Goal: Task Accomplishment & Management: Manage account settings

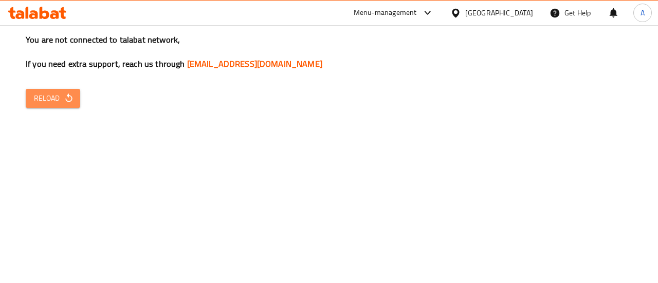
click at [46, 99] on span "Reload" at bounding box center [53, 98] width 38 height 13
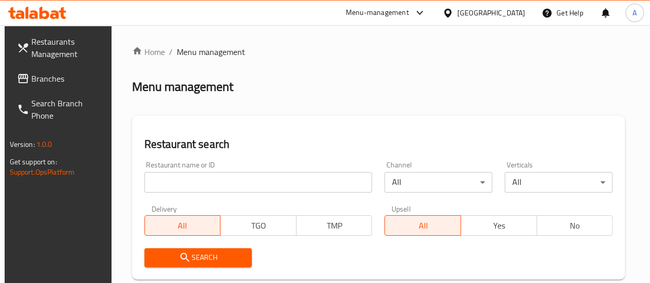
click at [220, 172] on input "search" at bounding box center [258, 182] width 228 height 21
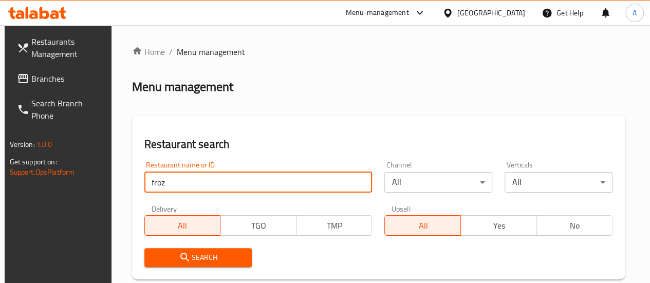
type input "froz"
click button "Search" at bounding box center [198, 257] width 108 height 19
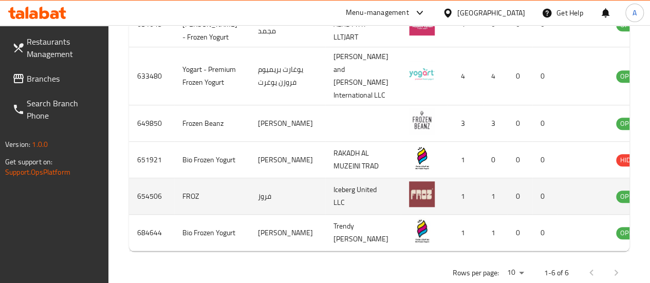
scroll to position [0, 4]
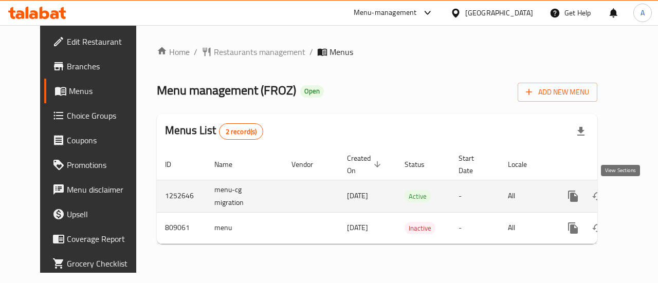
click at [635, 199] on link "enhanced table" at bounding box center [647, 196] width 25 height 25
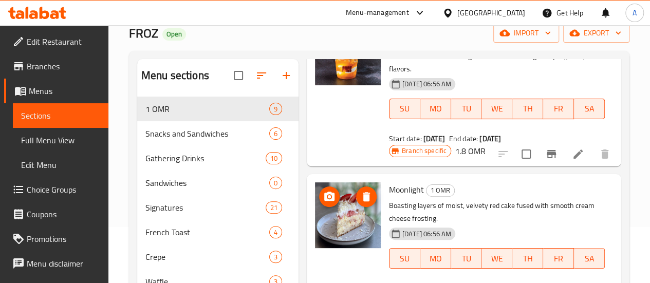
scroll to position [59, 0]
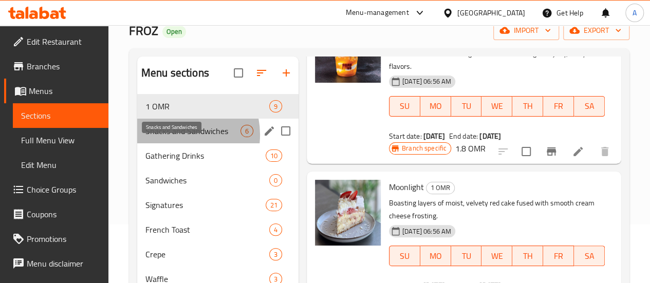
click at [175, 137] on span "Snacks and Sandwiches" at bounding box center [192, 131] width 95 height 12
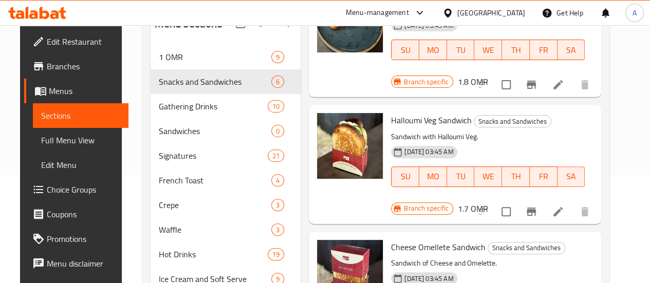
scroll to position [91, 0]
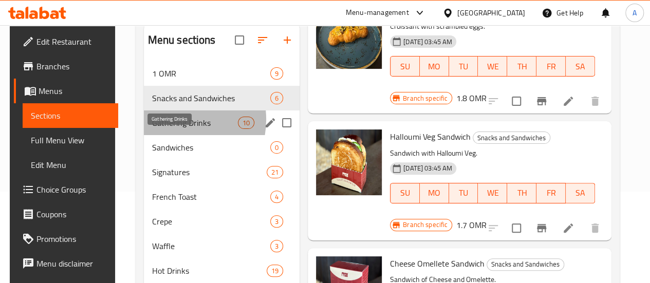
click at [173, 129] on span "Gathering Drinks" at bounding box center [195, 123] width 86 height 12
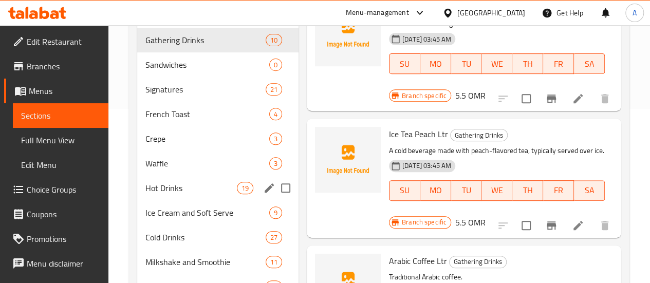
scroll to position [181, 0]
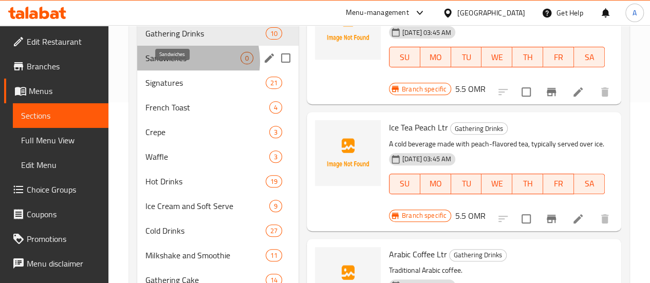
click at [181, 64] on span "Sandwiches" at bounding box center [192, 58] width 95 height 12
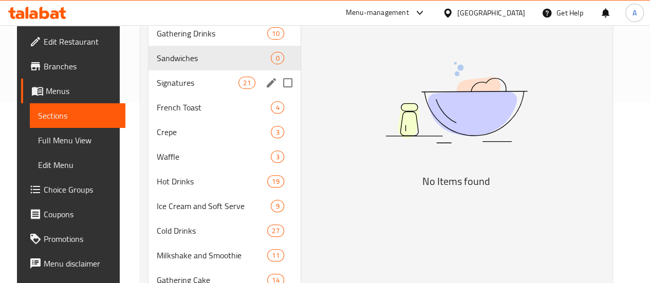
click at [183, 91] on div "Signatures 21" at bounding box center [225, 82] width 152 height 25
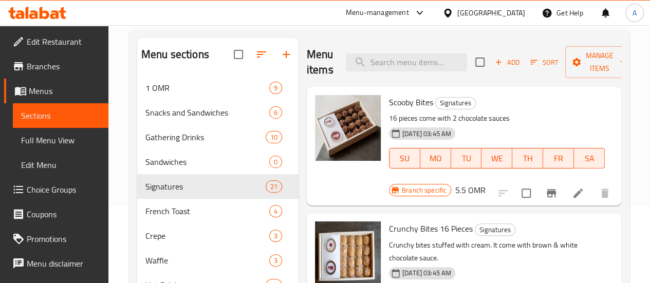
scroll to position [76, 0]
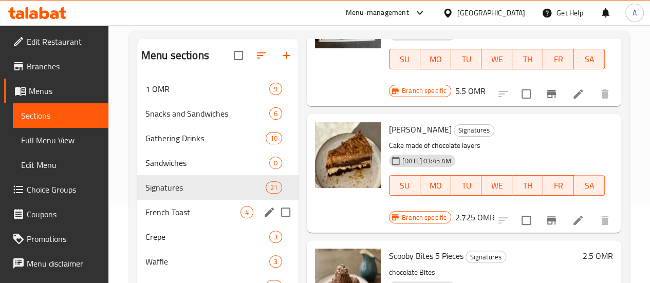
click at [155, 218] on span "French Toast" at bounding box center [192, 212] width 95 height 12
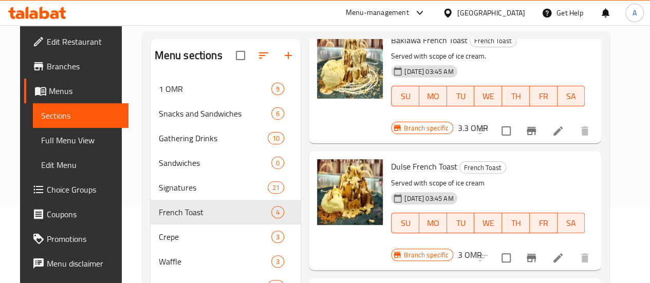
scroll to position [227, 0]
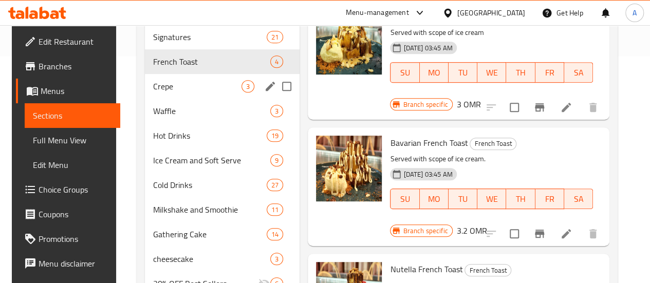
click at [158, 93] on span "Crepe" at bounding box center [197, 86] width 88 height 12
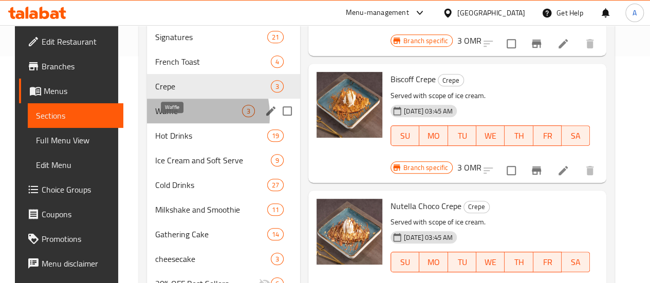
click at [173, 117] on span "Waffle" at bounding box center [198, 111] width 87 height 12
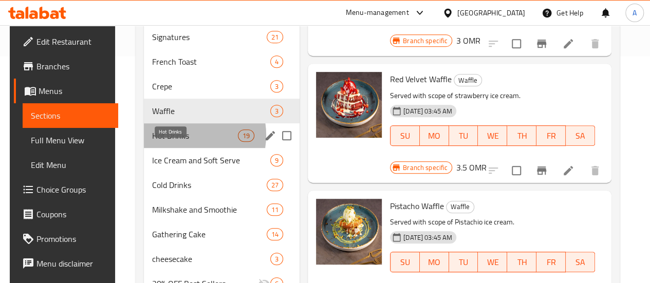
click at [177, 142] on span "Hot Drinks" at bounding box center [195, 136] width 86 height 12
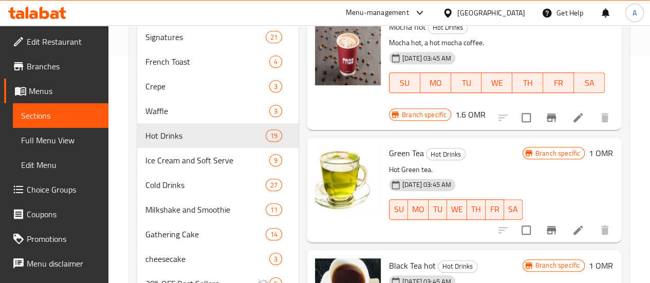
scroll to position [196, 0]
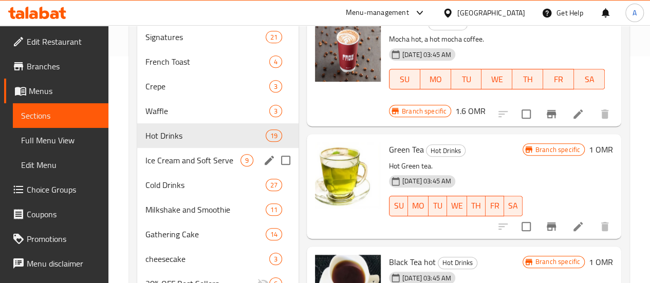
click at [164, 167] on span "Ice Cream and Soft Serve" at bounding box center [192, 160] width 95 height 12
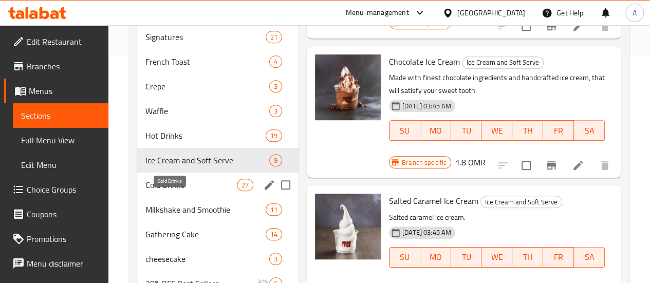
click at [169, 191] on span "Cold Drinks" at bounding box center [190, 185] width 91 height 12
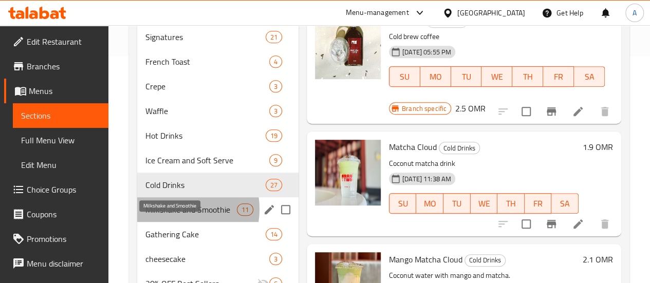
click at [174, 216] on span "Milkshake and Smoothie" at bounding box center [190, 210] width 91 height 12
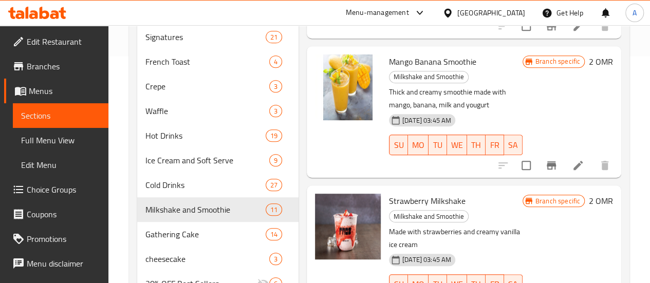
scroll to position [225, 0]
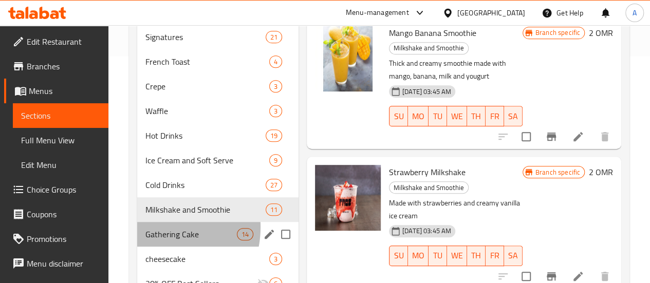
click at [155, 243] on div "Gathering Cake 14" at bounding box center [217, 234] width 161 height 25
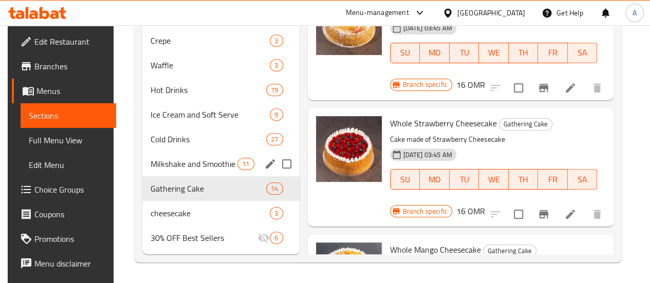
scroll to position [287, 0]
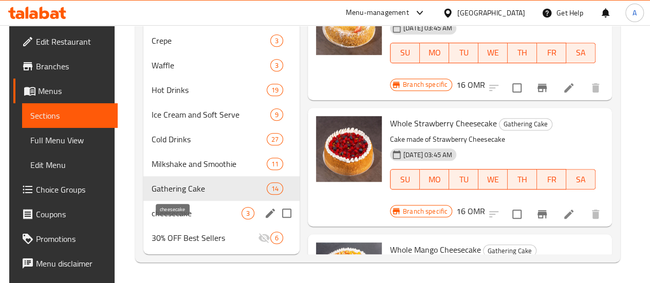
click at [178, 212] on span "cheesecake" at bounding box center [197, 213] width 90 height 12
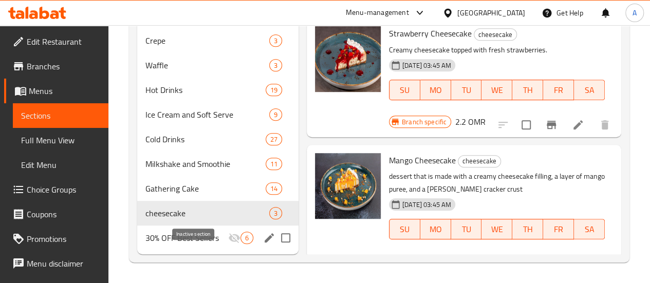
click at [184, 241] on span "30% OFF Best Sellers" at bounding box center [186, 238] width 83 height 12
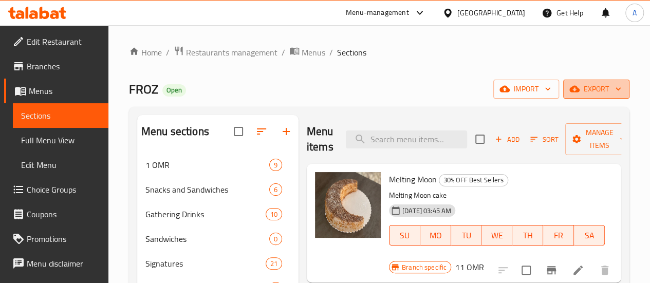
click at [600, 92] on span "export" at bounding box center [597, 89] width 50 height 13
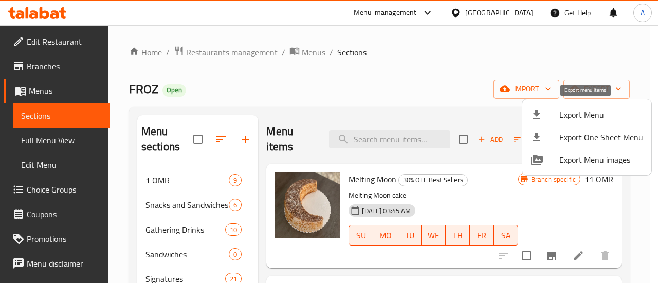
click at [585, 116] on span "Export Menu" at bounding box center [601, 114] width 84 height 12
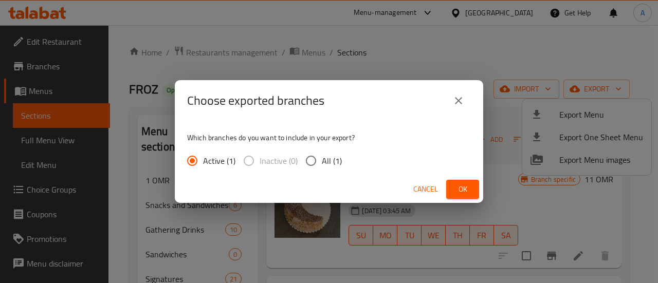
click at [462, 102] on icon "close" at bounding box center [458, 101] width 12 height 12
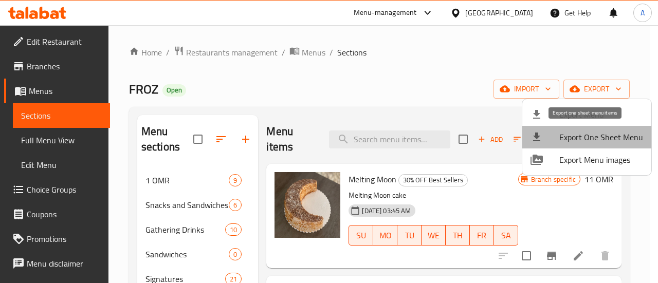
click at [596, 140] on span "Export One Sheet Menu" at bounding box center [601, 137] width 84 height 12
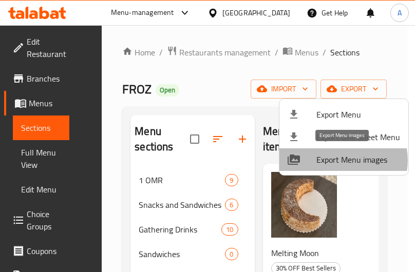
click at [340, 160] on span "Export Menu images" at bounding box center [359, 160] width 84 height 12
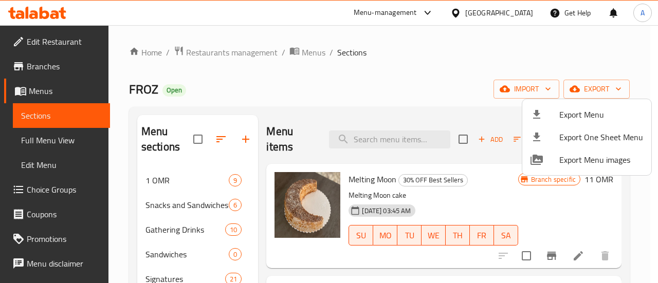
click at [43, 22] on div at bounding box center [329, 141] width 658 height 283
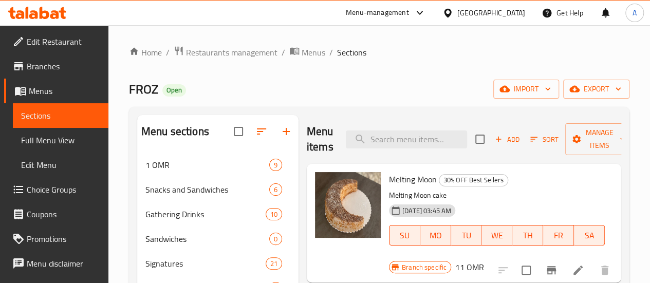
click at [34, 18] on icon at bounding box center [33, 14] width 9 height 9
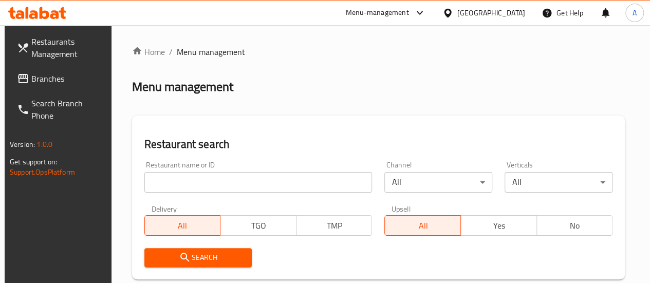
click at [216, 179] on input "search" at bounding box center [258, 182] width 228 height 21
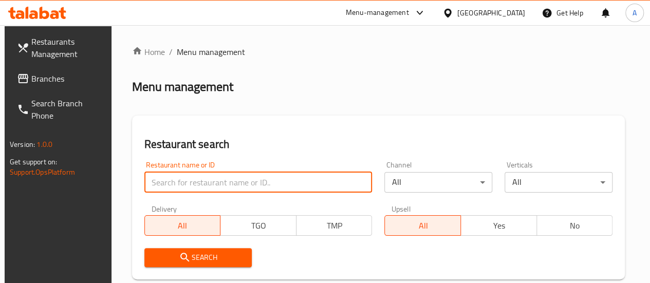
paste input "فلافل شماغ"
type input "فلافل شماغ"
click button "Search" at bounding box center [198, 257] width 108 height 19
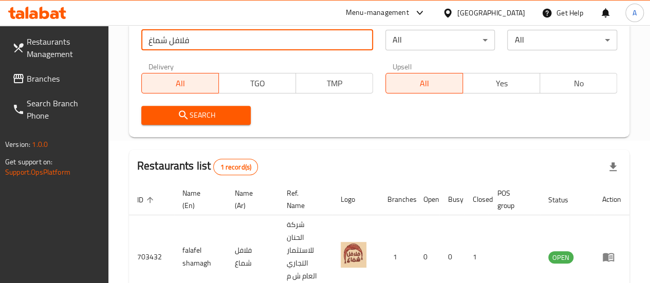
scroll to position [214, 0]
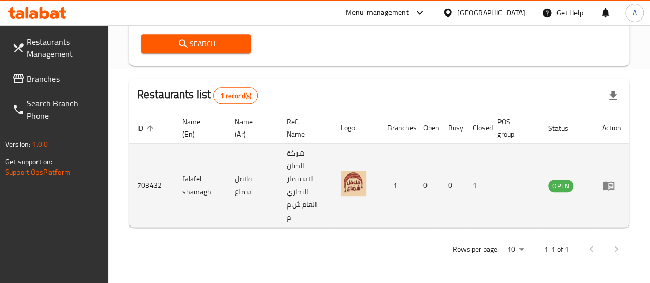
click at [608, 192] on icon "enhanced table" at bounding box center [608, 185] width 12 height 12
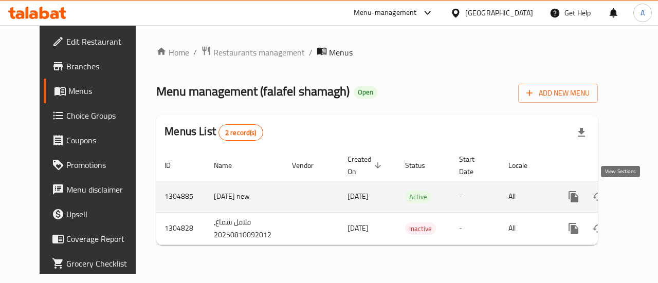
click at [643, 197] on icon "enhanced table" at bounding box center [647, 196] width 9 height 9
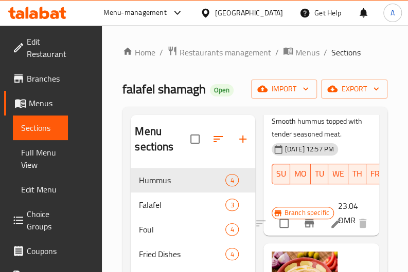
scroll to position [450, 0]
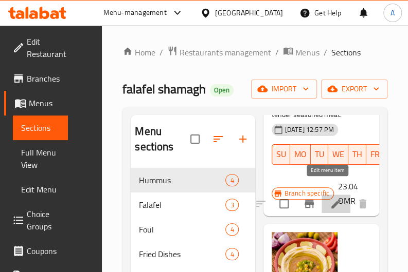
click at [331, 199] on icon at bounding box center [335, 203] width 9 height 9
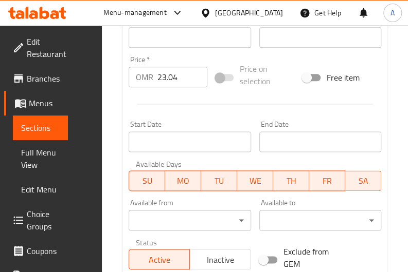
scroll to position [379, 0]
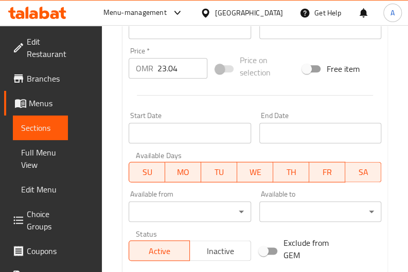
click at [289, 109] on div "End Date End Date" at bounding box center [320, 128] width 130 height 40
click at [181, 71] on input "23.04" at bounding box center [182, 68] width 50 height 21
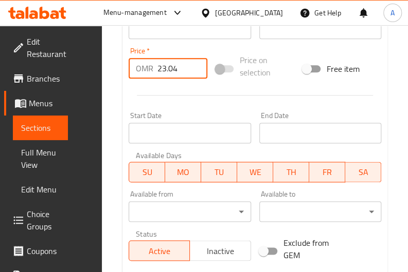
drag, startPoint x: 181, startPoint y: 71, endPoint x: 126, endPoint y: 70, distance: 54.5
click at [126, 70] on div "Price   * OMR 23.04 Price *" at bounding box center [167, 63] width 87 height 40
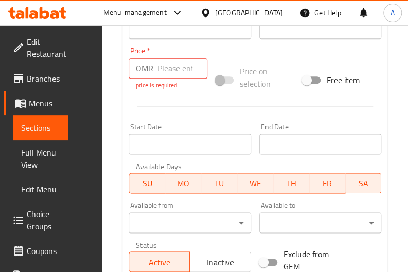
click at [291, 123] on div "End Date End Date" at bounding box center [320, 138] width 122 height 31
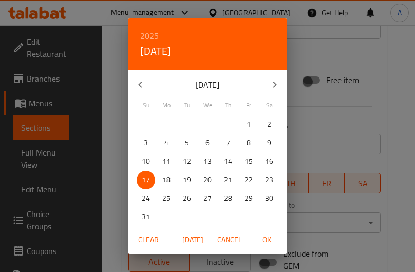
click at [114, 89] on div "2025 Sun, Aug [DATE] Mo Tu We Th Fr Sa 27 28 29 30 31 1 2 3 4 5 6 7 8 9 10 11 1…" at bounding box center [207, 136] width 415 height 272
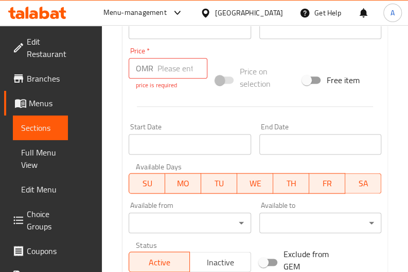
click at [160, 70] on input "number" at bounding box center [182, 68] width 50 height 21
type input "3"
type input "2.3"
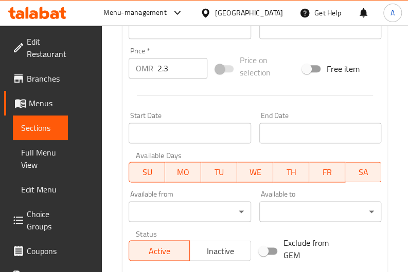
click at [196, 105] on div at bounding box center [254, 95] width 261 height 25
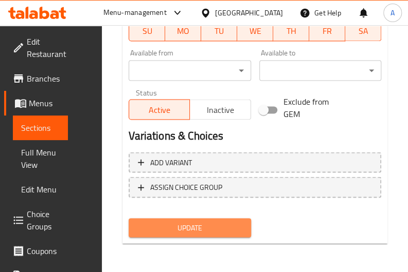
click at [187, 233] on span "Update" at bounding box center [189, 228] width 105 height 13
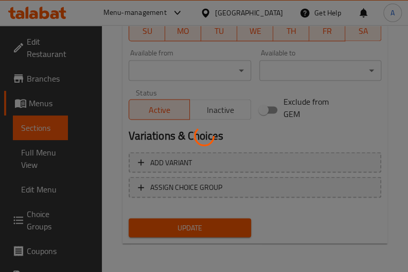
click at [283, 134] on div at bounding box center [204, 136] width 408 height 272
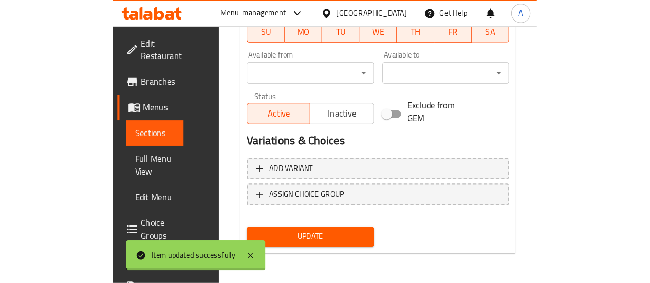
scroll to position [458, 0]
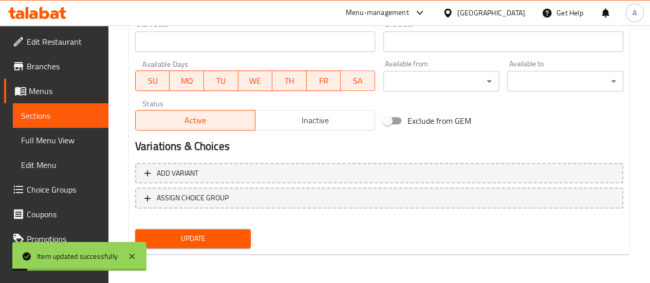
click at [47, 118] on span "Sections" at bounding box center [60, 115] width 79 height 12
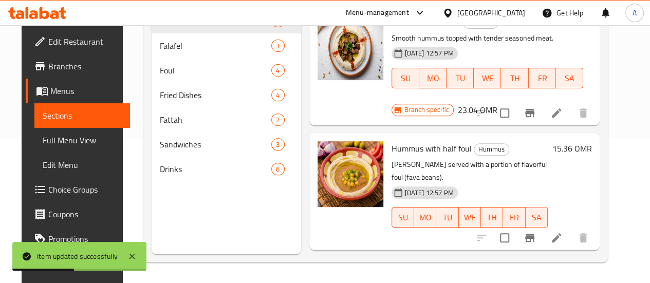
scroll to position [139, 0]
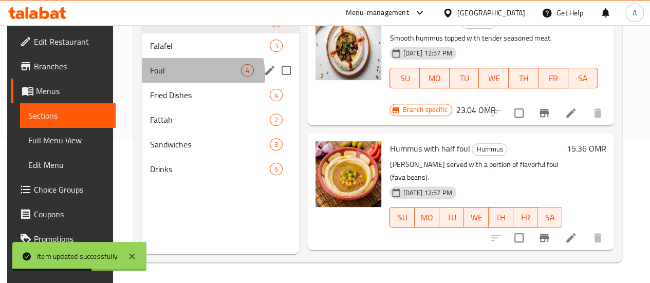
click at [196, 77] on span "Foul" at bounding box center [195, 70] width 91 height 12
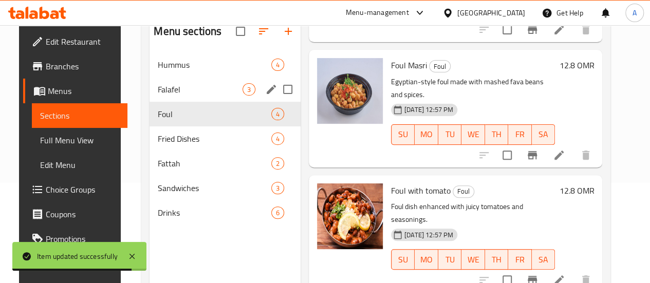
scroll to position [100, 0]
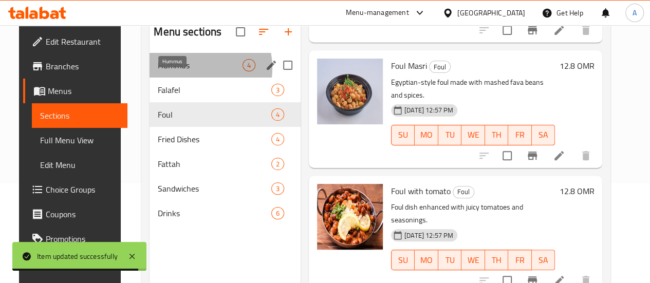
click at [177, 71] on span "Hummus" at bounding box center [200, 65] width 85 height 12
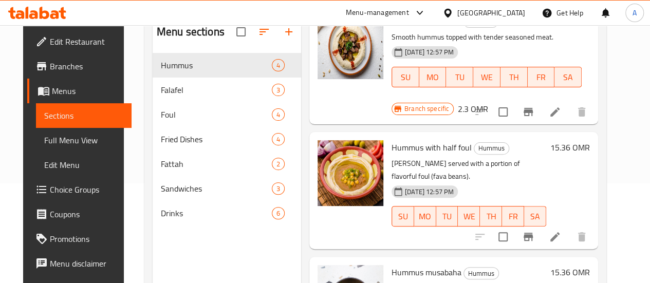
scroll to position [186, 0]
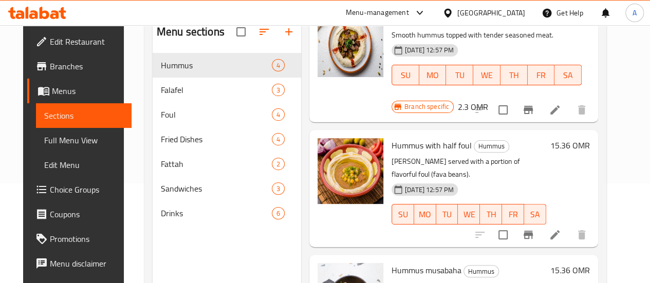
click at [500, 130] on div "Hummus with half foul Hummus Hummus served with a portion of flavorful foul (fa…" at bounding box center [453, 188] width 289 height 117
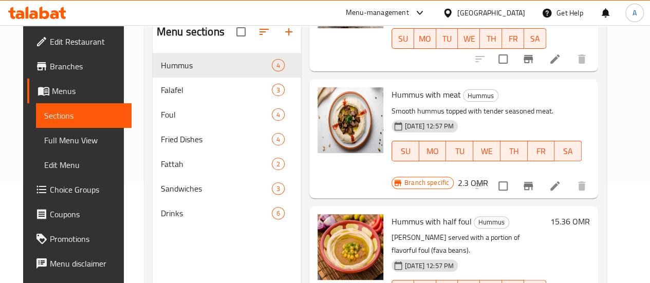
scroll to position [0, 0]
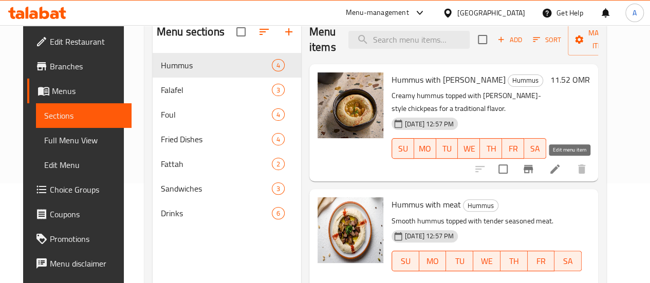
click at [561, 175] on icon at bounding box center [555, 169] width 12 height 12
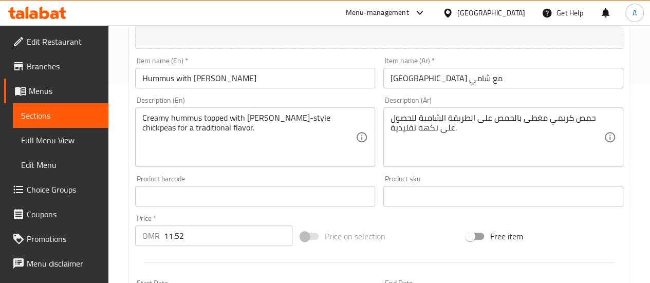
scroll to position [199, 0]
click at [173, 236] on input "11.52" at bounding box center [228, 235] width 128 height 21
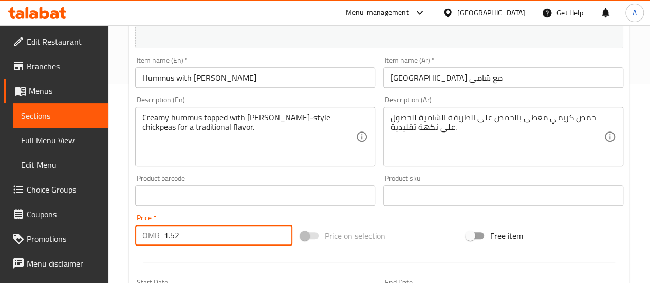
type input "1.52"
click at [223, 267] on div at bounding box center [379, 262] width 497 height 25
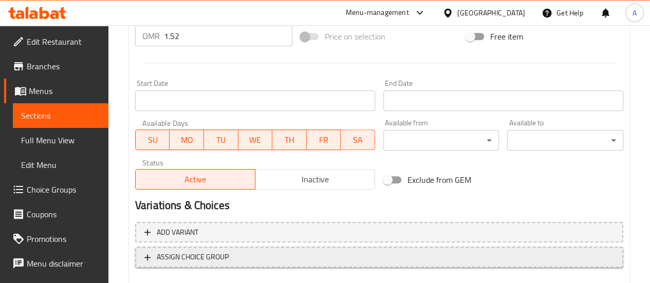
scroll to position [419, 0]
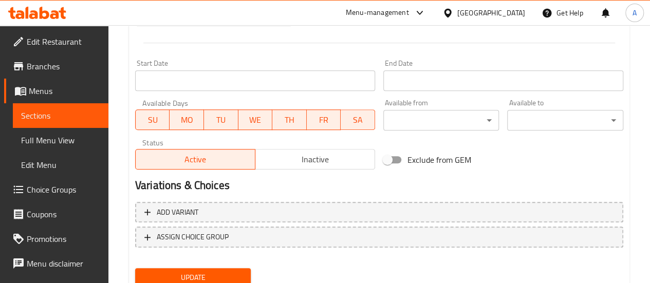
click at [216, 273] on span "Update" at bounding box center [193, 277] width 100 height 13
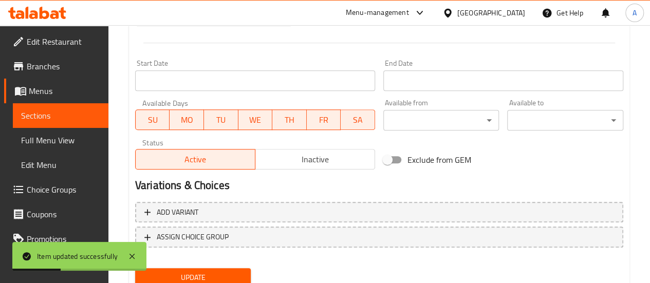
click at [49, 109] on span "Sections" at bounding box center [60, 115] width 79 height 12
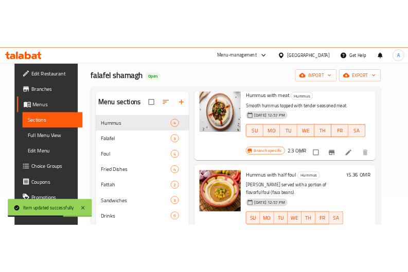
scroll to position [219, 0]
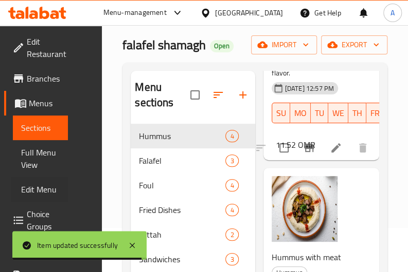
click at [6, 191] on div "Edit Menu" at bounding box center [34, 189] width 67 height 25
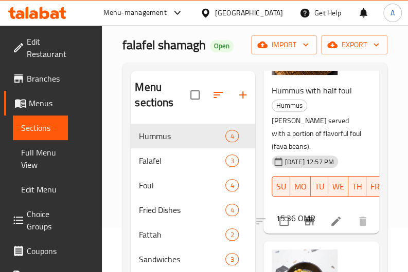
scroll to position [615, 0]
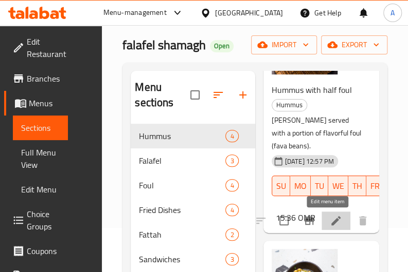
click at [329, 226] on icon at bounding box center [335, 221] width 12 height 12
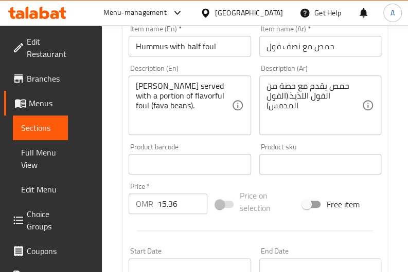
scroll to position [255, 0]
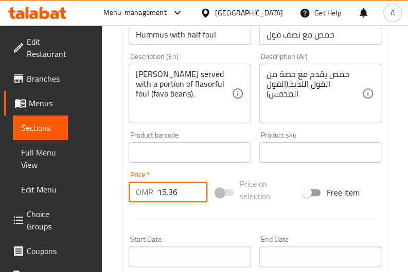
drag, startPoint x: 177, startPoint y: 192, endPoint x: 126, endPoint y: 192, distance: 50.9
click at [126, 192] on div "Price   * OMR 15.36 Price *" at bounding box center [167, 187] width 87 height 40
type input "1.5"
click at [149, 211] on div at bounding box center [254, 219] width 261 height 25
click at [289, 212] on div at bounding box center [254, 219] width 261 height 25
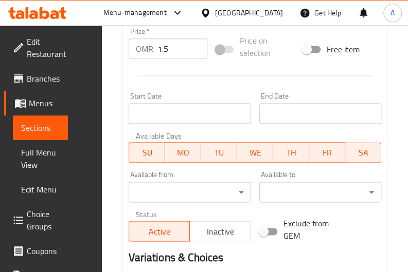
scroll to position [520, 0]
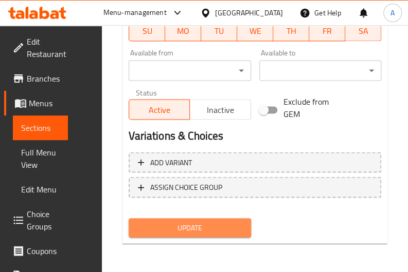
click at [167, 225] on span "Update" at bounding box center [189, 228] width 105 height 13
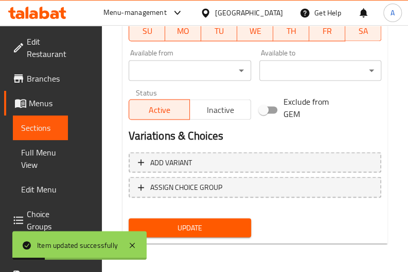
click at [46, 128] on span "Sections" at bounding box center [40, 128] width 39 height 12
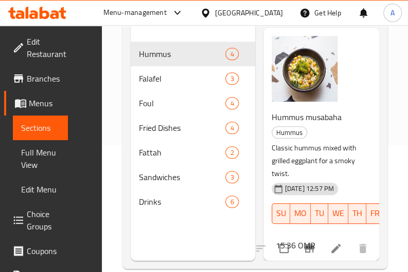
scroll to position [127, 0]
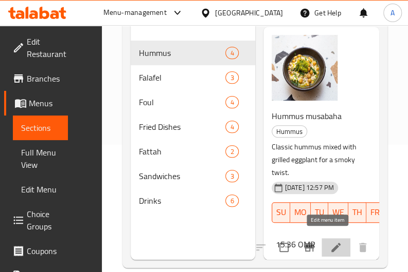
click at [330, 242] on icon at bounding box center [335, 248] width 12 height 12
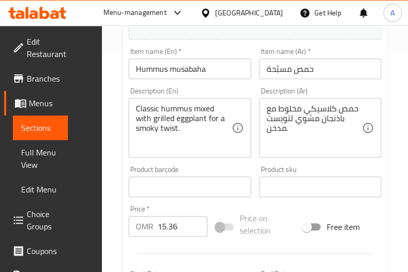
scroll to position [222, 0]
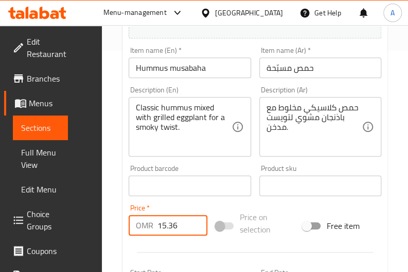
drag, startPoint x: 181, startPoint y: 224, endPoint x: 65, endPoint y: 229, distance: 116.3
click at [65, 229] on div "Edit Restaurant Branches Menus Sections Full Menu View Edit Menu Choice Groups …" at bounding box center [204, 187] width 408 height 767
type input "1.5"
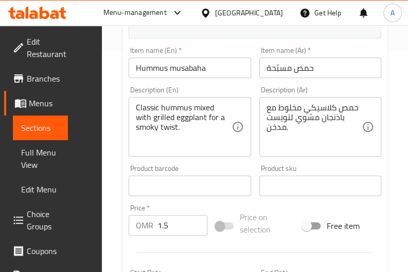
click at [151, 240] on div at bounding box center [254, 252] width 261 height 25
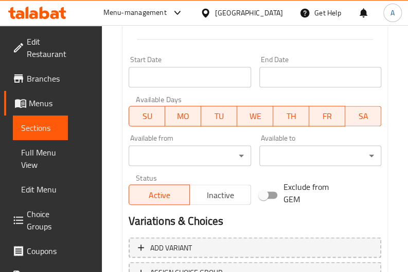
scroll to position [520, 0]
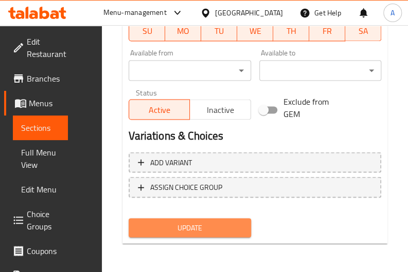
click at [163, 232] on span "Update" at bounding box center [189, 228] width 105 height 13
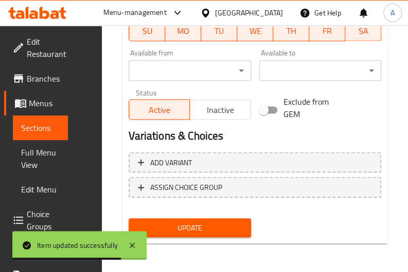
click at [27, 126] on span "Sections" at bounding box center [40, 128] width 39 height 12
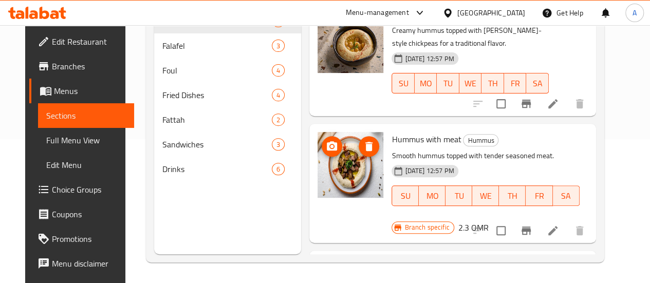
scroll to position [219, 0]
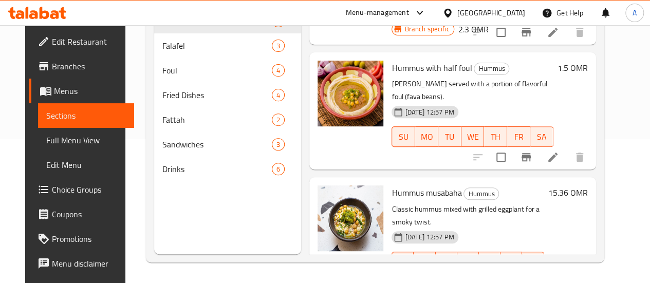
click at [567, 273] on li at bounding box center [553, 282] width 29 height 19
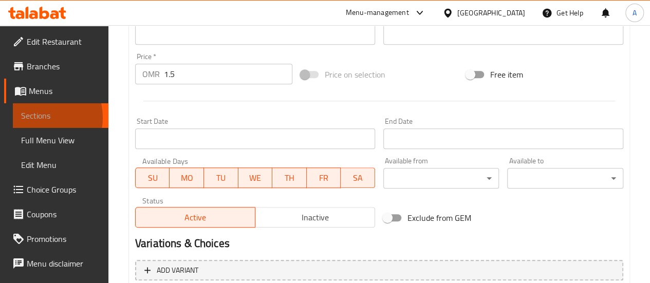
click at [35, 118] on span "Sections" at bounding box center [60, 115] width 79 height 12
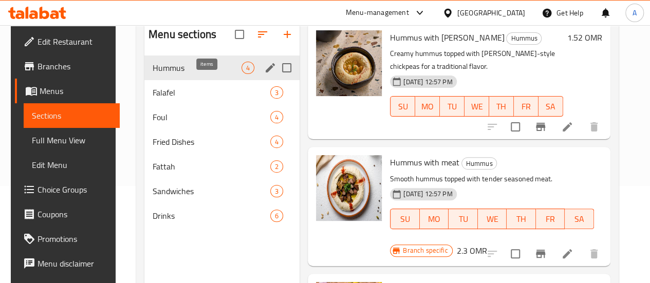
scroll to position [94, 0]
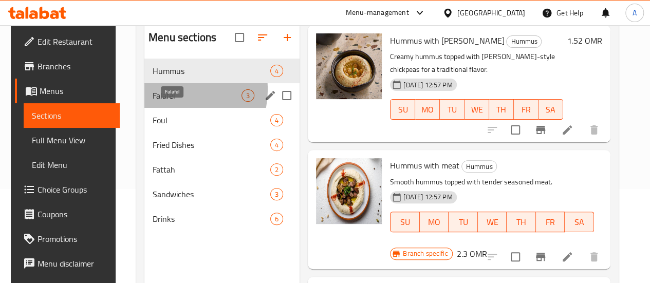
click at [169, 102] on span "Falafel" at bounding box center [197, 95] width 89 height 12
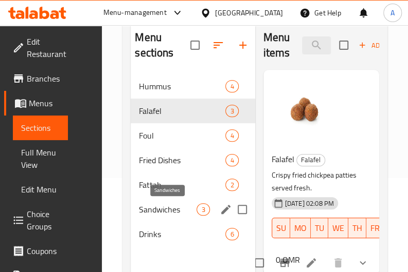
click at [177, 207] on span "Sandwiches" at bounding box center [168, 210] width 58 height 12
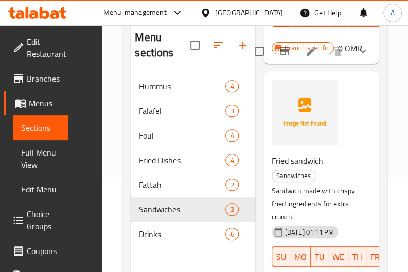
scroll to position [486, 0]
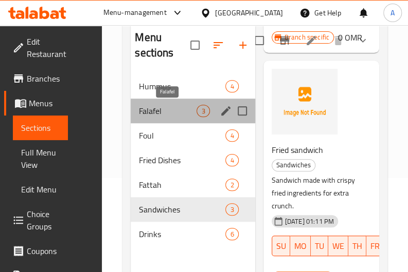
click at [173, 108] on span "Falafel" at bounding box center [168, 111] width 58 height 12
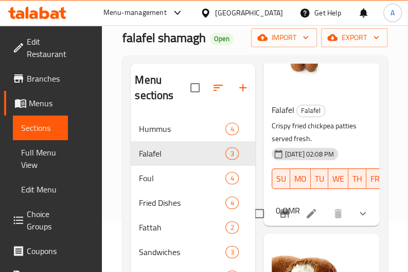
scroll to position [97, 0]
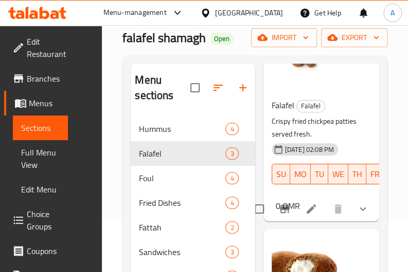
drag, startPoint x: 323, startPoint y: 193, endPoint x: 290, endPoint y: 182, distance: 34.0
click at [290, 182] on div "[DATE] 02:08 PM SU MO TU WE TH FR SA" at bounding box center [316, 167] width 99 height 56
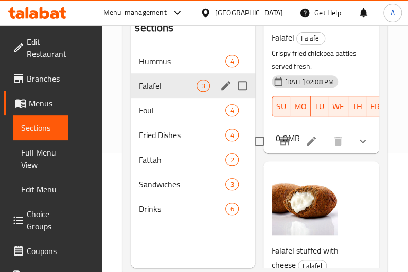
scroll to position [120, 0]
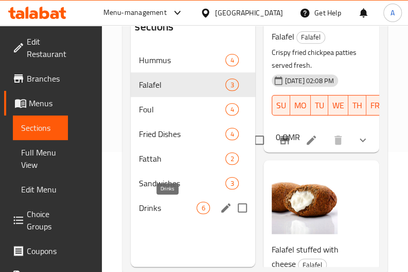
click at [165, 206] on span "Drinks" at bounding box center [168, 208] width 58 height 12
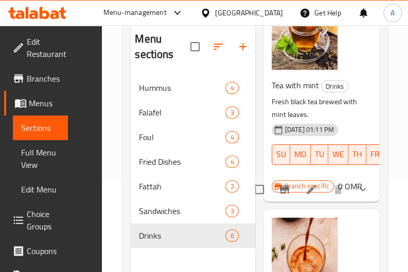
scroll to position [282, 0]
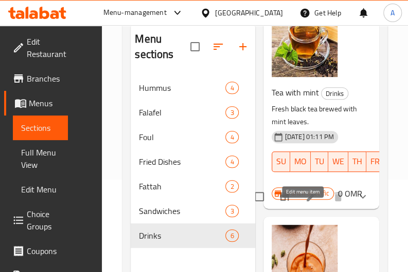
click at [306, 201] on icon at bounding box center [310, 196] width 9 height 9
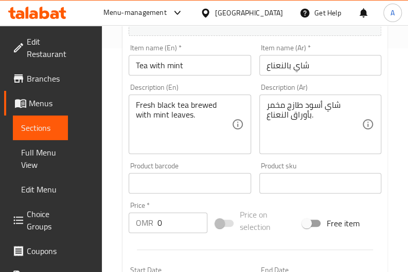
scroll to position [262, 0]
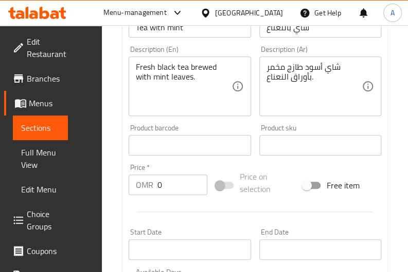
click at [173, 188] on input "0" at bounding box center [182, 185] width 50 height 21
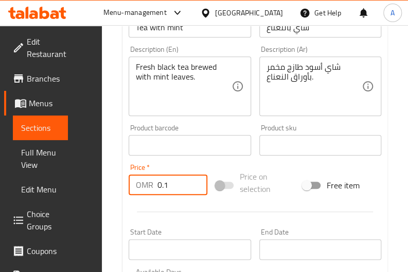
type input "0.1"
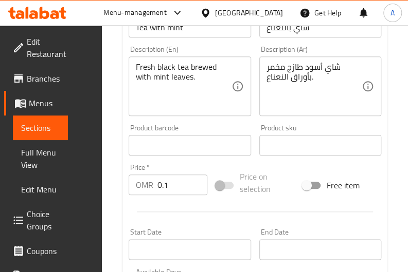
click at [253, 209] on div at bounding box center [254, 211] width 261 height 25
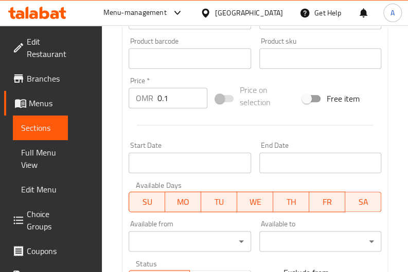
scroll to position [327, 0]
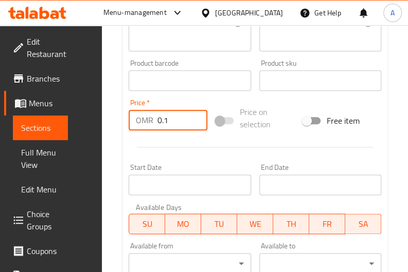
drag, startPoint x: 177, startPoint y: 118, endPoint x: 54, endPoint y: 133, distance: 124.3
click at [54, 133] on div "Edit Restaurant Branches Menus Sections Full Menu View Edit Menu Choice Groups …" at bounding box center [204, 117] width 408 height 838
type input "1"
type input "0"
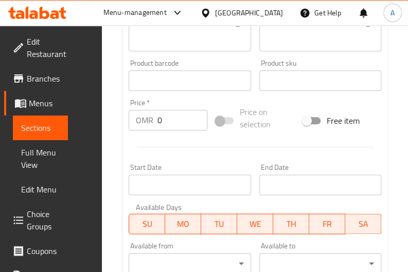
click at [174, 151] on div at bounding box center [254, 147] width 261 height 25
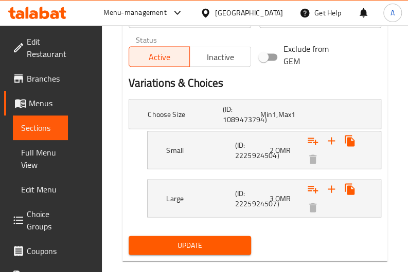
scroll to position [585, 0]
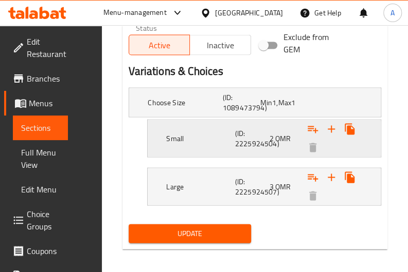
click at [256, 113] on h5 "(ID: 2225924504)" at bounding box center [239, 102] width 33 height 21
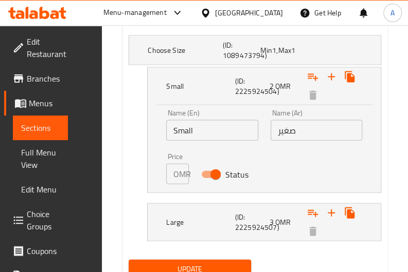
scroll to position [638, 0]
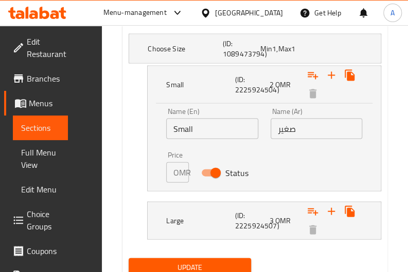
click at [177, 174] on p "OMR" at bounding box center [181, 173] width 17 height 12
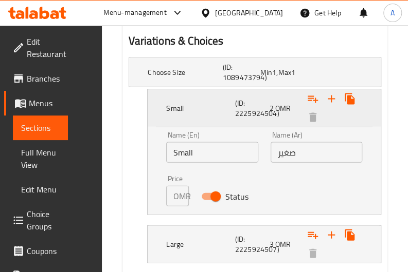
click at [284, 102] on span "OMR" at bounding box center [282, 108] width 15 height 13
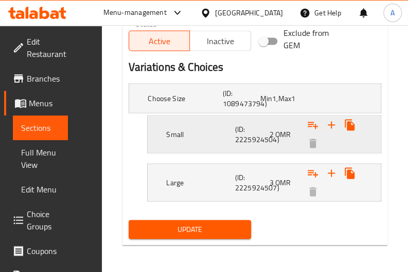
click at [248, 108] on h5 "(ID: 2225924504)" at bounding box center [239, 98] width 33 height 21
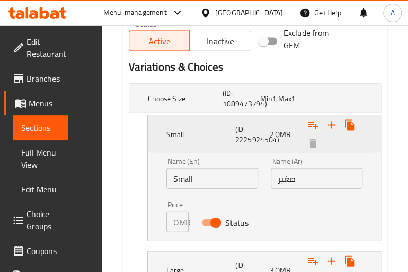
scroll to position [615, 0]
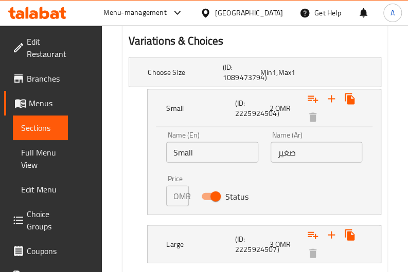
click at [181, 191] on p "OMR" at bounding box center [181, 196] width 17 height 12
click at [175, 205] on div "OMR 2 Price" at bounding box center [177, 196] width 22 height 21
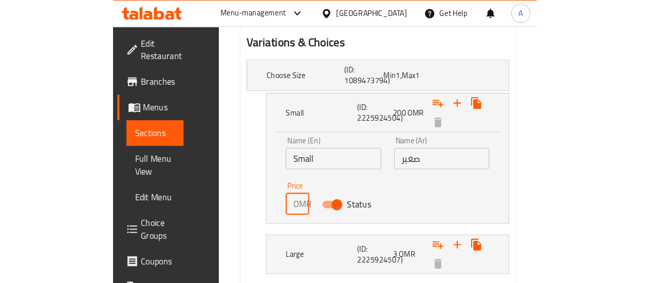
scroll to position [0, 0]
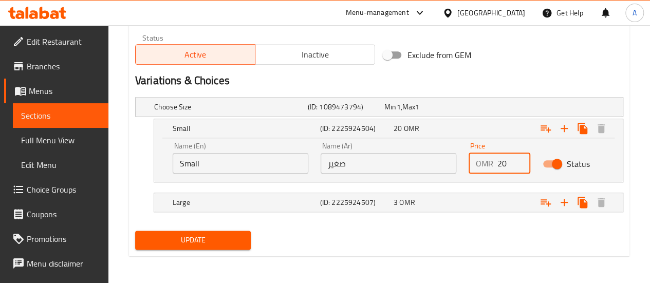
type input "2"
type input "0.1"
click at [492, 109] on div "Expand" at bounding box center [536, 107] width 154 height 4
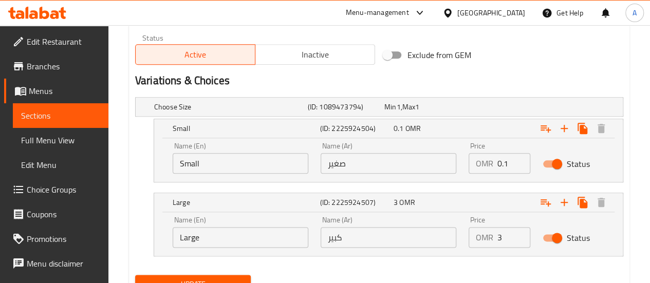
click at [504, 238] on input "3" at bounding box center [514, 237] width 33 height 21
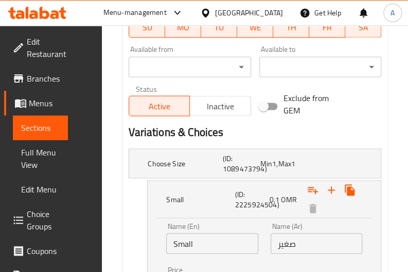
type input "0.2"
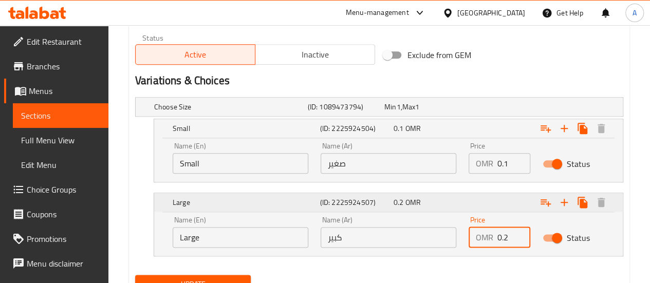
scroll to position [568, 0]
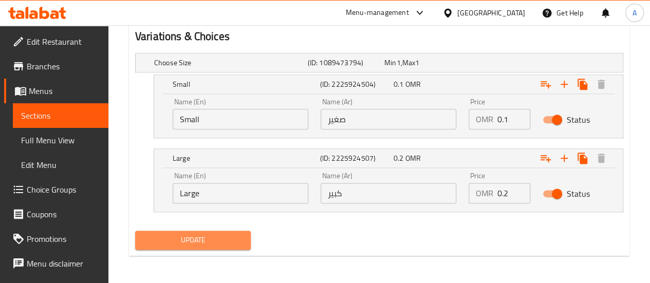
click at [193, 245] on span "Update" at bounding box center [193, 240] width 100 height 13
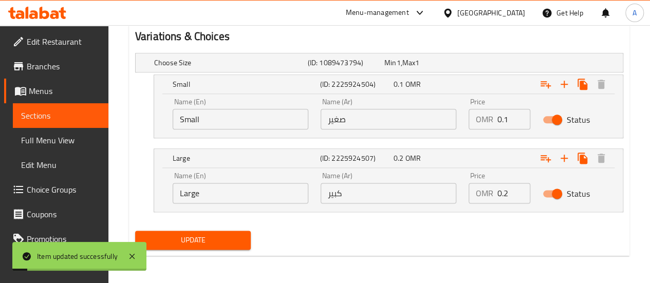
click at [75, 120] on span "Sections" at bounding box center [60, 115] width 79 height 12
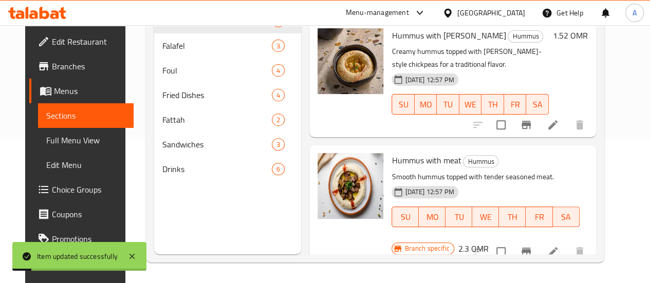
scroll to position [144, 0]
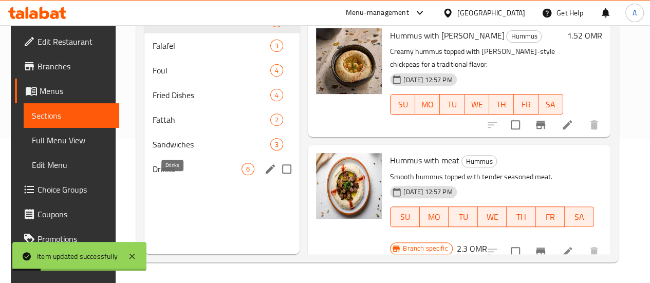
click at [181, 175] on span "Drinks" at bounding box center [197, 169] width 89 height 12
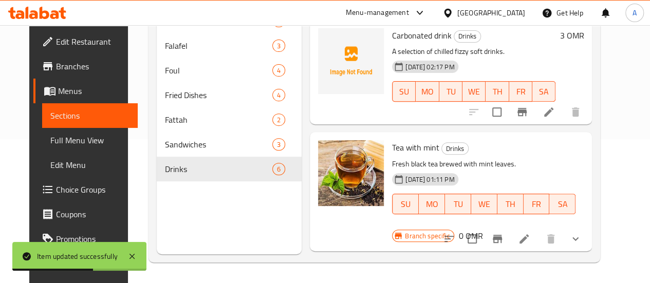
click at [554, 112] on icon at bounding box center [548, 111] width 9 height 9
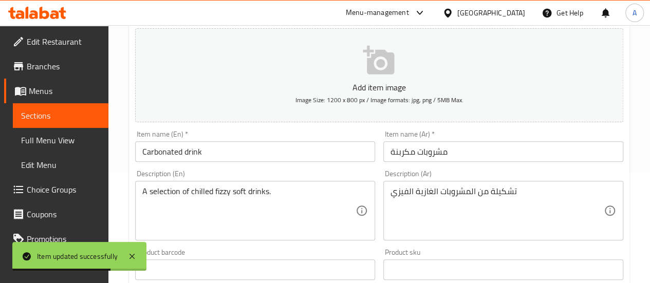
scroll to position [176, 0]
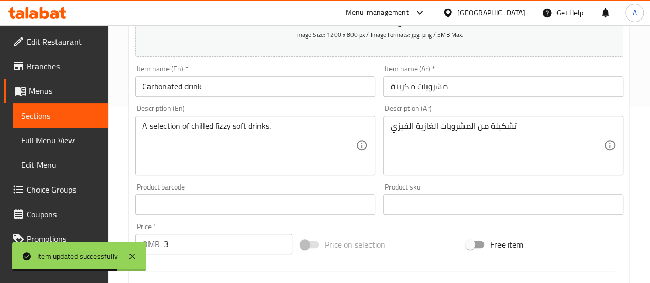
click at [181, 245] on input "3" at bounding box center [228, 244] width 128 height 21
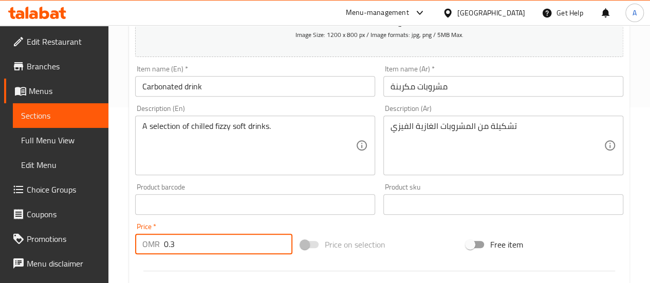
type input "0.3"
click at [208, 225] on div "Price   * OMR 0.3 Price *" at bounding box center [213, 238] width 157 height 31
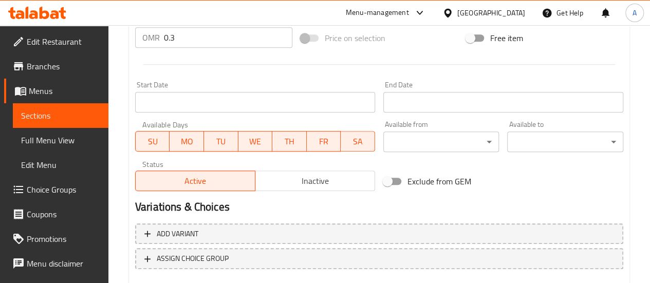
scroll to position [443, 0]
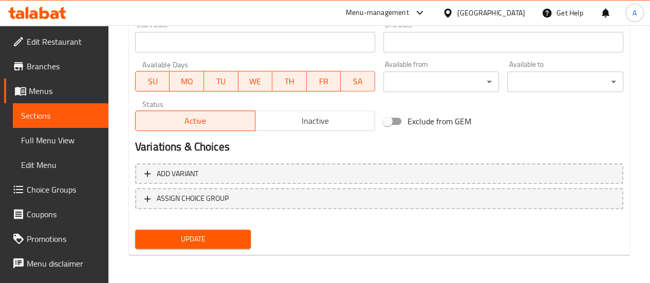
click at [206, 241] on span "Update" at bounding box center [193, 239] width 100 height 13
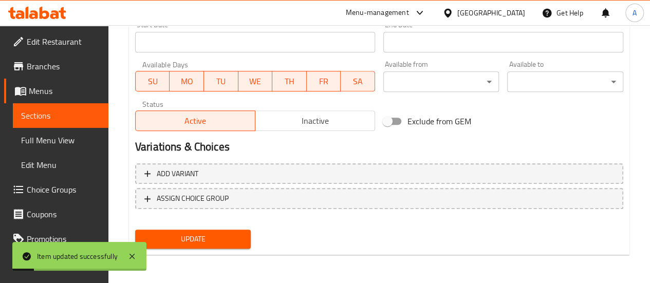
click at [71, 118] on span "Sections" at bounding box center [60, 115] width 79 height 12
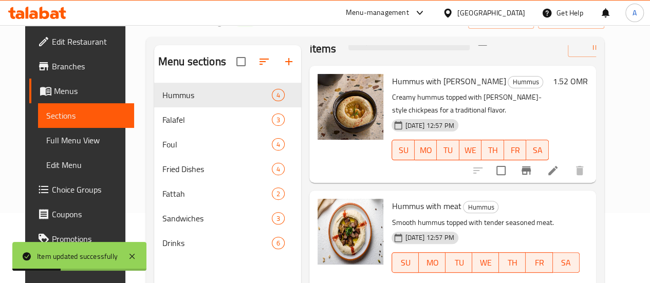
scroll to position [35, 0]
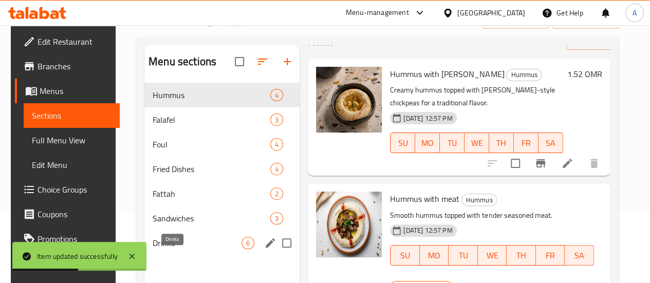
click at [187, 249] on span "Drinks" at bounding box center [197, 243] width 89 height 12
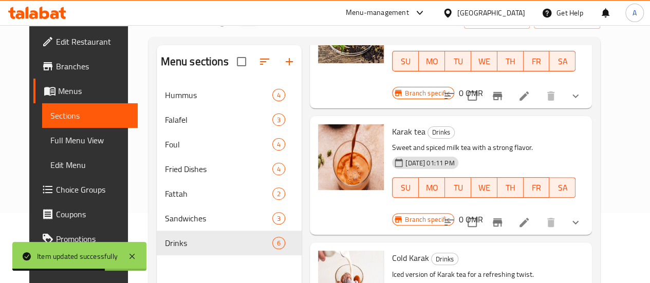
scroll to position [217, 0]
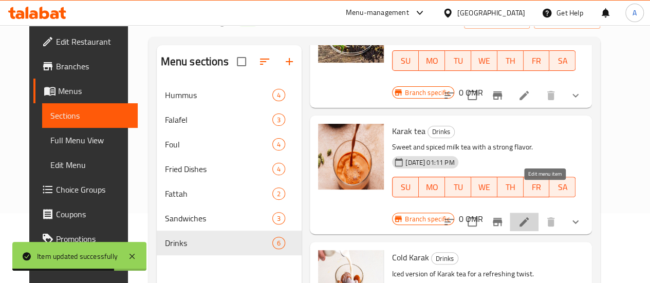
click at [529, 217] on icon at bounding box center [524, 221] width 9 height 9
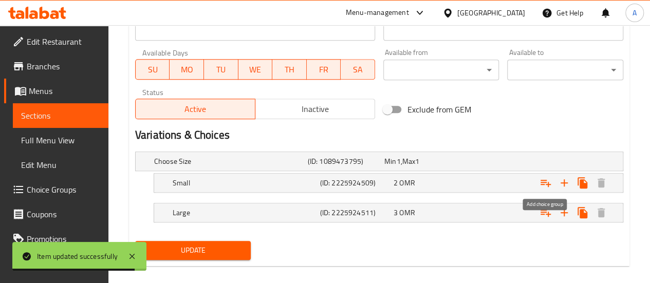
scroll to position [480, 0]
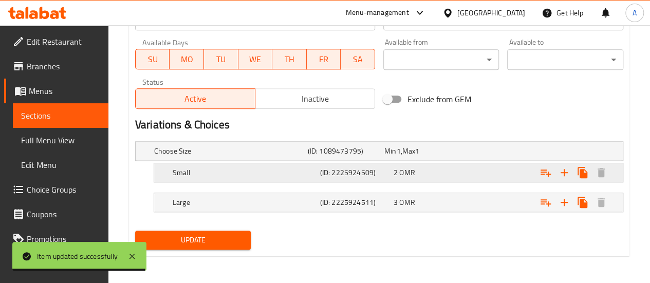
click at [459, 158] on div "2 OMR" at bounding box center [420, 151] width 77 height 14
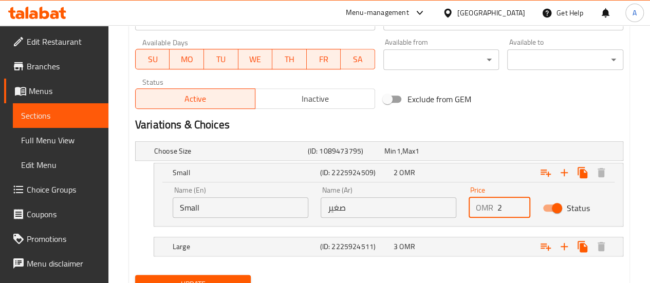
click at [507, 211] on input "2" at bounding box center [514, 207] width 33 height 21
type input "0.2"
click at [497, 153] on div "Expand" at bounding box center [536, 151] width 154 height 4
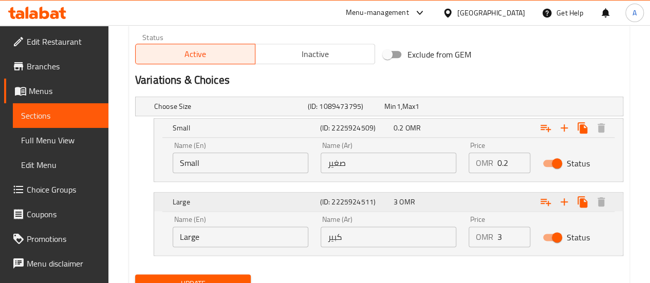
scroll to position [527, 0]
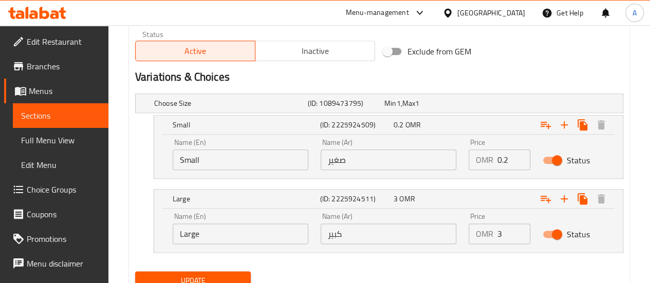
click at [506, 237] on input "3" at bounding box center [514, 234] width 33 height 21
type input "0.3"
click at [507, 162] on input "0.2" at bounding box center [514, 160] width 33 height 21
type input "0.1"
click at [510, 230] on input "0.3" at bounding box center [514, 234] width 33 height 21
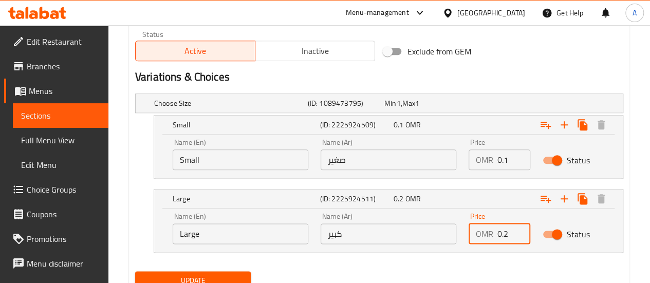
type input "0.2"
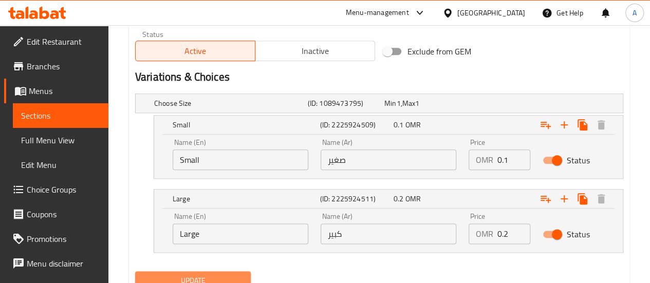
click at [210, 277] on span "Update" at bounding box center [193, 280] width 100 height 13
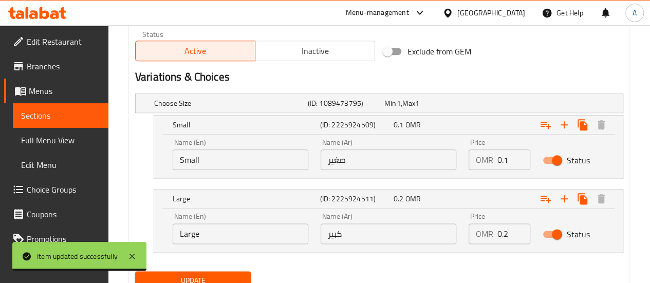
click at [52, 117] on span "Sections" at bounding box center [60, 115] width 79 height 12
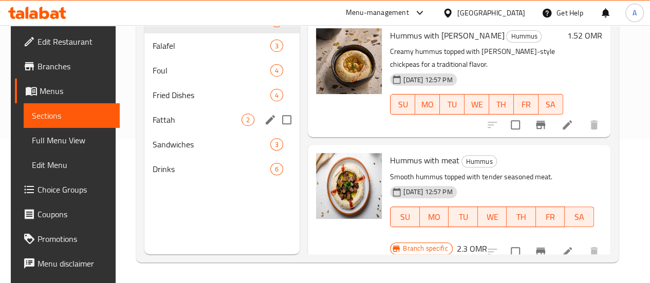
scroll to position [144, 0]
click at [172, 175] on span "Drinks" at bounding box center [197, 169] width 89 height 12
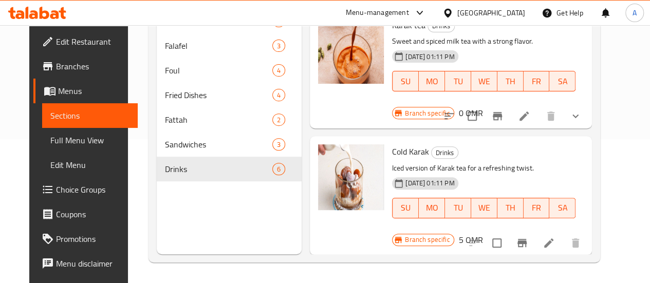
scroll to position [251, 0]
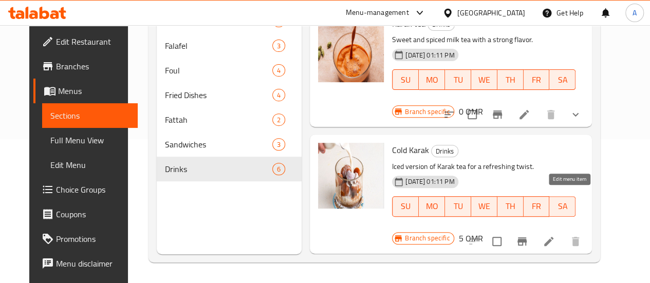
click at [555, 235] on icon at bounding box center [549, 241] width 12 height 12
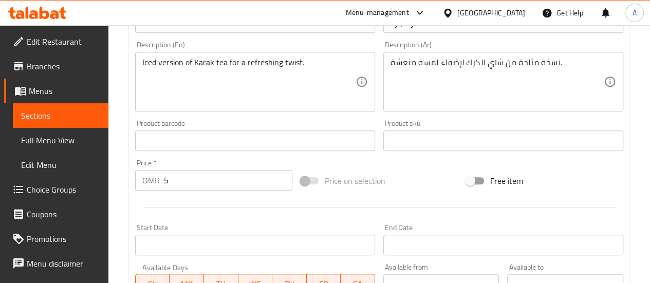
scroll to position [458, 0]
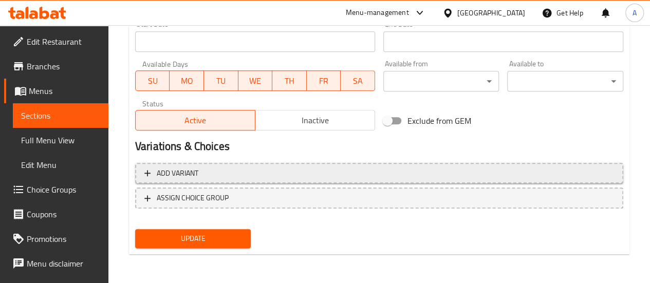
click at [320, 179] on span "Add variant" at bounding box center [379, 173] width 470 height 13
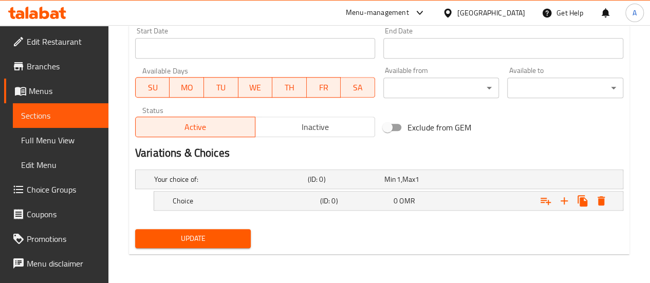
scroll to position [450, 0]
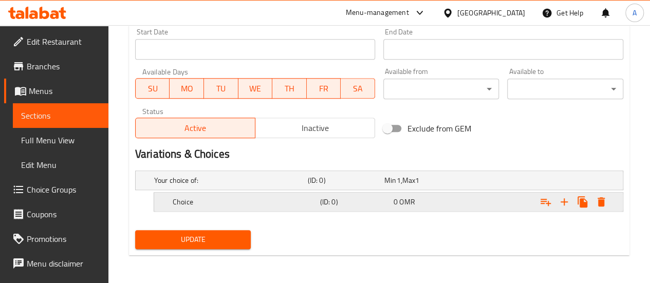
click at [321, 186] on h5 "(ID: 0)" at bounding box center [344, 180] width 72 height 10
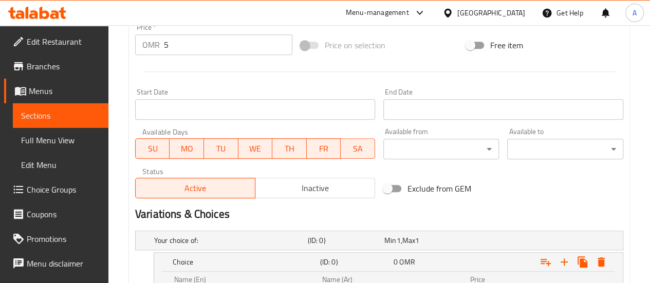
scroll to position [364, 0]
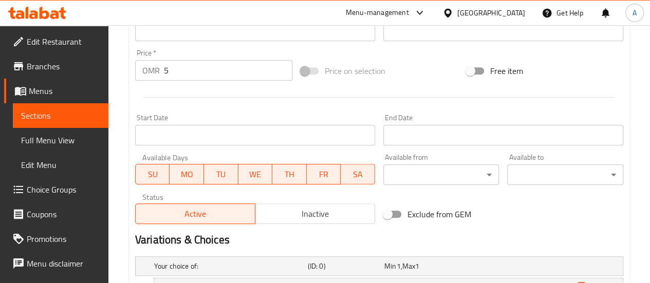
click at [523, 204] on div "Exclude from GEM" at bounding box center [462, 214] width 166 height 28
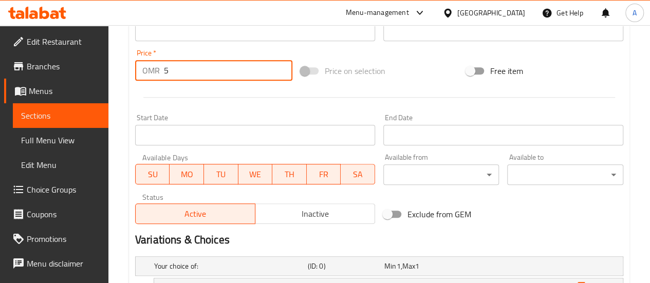
click at [188, 66] on input "5" at bounding box center [228, 70] width 128 height 21
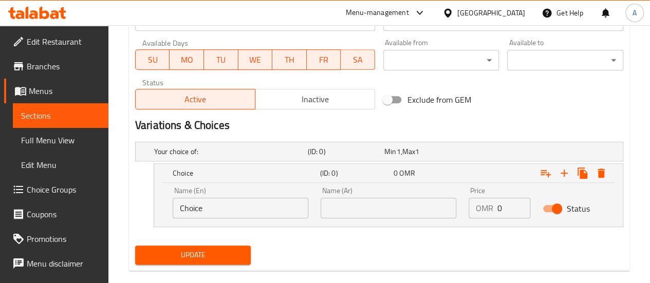
scroll to position [494, 0]
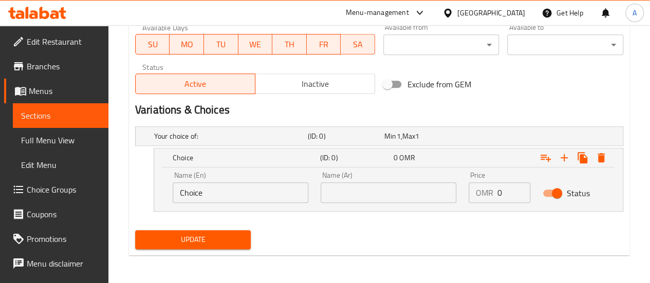
type input "0"
click at [230, 198] on input "Choice" at bounding box center [241, 192] width 136 height 21
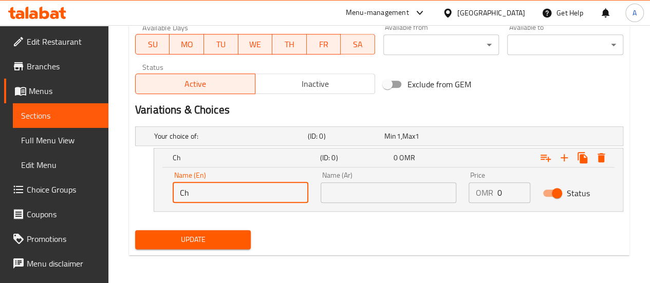
type input "C"
type input "Small"
click at [369, 186] on input "text" at bounding box center [389, 192] width 136 height 21
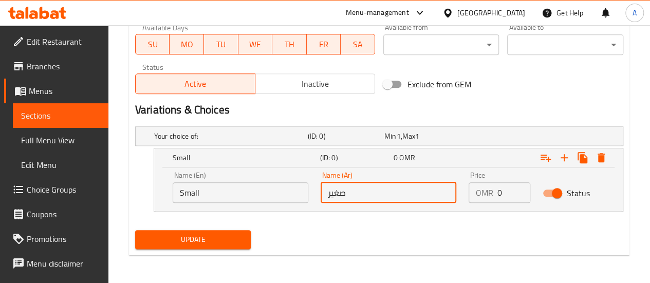
type input "صغير"
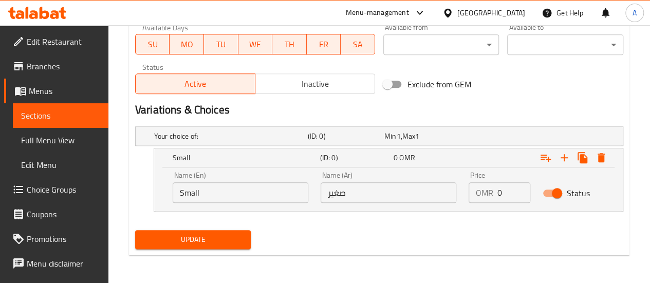
click at [486, 195] on p "OMR" at bounding box center [484, 193] width 17 height 12
click at [502, 195] on input "0" at bounding box center [514, 192] width 33 height 21
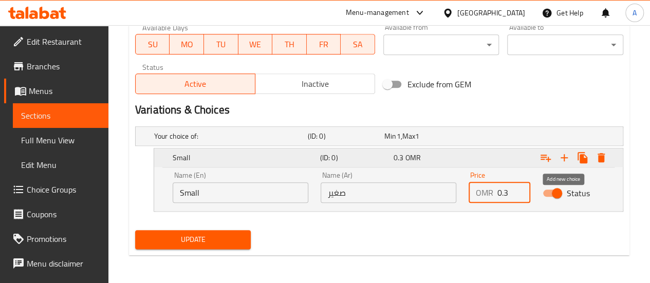
type input "0.3"
click at [565, 155] on icon "Expand" at bounding box center [564, 158] width 12 height 12
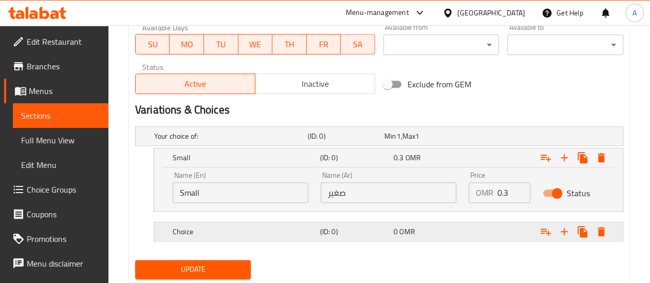
click at [270, 141] on h5 "Choice" at bounding box center [229, 136] width 150 height 10
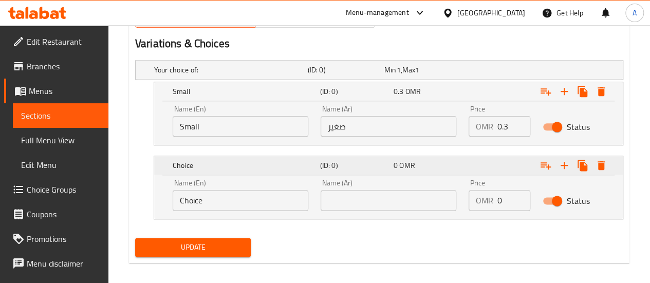
scroll to position [568, 0]
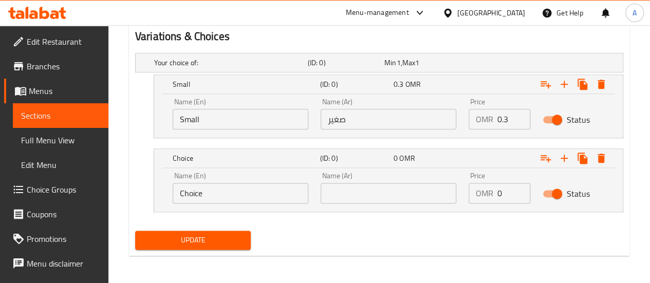
click at [236, 193] on input "Choice" at bounding box center [241, 193] width 136 height 21
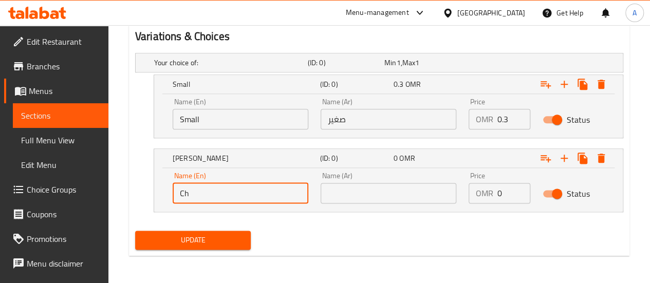
type input "C"
type input "م"
type input "Large"
click at [360, 183] on input "text" at bounding box center [389, 193] width 136 height 21
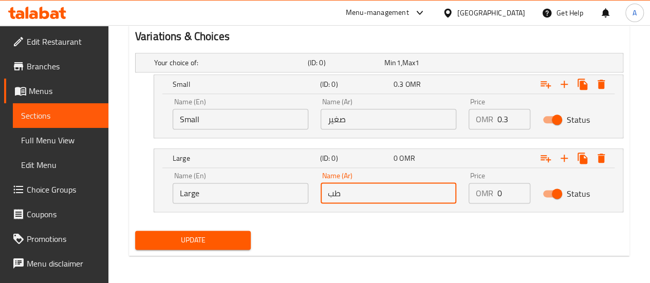
type input "ط"
type input "كبير"
click at [498, 191] on input "0" at bounding box center [514, 193] width 33 height 21
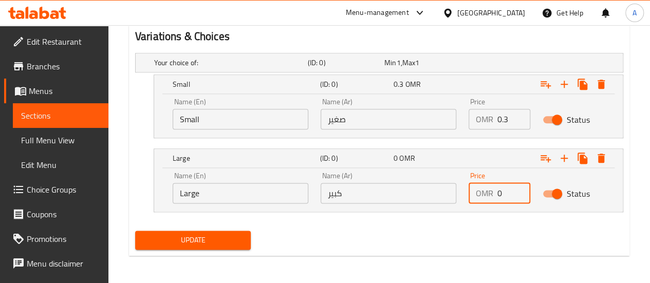
click at [504, 195] on input "0" at bounding box center [514, 193] width 33 height 21
type input "0.5"
click at [496, 223] on div "Your choice of: (ID: 0) Min 1 , Max 1 Name (En) Your choice of: Name (En) Name …" at bounding box center [379, 138] width 497 height 178
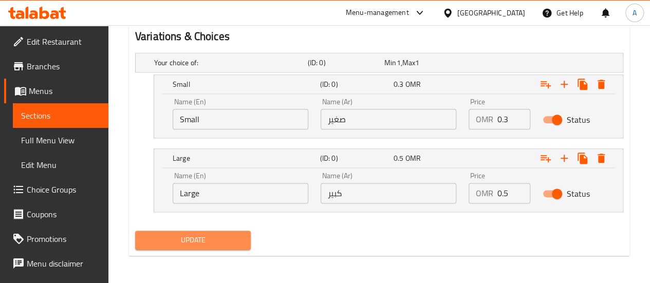
click at [193, 241] on span "Update" at bounding box center [193, 240] width 100 height 13
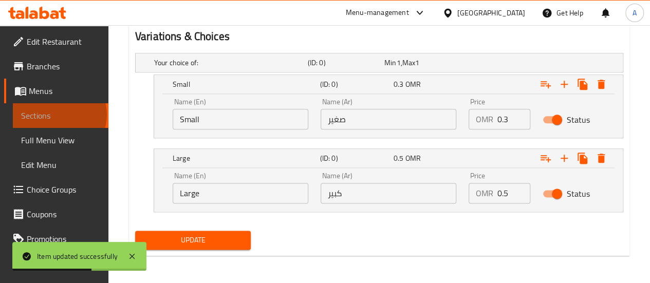
click at [59, 115] on span "Sections" at bounding box center [60, 115] width 79 height 12
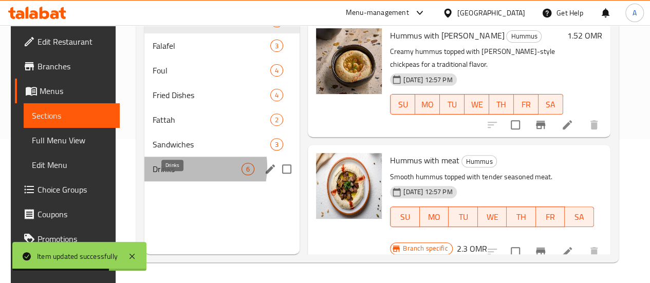
click at [179, 175] on span "Drinks" at bounding box center [197, 169] width 89 height 12
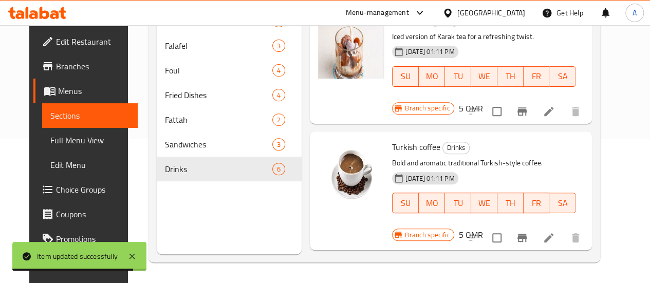
scroll to position [431, 0]
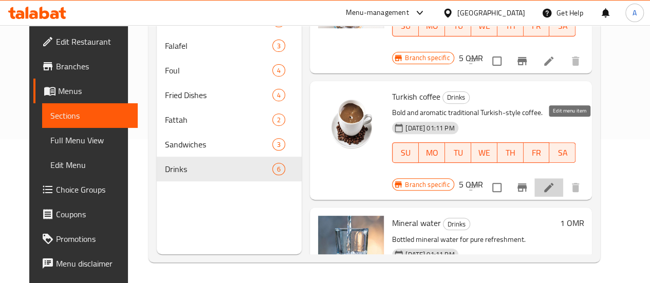
click at [555, 181] on icon at bounding box center [549, 187] width 12 height 12
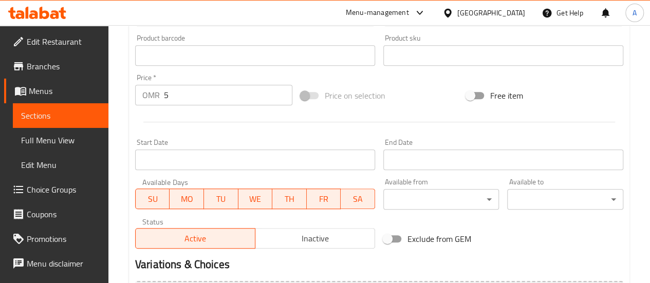
scroll to position [329, 0]
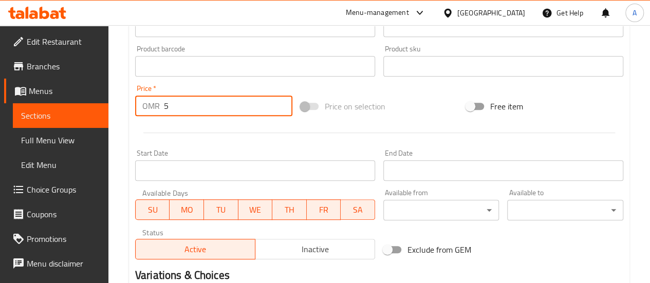
click at [198, 103] on input "5" at bounding box center [228, 106] width 128 height 21
type input "0.5"
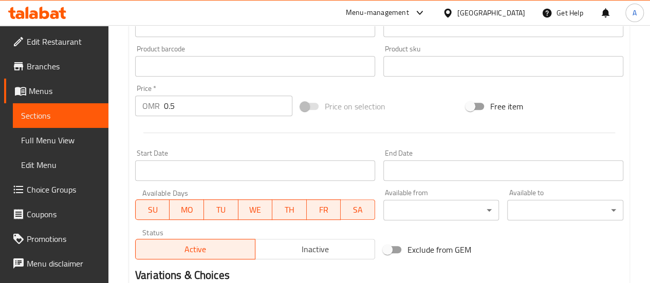
click at [234, 135] on div at bounding box center [379, 132] width 497 height 25
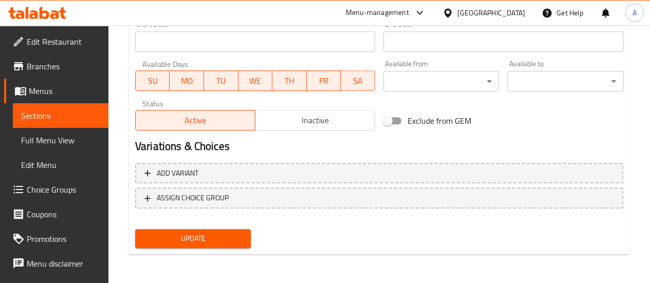
click at [215, 240] on span "Update" at bounding box center [193, 238] width 100 height 13
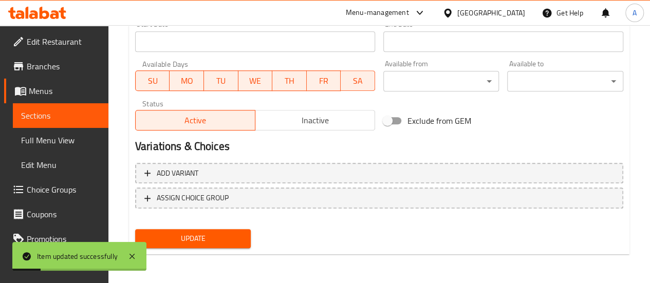
click at [47, 112] on span "Sections" at bounding box center [60, 115] width 79 height 12
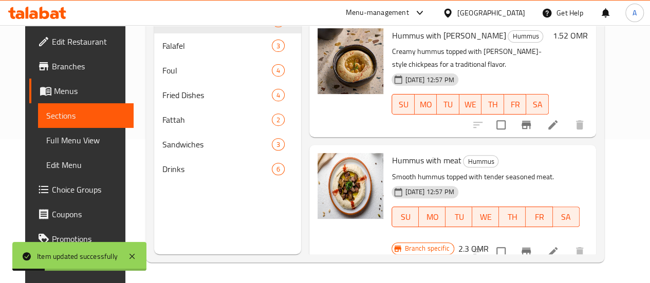
scroll to position [144, 0]
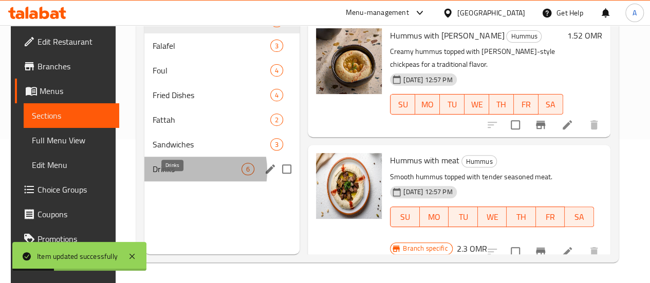
click at [175, 175] on span "Drinks" at bounding box center [197, 169] width 89 height 12
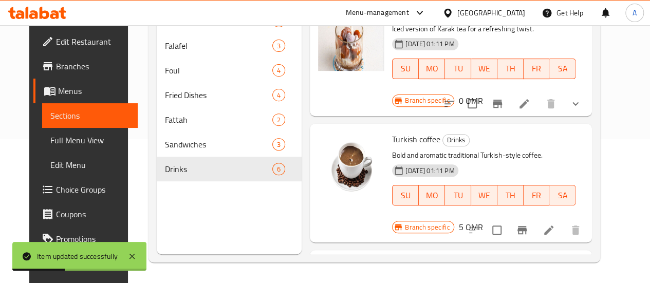
scroll to position [431, 0]
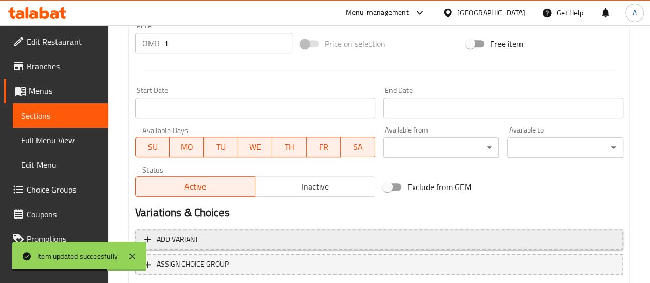
scroll to position [344, 0]
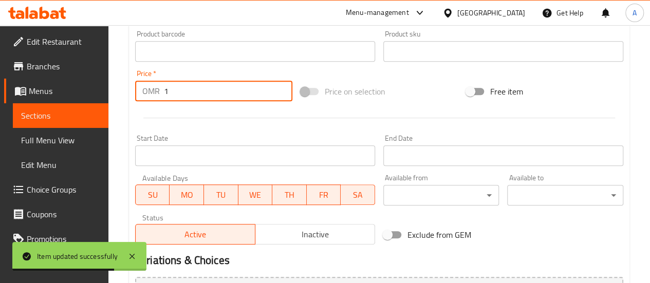
click at [190, 87] on input "1" at bounding box center [228, 91] width 128 height 21
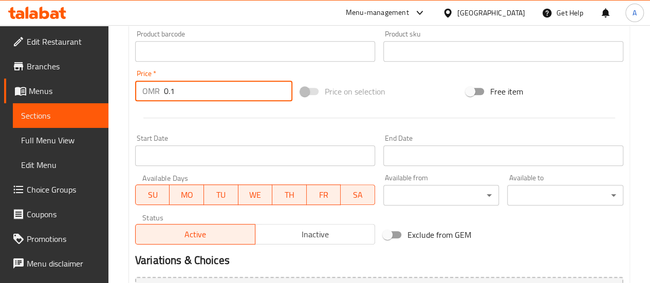
type input "0.1"
click at [227, 131] on div "Start Date Start Date" at bounding box center [255, 151] width 248 height 40
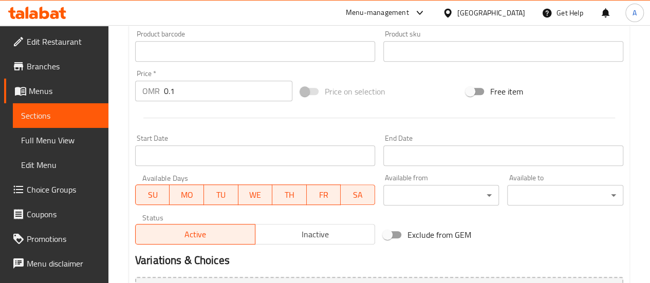
scroll to position [458, 0]
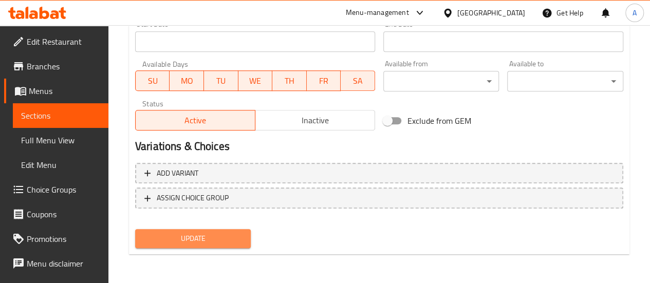
click at [211, 242] on span "Update" at bounding box center [193, 238] width 100 height 13
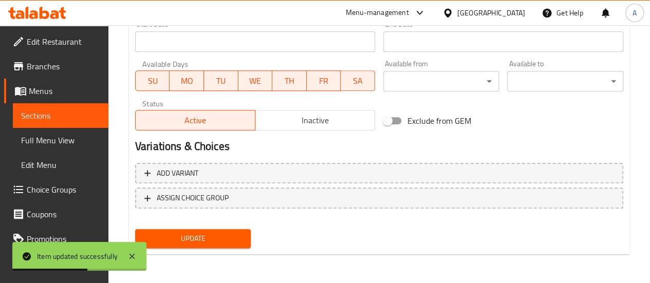
click at [483, 126] on div "Exclude from GEM" at bounding box center [462, 121] width 166 height 28
click at [77, 113] on span "Sections" at bounding box center [60, 115] width 79 height 12
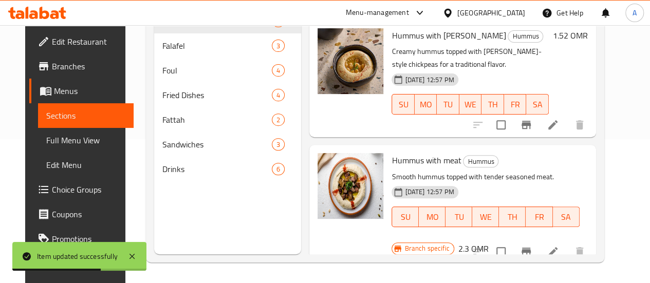
scroll to position [144, 0]
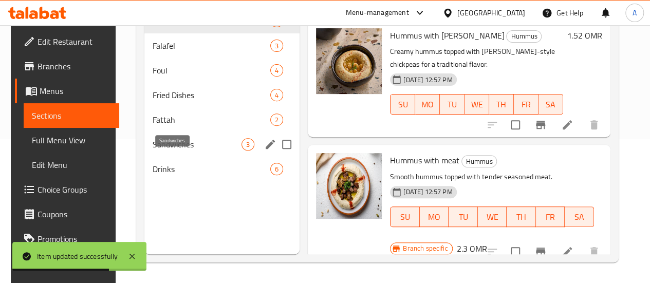
click at [173, 151] on span "Sandwiches" at bounding box center [197, 144] width 89 height 12
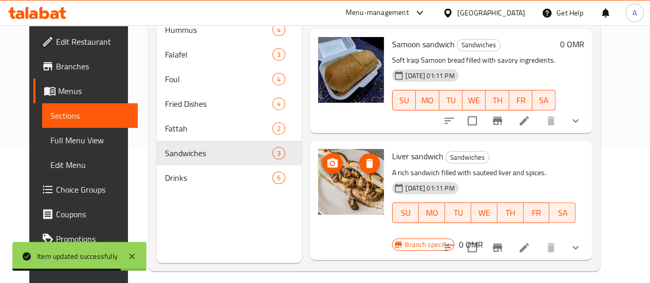
scroll to position [78, 0]
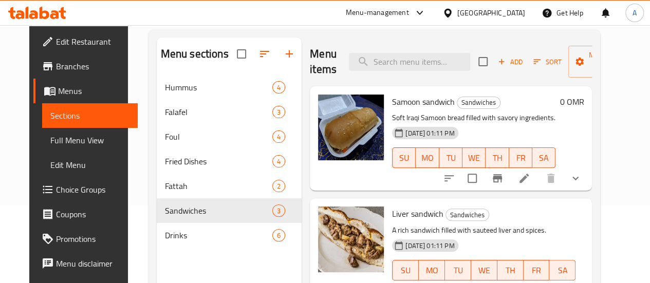
click at [530, 183] on icon at bounding box center [524, 178] width 12 height 12
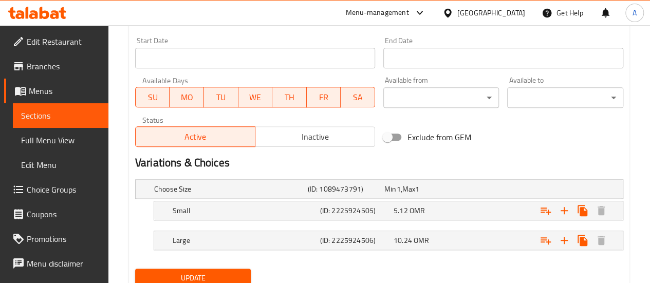
scroll to position [451, 0]
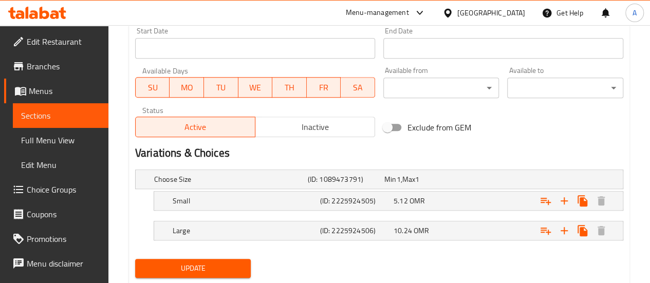
click at [542, 183] on div "Choose Size (ID: 1089473791) Min 1 , Max 1" at bounding box center [382, 179] width 461 height 23
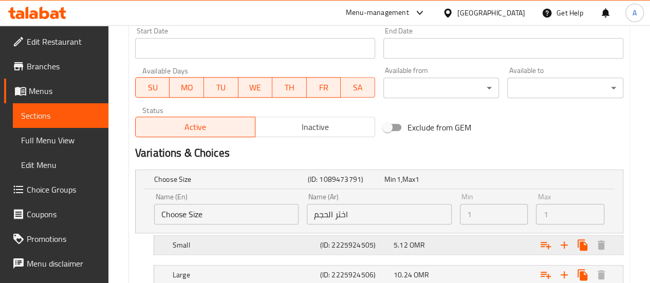
click at [486, 181] on div "Expand" at bounding box center [536, 179] width 154 height 4
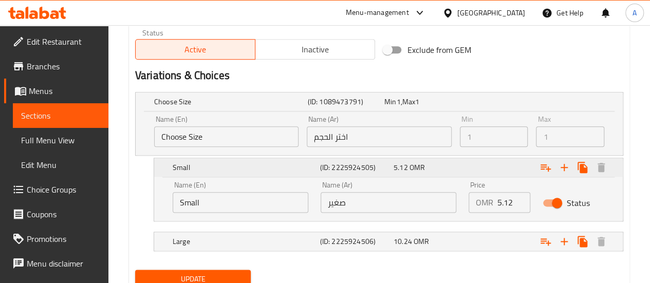
scroll to position [529, 0]
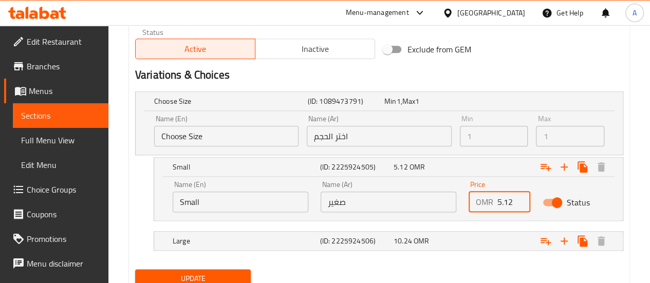
drag, startPoint x: 512, startPoint y: 202, endPoint x: 419, endPoint y: 210, distance: 93.4
click at [419, 210] on div "Name (En) Small Name (En) Name (Ar) صغير Name (Ar) Price OMR 5.12 Price Status" at bounding box center [389, 197] width 444 height 44
type input "0.5"
click at [442, 113] on div "Large (ID: 2225924506) 10.24 OMR" at bounding box center [382, 101] width 461 height 23
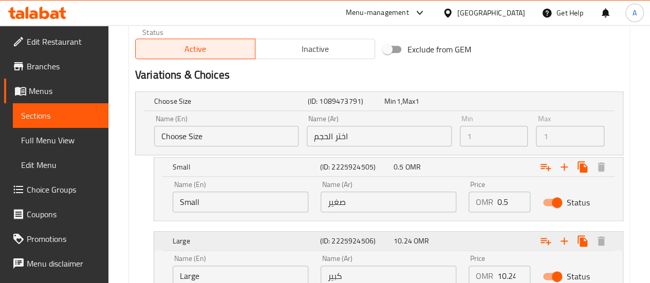
scroll to position [597, 0]
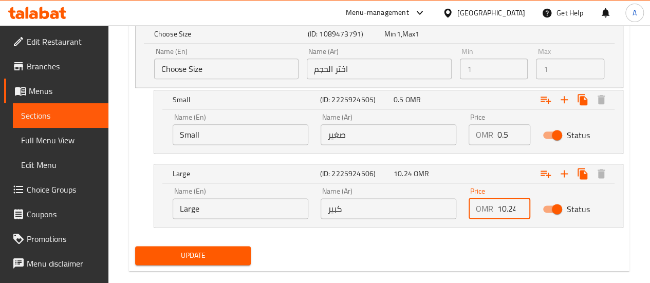
drag, startPoint x: 495, startPoint y: 209, endPoint x: 534, endPoint y: 209, distance: 38.0
click at [534, 209] on div "Price OMR 10.24 Price" at bounding box center [500, 203] width 74 height 44
drag, startPoint x: 498, startPoint y: 206, endPoint x: 536, endPoint y: 206, distance: 38.0
click at [536, 206] on div "Name (En) Large Name (En) Name (Ar) كبير Name (Ar) Price OMR 10.24 Price Status" at bounding box center [389, 203] width 444 height 44
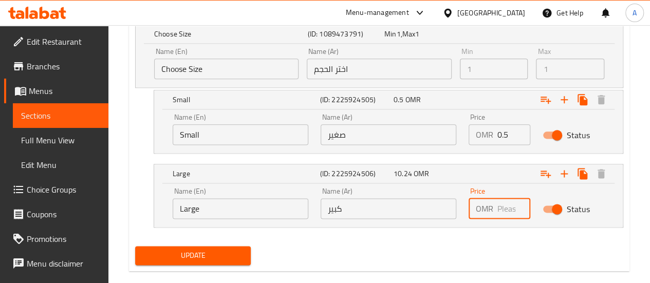
scroll to position [0, 0]
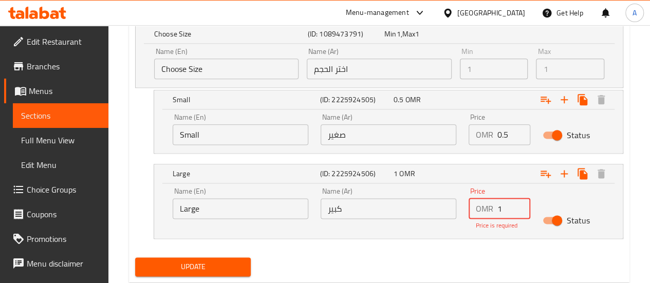
type input "1"
click at [508, 239] on div "Choose Size (ID: 1089473791) Min 1 , Max 1 Name (En) Choose Size Name (En) Name…" at bounding box center [379, 136] width 497 height 233
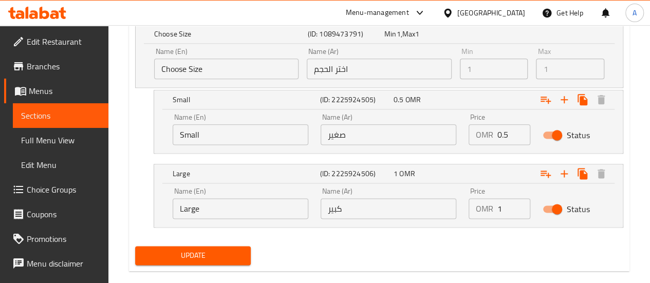
click at [211, 254] on span "Update" at bounding box center [193, 255] width 100 height 13
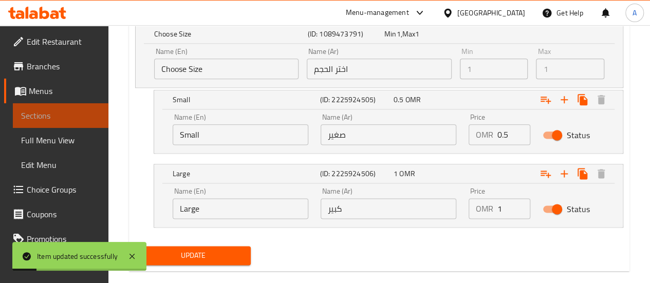
click at [74, 116] on span "Sections" at bounding box center [60, 115] width 79 height 12
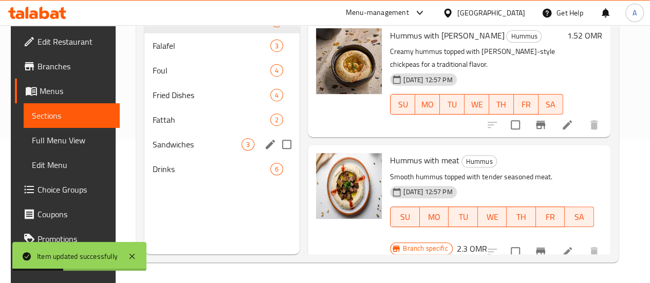
click at [176, 151] on span "Sandwiches" at bounding box center [197, 144] width 89 height 12
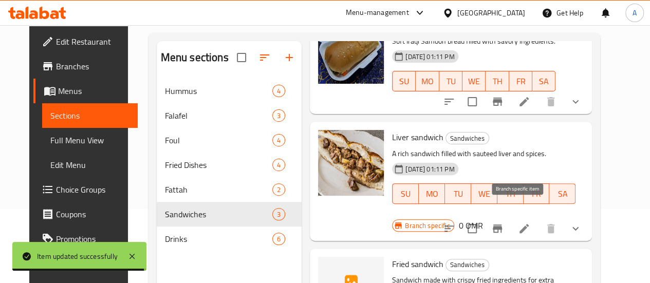
scroll to position [107, 0]
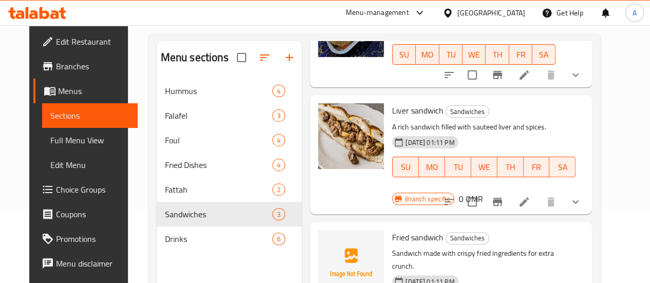
click at [538, 193] on li at bounding box center [524, 202] width 29 height 19
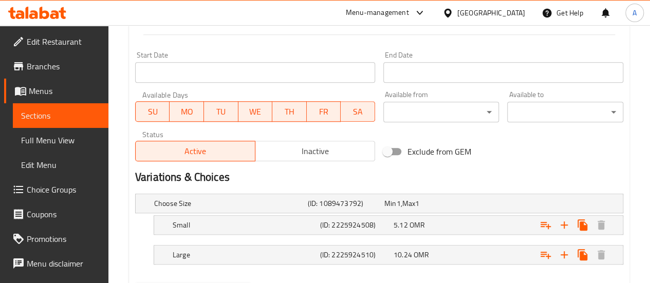
scroll to position [480, 0]
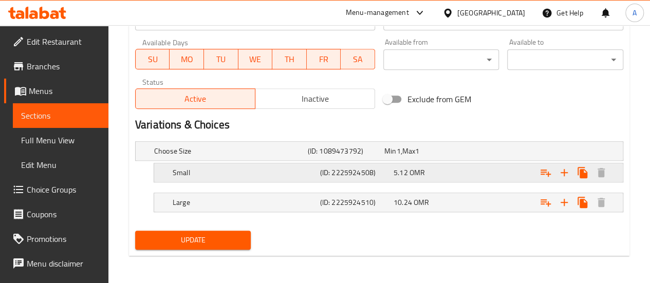
click at [442, 156] on div "5.12 OMR" at bounding box center [420, 151] width 72 height 10
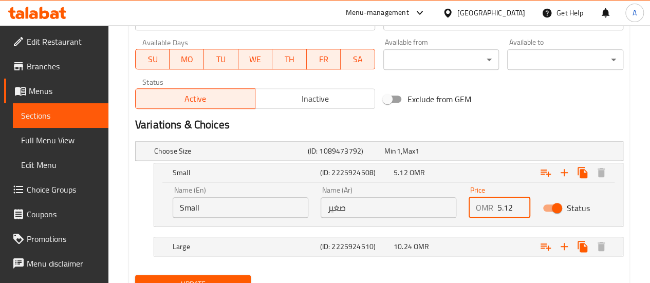
drag, startPoint x: 511, startPoint y: 213, endPoint x: 452, endPoint y: 216, distance: 58.7
click at [452, 216] on div "Name (En) Small Name (En) Name (Ar) صغير Name (Ar) Price OMR 5.12 Price Status" at bounding box center [389, 202] width 444 height 44
type input "0.5"
click at [488, 153] on div "Expand" at bounding box center [536, 151] width 154 height 4
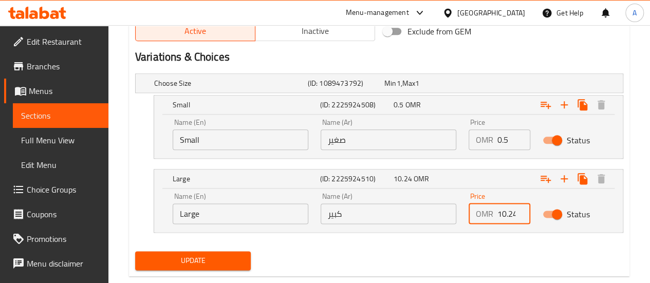
scroll to position [0, 2]
drag, startPoint x: 497, startPoint y: 214, endPoint x: 564, endPoint y: 211, distance: 67.4
click at [564, 211] on div "Name (En) Large Name (En) Name (Ar) كبير Name (Ar) Price OMR 10.24 Price Status" at bounding box center [389, 209] width 444 height 44
type input "1"
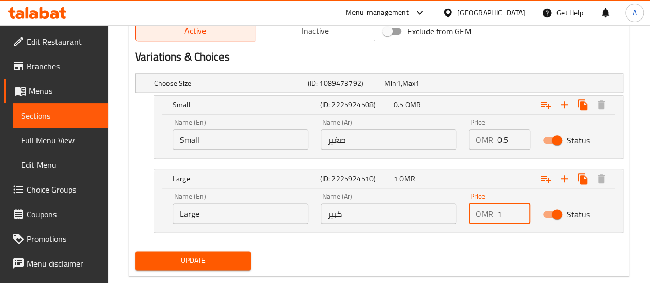
type input "1"
click at [440, 250] on div "Update" at bounding box center [379, 260] width 497 height 27
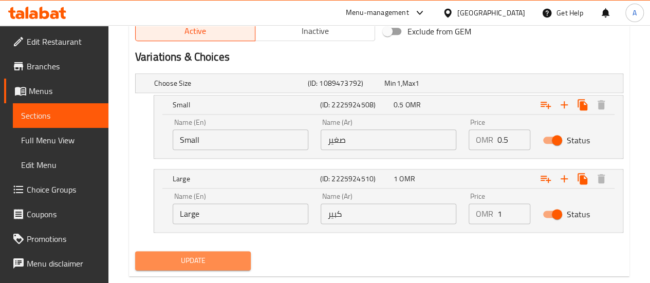
click at [212, 251] on button "Update" at bounding box center [193, 260] width 116 height 19
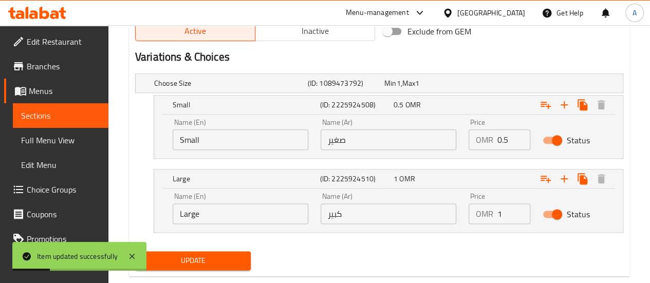
click at [433, 241] on nav at bounding box center [379, 239] width 488 height 8
click at [44, 119] on span "Sections" at bounding box center [60, 115] width 79 height 12
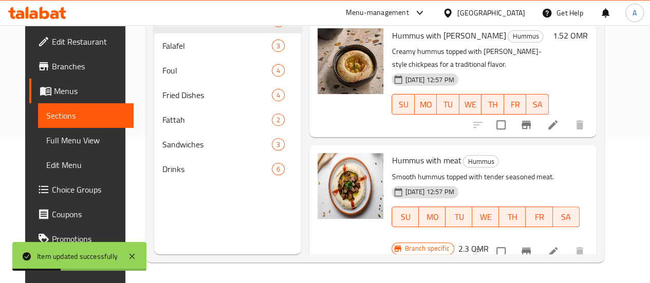
scroll to position [144, 0]
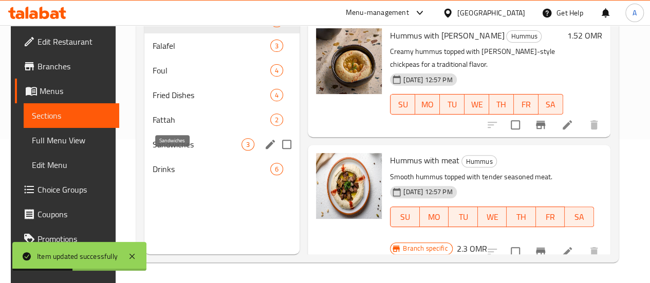
click at [169, 151] on span "Sandwiches" at bounding box center [197, 144] width 89 height 12
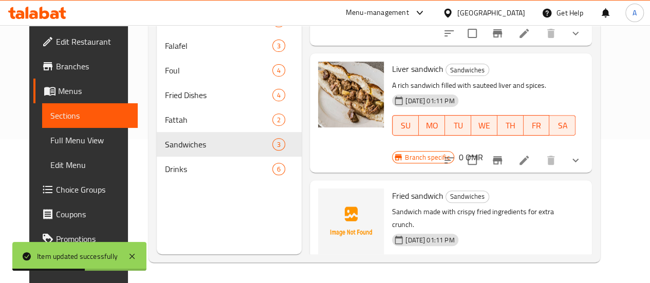
scroll to position [107, 0]
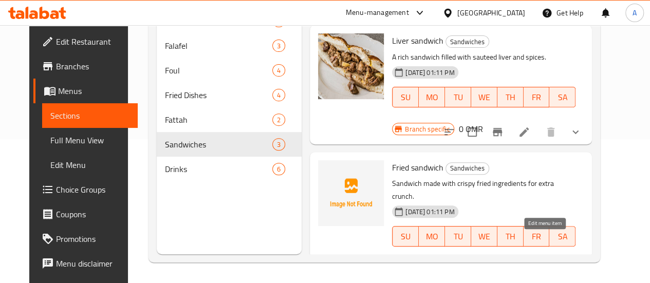
click at [529, 267] on icon at bounding box center [524, 271] width 9 height 9
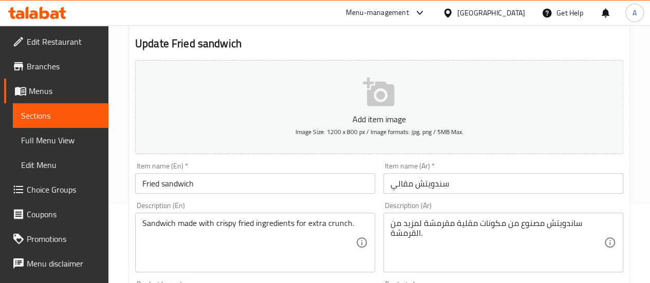
scroll to position [79, 0]
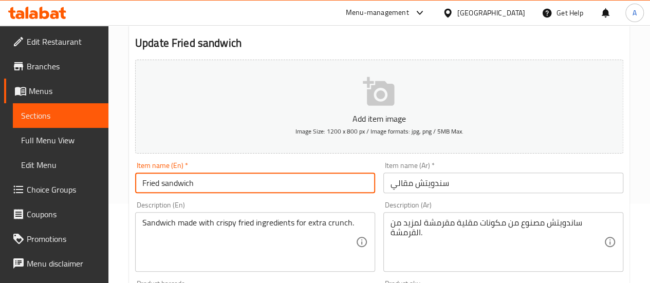
drag, startPoint x: 230, startPoint y: 183, endPoint x: 94, endPoint y: 184, distance: 136.2
paste input "Vegetables S"
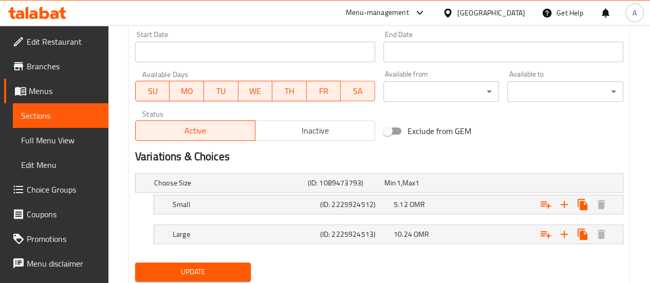
scroll to position [464, 0]
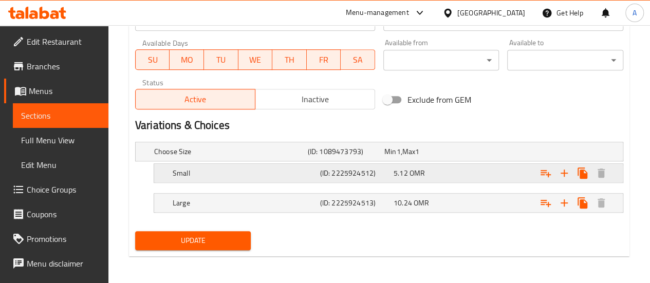
type input "Fried Vegetables Sandwich"
click at [400, 158] on span "OMR" at bounding box center [398, 151] width 4 height 13
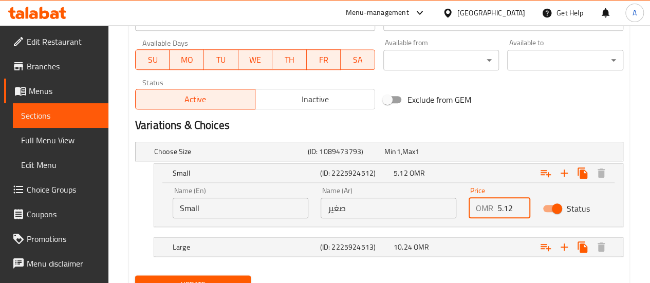
drag, startPoint x: 512, startPoint y: 209, endPoint x: 436, endPoint y: 211, distance: 76.1
click at [436, 211] on div "Name (En) Small Name (En) Name (Ar) صغير Name (Ar) Price OMR 5.12 Price Status" at bounding box center [389, 203] width 444 height 44
type input "0.5"
click at [467, 154] on div "Expand" at bounding box center [536, 152] width 154 height 4
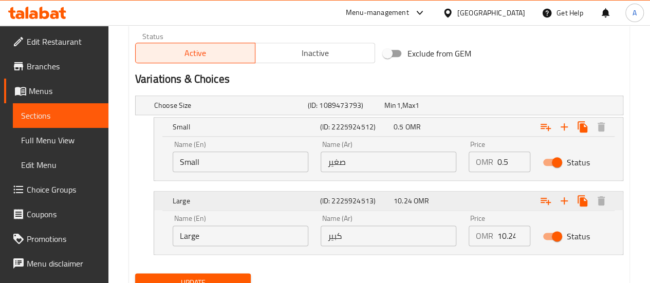
scroll to position [513, 0]
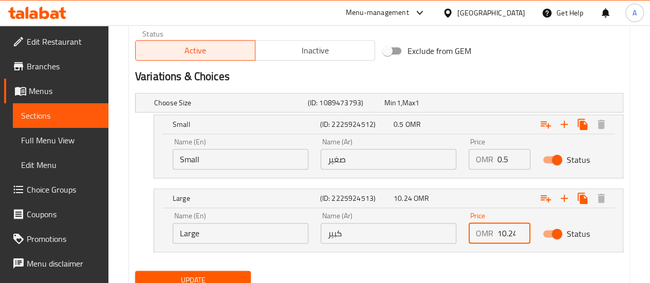
drag, startPoint x: 498, startPoint y: 233, endPoint x: 584, endPoint y: 223, distance: 86.4
click at [584, 223] on div "Name (En) Large Name (En) Name (Ar) كبير Name (Ar) Price OMR 10.24 Price Status" at bounding box center [389, 228] width 444 height 44
type input "1"
click at [443, 268] on div "Update" at bounding box center [379, 280] width 497 height 27
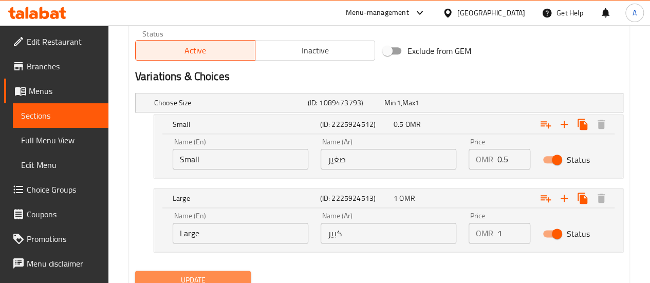
click at [228, 276] on span "Update" at bounding box center [193, 280] width 100 height 13
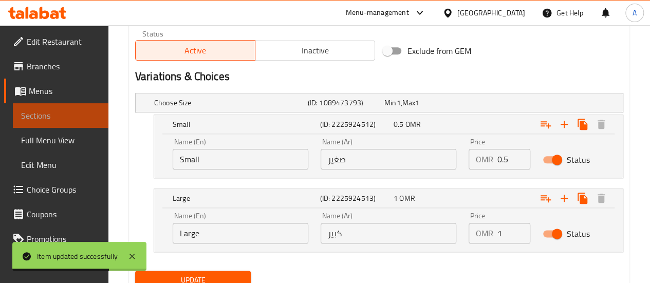
click at [75, 116] on span "Sections" at bounding box center [60, 115] width 79 height 12
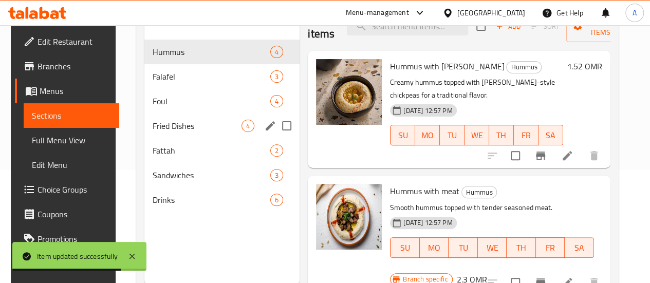
scroll to position [114, 0]
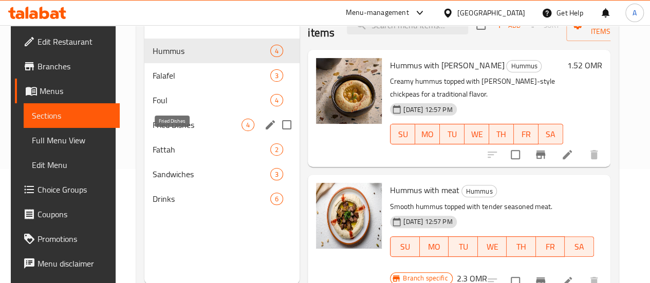
click at [179, 131] on span "Fried Dishes" at bounding box center [197, 125] width 89 height 12
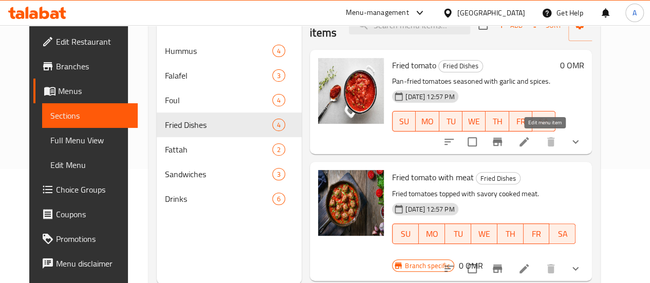
click at [530, 146] on icon at bounding box center [524, 142] width 12 height 12
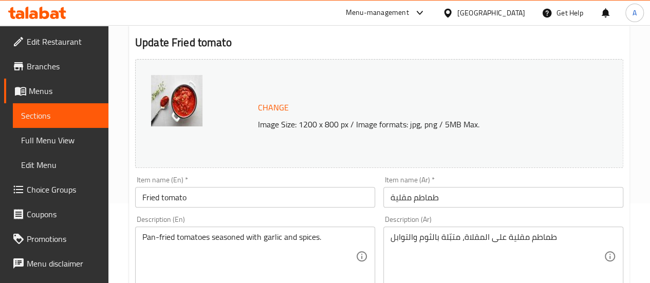
scroll to position [80, 0]
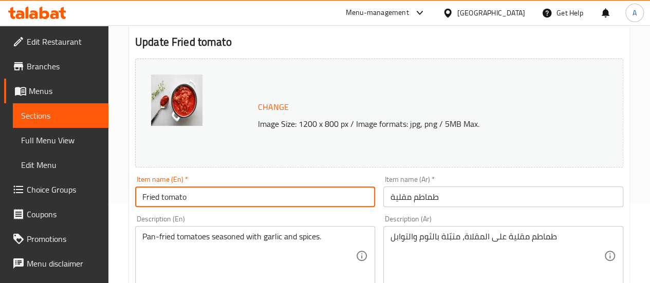
drag, startPoint x: 209, startPoint y: 201, endPoint x: 88, endPoint y: 191, distance: 121.2
paste input "Tomato Pan"
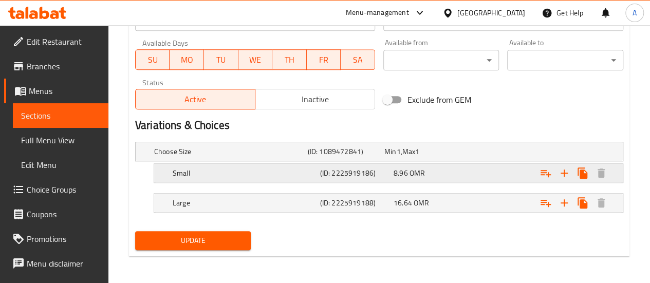
scroll to position [480, 0]
type input "Tomato Pan"
click at [466, 153] on div "Expand" at bounding box center [536, 151] width 154 height 4
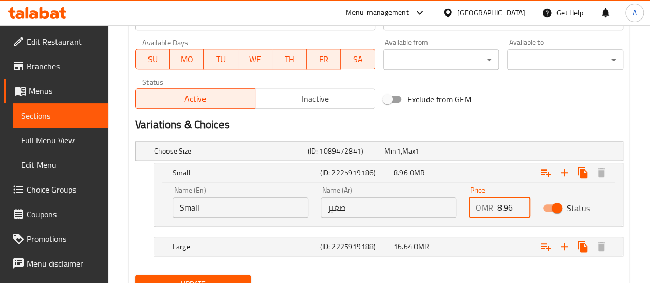
drag, startPoint x: 514, startPoint y: 212, endPoint x: 468, endPoint y: 211, distance: 45.8
click at [473, 212] on div "OMR 8.96 Price" at bounding box center [500, 207] width 62 height 21
type input "0.8"
click at [482, 153] on div "Expand" at bounding box center [536, 151] width 154 height 4
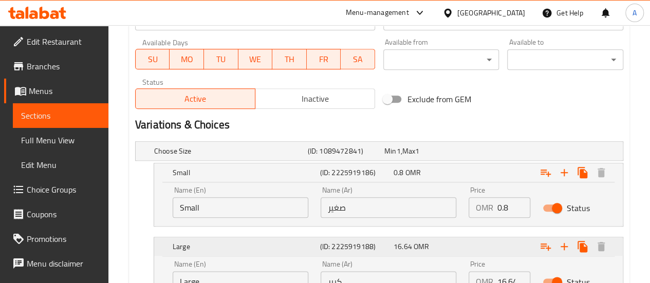
scroll to position [568, 0]
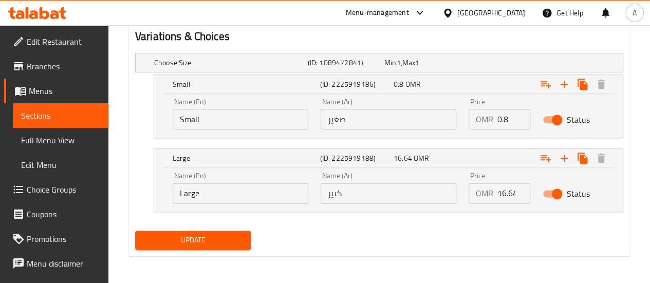
drag, startPoint x: 495, startPoint y: 194, endPoint x: 544, endPoint y: 193, distance: 48.3
click at [544, 193] on div "Name (En) Large Name (En) Name (Ar) كبير Name (Ar) Price OMR 16.64 Price Status" at bounding box center [389, 188] width 444 height 44
type input "1.7"
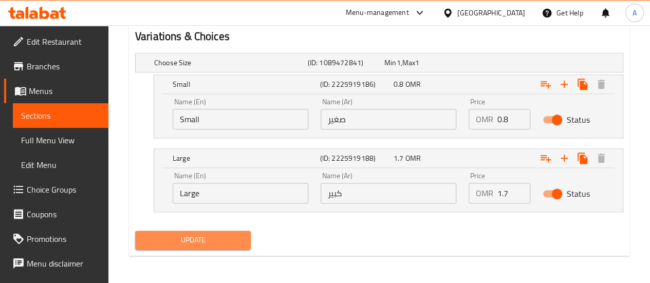
click at [210, 241] on span "Update" at bounding box center [193, 240] width 100 height 13
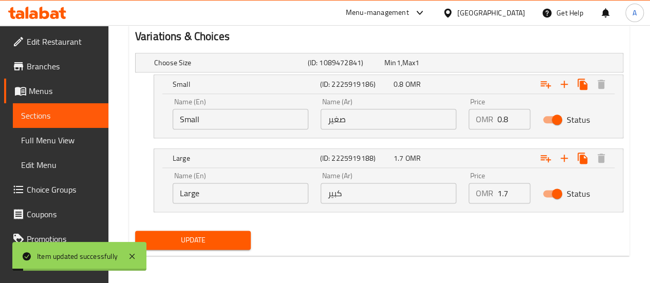
click at [79, 111] on span "Sections" at bounding box center [60, 115] width 79 height 12
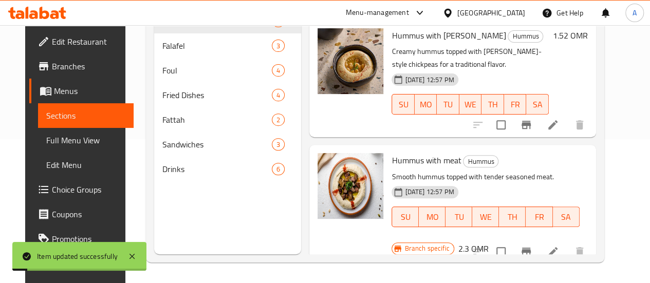
scroll to position [144, 0]
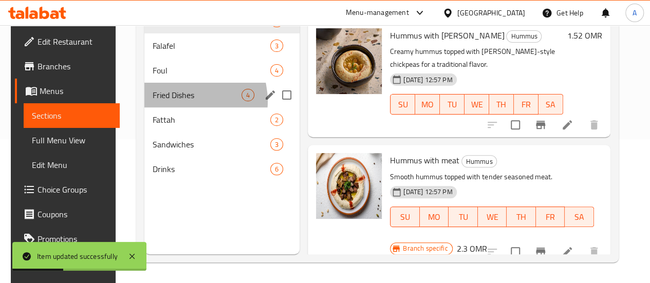
click at [175, 107] on div "Fried Dishes 4" at bounding box center [221, 95] width 155 height 25
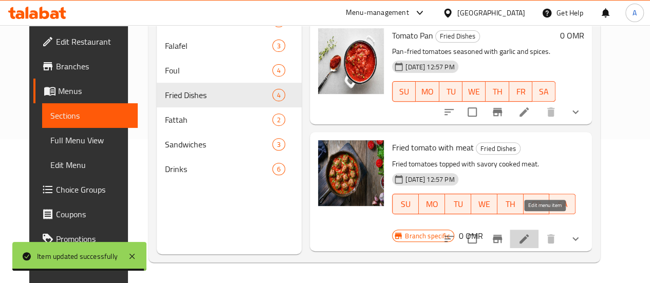
click at [530, 233] on icon at bounding box center [524, 239] width 12 height 12
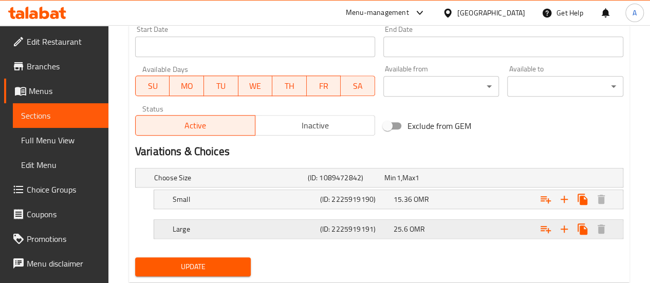
scroll to position [453, 0]
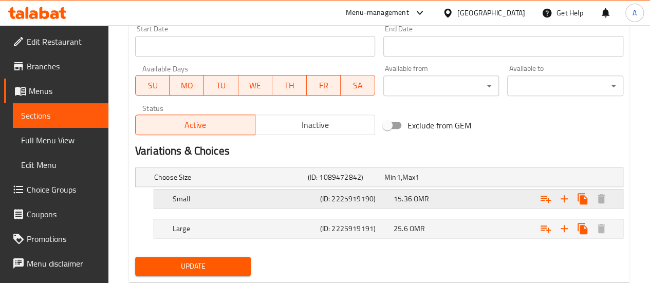
click at [438, 182] on div "15.36 OMR" at bounding box center [420, 177] width 72 height 10
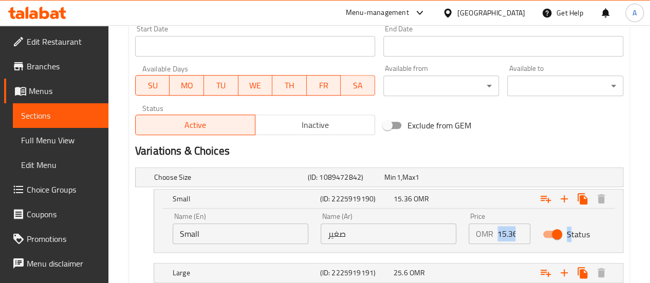
drag, startPoint x: 494, startPoint y: 232, endPoint x: 575, endPoint y: 236, distance: 80.3
click at [575, 236] on div "Name (En) Small Name (En) Name (Ar) صغير Name (Ar) Price OMR 15.36 Price Status" at bounding box center [389, 229] width 444 height 44
click at [504, 235] on input "15.36" at bounding box center [514, 234] width 33 height 21
drag, startPoint x: 494, startPoint y: 233, endPoint x: 529, endPoint y: 235, distance: 35.0
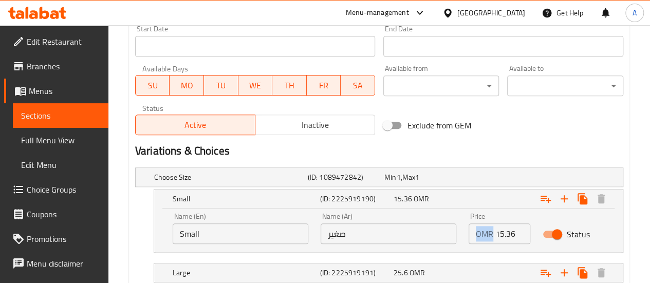
click at [529, 235] on div "OMR 15.36 Price" at bounding box center [500, 234] width 62 height 21
drag, startPoint x: 498, startPoint y: 235, endPoint x: 524, endPoint y: 238, distance: 26.3
click at [524, 238] on input "15.36" at bounding box center [514, 234] width 33 height 21
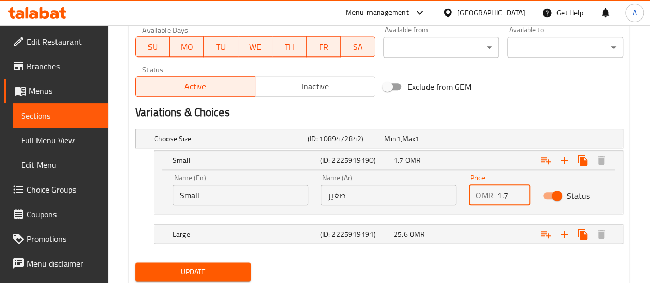
scroll to position [497, 0]
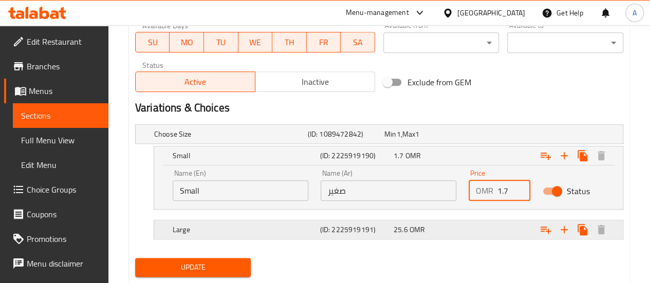
type input "1.7"
click at [469, 136] on div "Expand" at bounding box center [536, 134] width 154 height 4
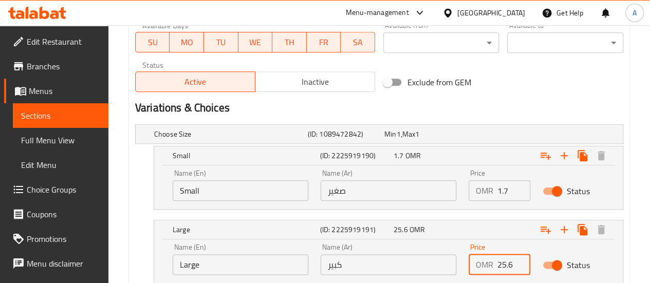
drag, startPoint x: 496, startPoint y: 268, endPoint x: 525, endPoint y: 271, distance: 29.5
click at [525, 271] on div "OMR 25.6 Price" at bounding box center [500, 264] width 62 height 21
drag, startPoint x: 514, startPoint y: 259, endPoint x: 467, endPoint y: 259, distance: 47.3
click at [467, 259] on div "Price OMR 25.6 Price" at bounding box center [500, 259] width 74 height 44
click at [508, 267] on input "2.7" at bounding box center [514, 264] width 33 height 21
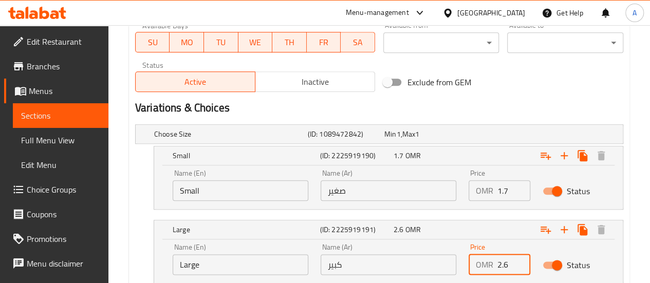
scroll to position [568, 0]
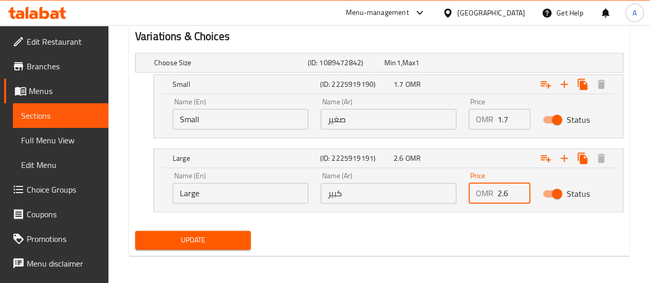
type input "2.6"
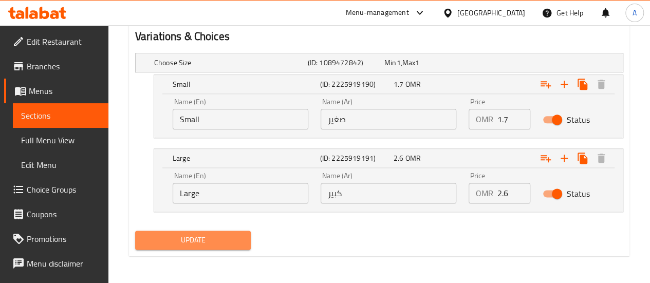
click at [223, 244] on span "Update" at bounding box center [193, 240] width 100 height 13
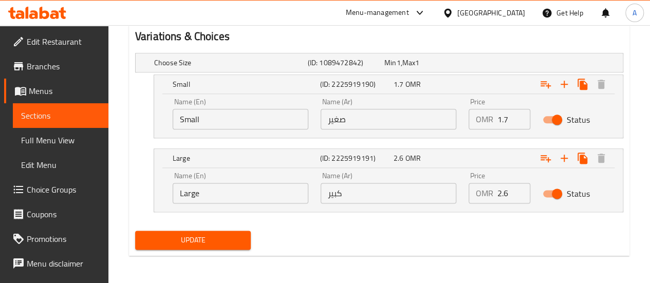
click at [402, 243] on div "Update" at bounding box center [379, 240] width 497 height 27
click at [57, 121] on span "Sections" at bounding box center [60, 115] width 79 height 12
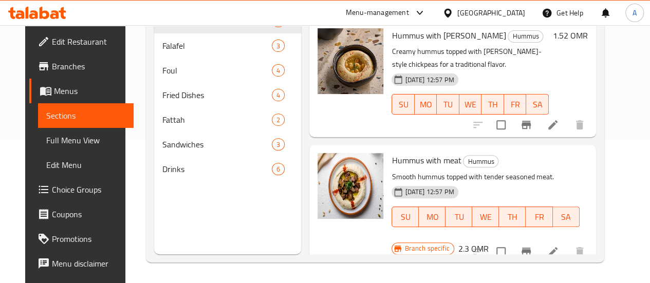
scroll to position [144, 0]
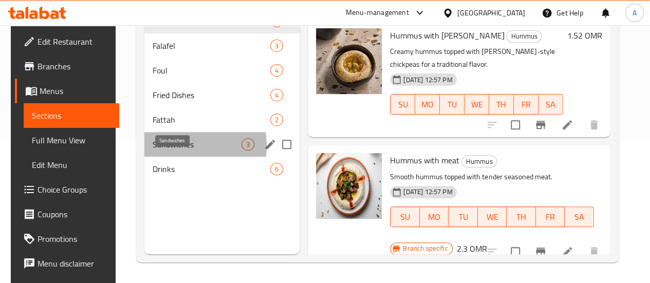
click at [172, 151] on span "Sandwiches" at bounding box center [197, 144] width 89 height 12
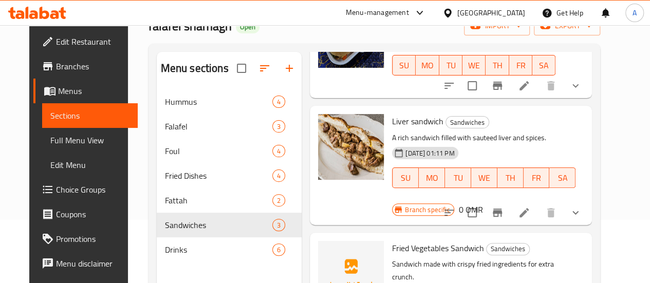
scroll to position [63, 0]
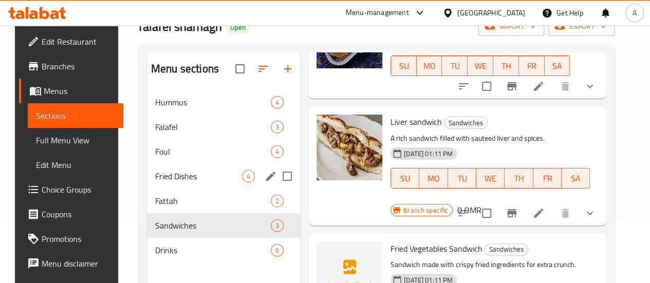
click at [166, 182] on span "Fried Dishes" at bounding box center [198, 176] width 87 height 12
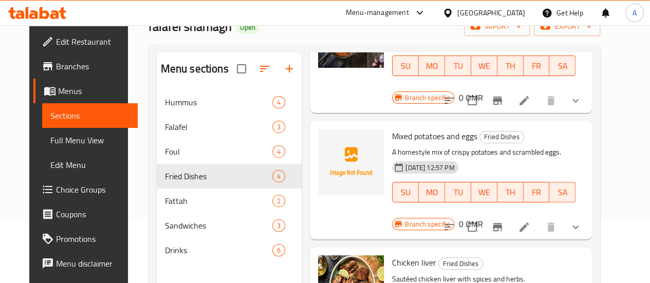
scroll to position [103, 0]
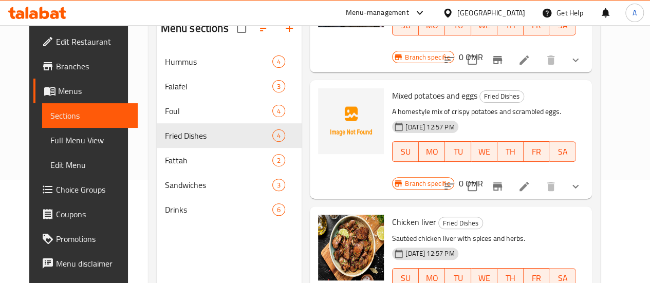
click at [530, 180] on icon at bounding box center [524, 186] width 12 height 12
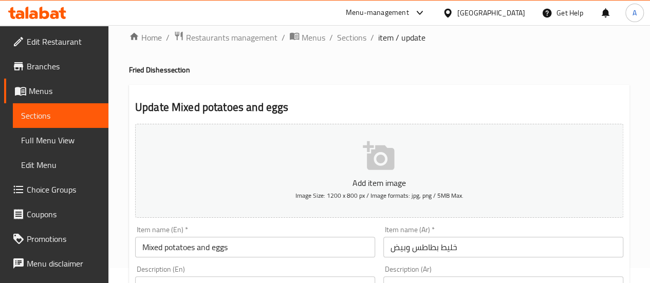
scroll to position [15, 0]
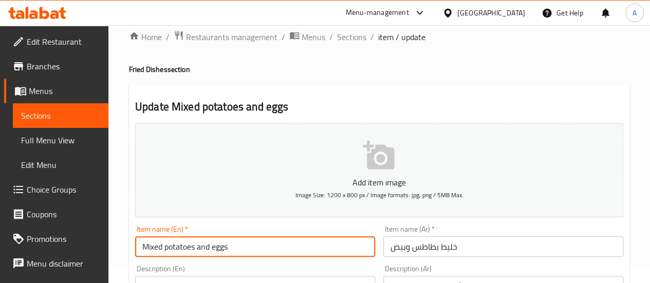
drag, startPoint x: 237, startPoint y: 243, endPoint x: 90, endPoint y: 246, distance: 147.0
paste input "Potato & Egg Mufaraka"
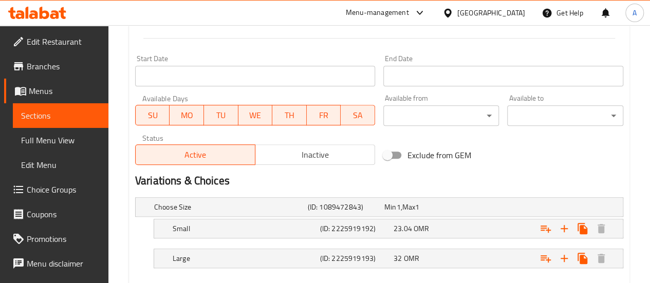
scroll to position [464, 0]
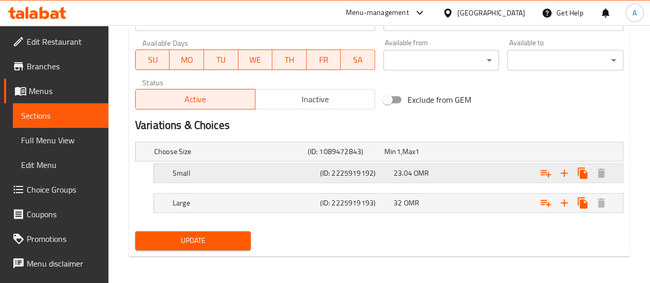
type input "Potato & Egg Mufaraka"
click at [400, 158] on span "OMR" at bounding box center [398, 151] width 4 height 13
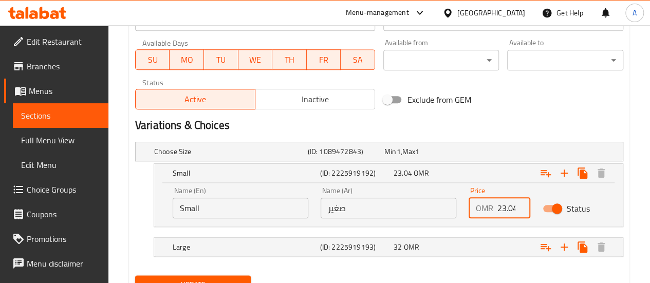
drag, startPoint x: 497, startPoint y: 207, endPoint x: 544, endPoint y: 210, distance: 47.9
click at [544, 210] on div "Name (En) Small Name (En) Name (Ar) صغير Name (Ar) Price OMR 23.04 Price Status" at bounding box center [389, 203] width 444 height 44
drag, startPoint x: 498, startPoint y: 205, endPoint x: 536, endPoint y: 211, distance: 38.5
click at [536, 211] on div "Price OMR 23.04 Price" at bounding box center [500, 203] width 74 height 44
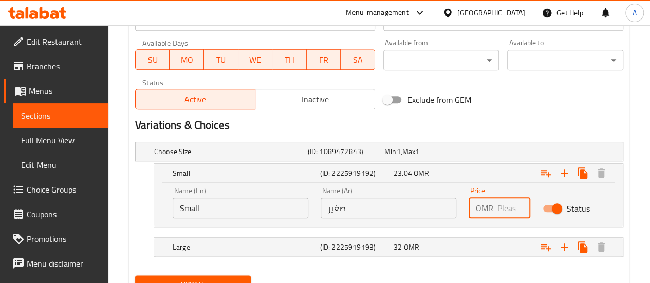
scroll to position [0, 0]
type input "1.7"
click at [476, 154] on div "Expand" at bounding box center [536, 152] width 154 height 4
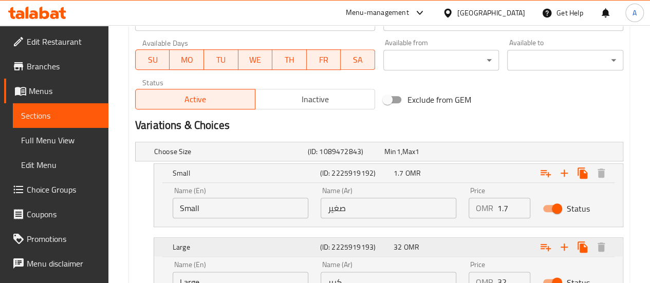
scroll to position [553, 0]
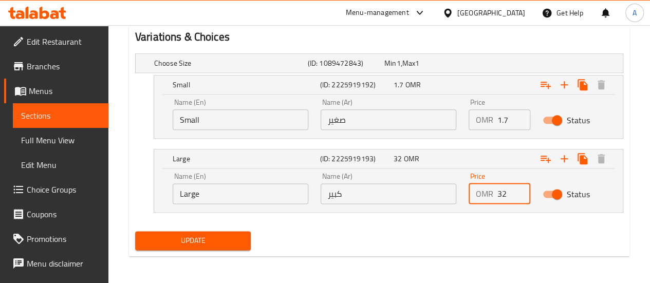
drag, startPoint x: 497, startPoint y: 195, endPoint x: 506, endPoint y: 197, distance: 9.9
click at [506, 197] on div "OMR 32 Price" at bounding box center [500, 193] width 62 height 21
type input "2.6"
click at [230, 243] on span "Update" at bounding box center [193, 240] width 100 height 13
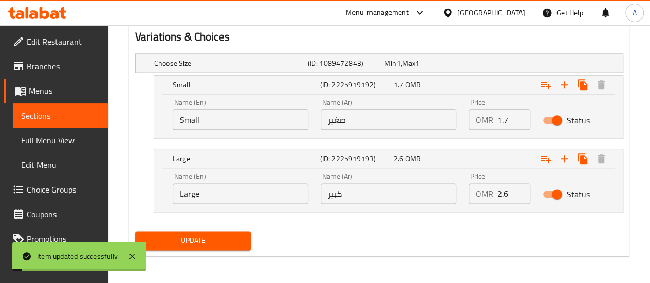
click at [81, 116] on span "Sections" at bounding box center [60, 115] width 79 height 12
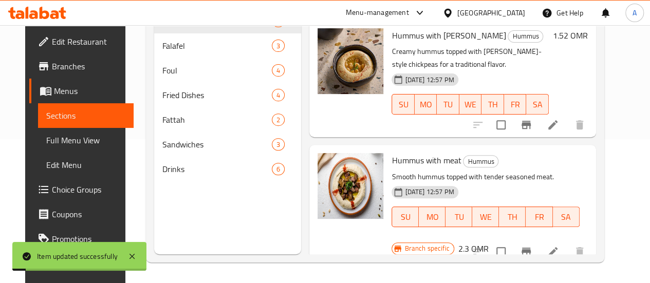
scroll to position [144, 0]
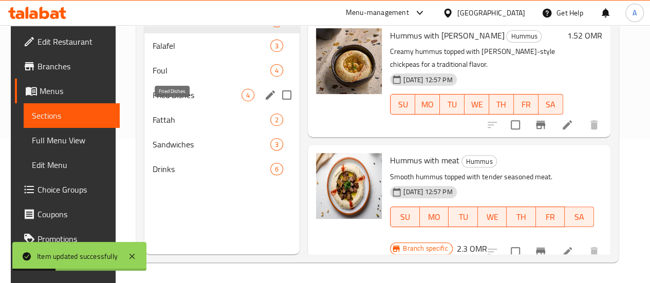
click at [169, 101] on span "Fried Dishes" at bounding box center [197, 95] width 89 height 12
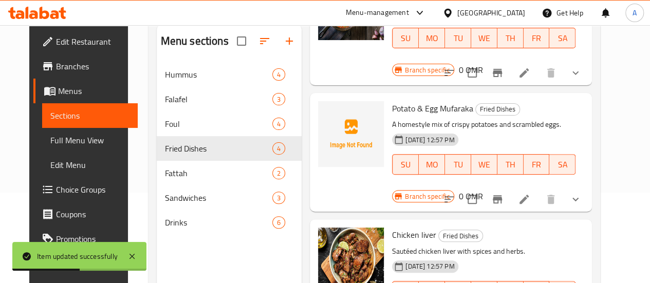
scroll to position [144, 0]
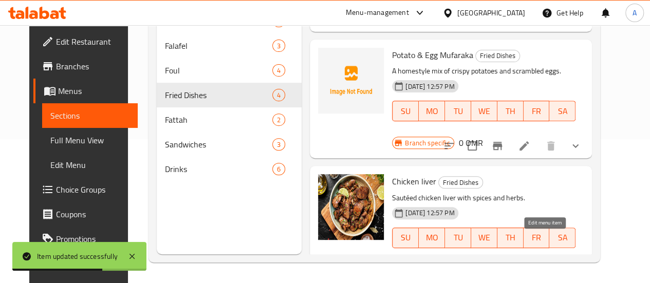
click at [529, 268] on icon at bounding box center [524, 272] width 9 height 9
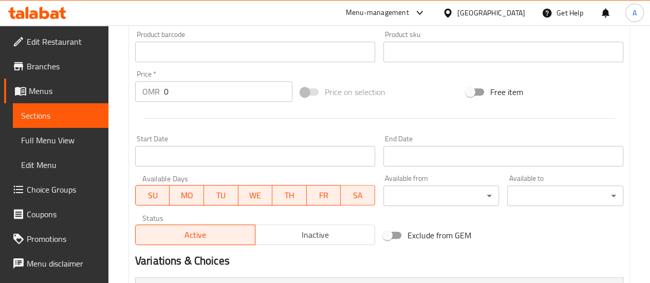
scroll to position [480, 0]
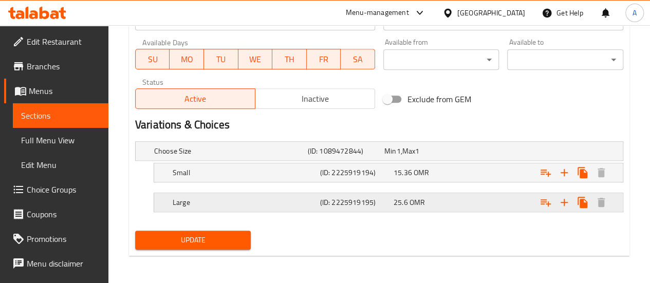
click at [457, 156] on div "25.6 OMR" at bounding box center [420, 151] width 72 height 10
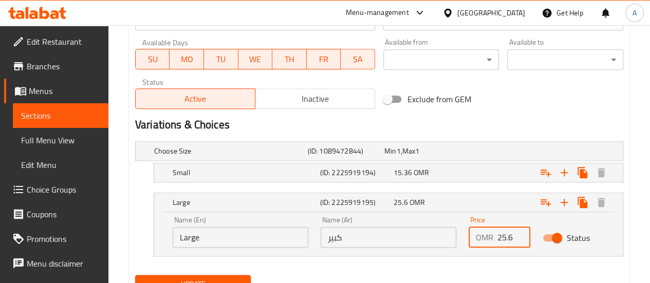
drag, startPoint x: 497, startPoint y: 237, endPoint x: 535, endPoint y: 238, distance: 37.5
click at [535, 238] on div "Price OMR 25.6 Price" at bounding box center [500, 232] width 74 height 44
type input "1"
type input "2.6"
click at [472, 153] on div "Expand" at bounding box center [536, 151] width 154 height 4
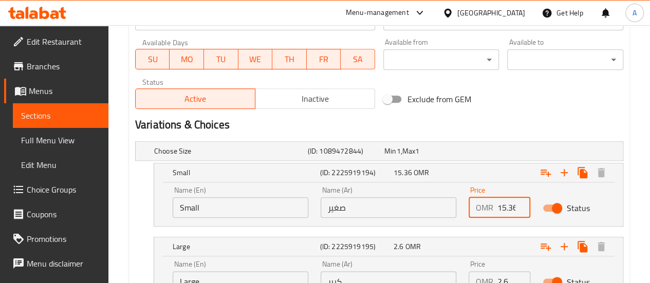
scroll to position [0, 2]
drag, startPoint x: 499, startPoint y: 210, endPoint x: 532, endPoint y: 211, distance: 33.4
click at [532, 211] on div "Price OMR 15.36 Price" at bounding box center [500, 202] width 74 height 44
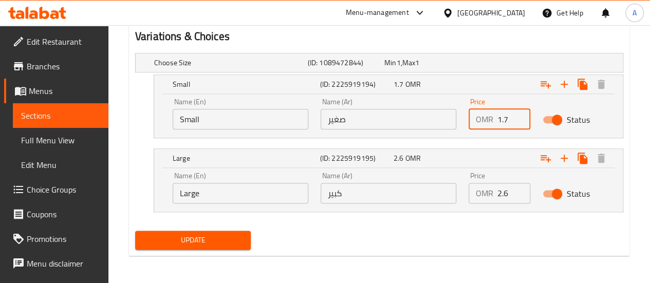
type input "1.7"
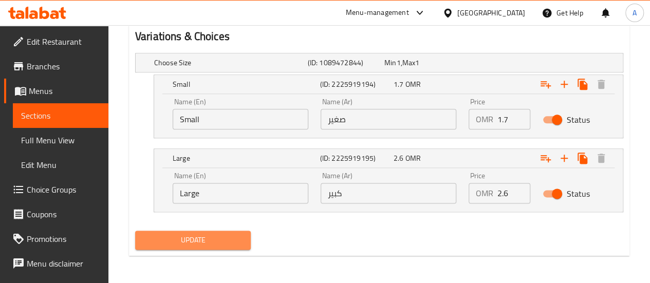
click at [232, 231] on button "Update" at bounding box center [193, 240] width 116 height 19
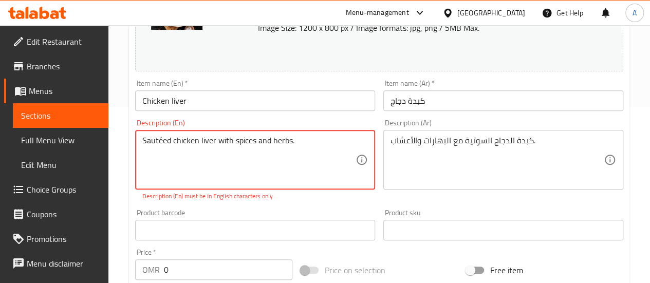
click at [299, 143] on textarea "Sautéed chicken liver with spices and herbs." at bounding box center [248, 160] width 213 height 49
click at [163, 143] on textarea "Sautéed chicken liver with spices and herbs." at bounding box center [248, 160] width 213 height 49
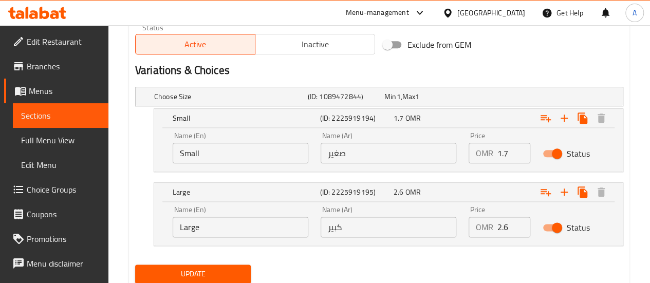
scroll to position [568, 0]
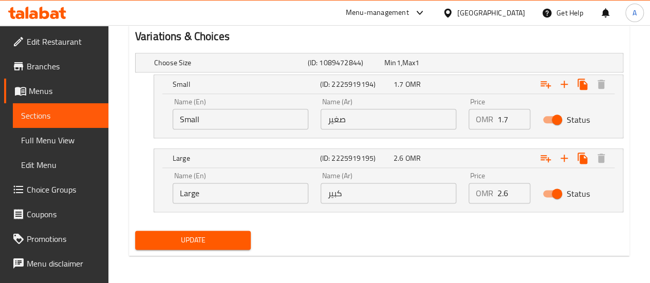
type textarea "Sauted chicken liver with spices and herbs."
click at [214, 234] on span "Update" at bounding box center [193, 240] width 100 height 13
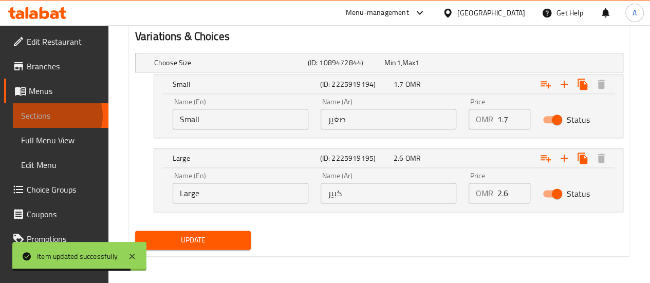
click at [54, 116] on span "Sections" at bounding box center [60, 115] width 79 height 12
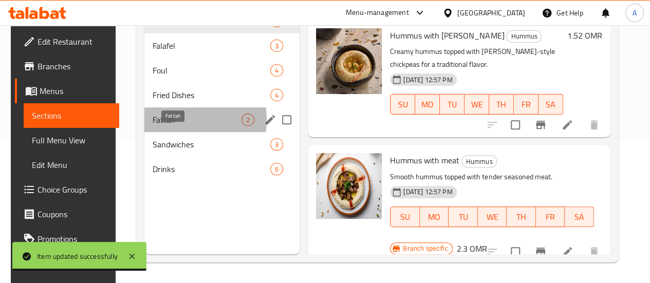
click at [167, 126] on span "Fattah" at bounding box center [197, 120] width 89 height 12
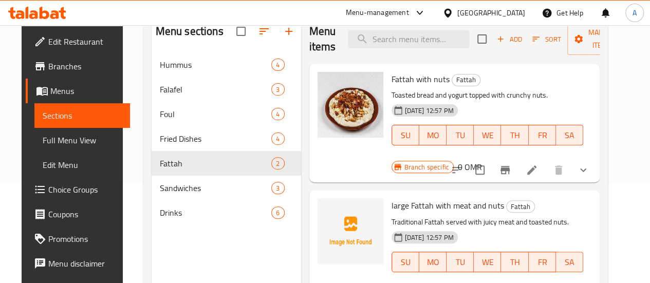
scroll to position [99, 0]
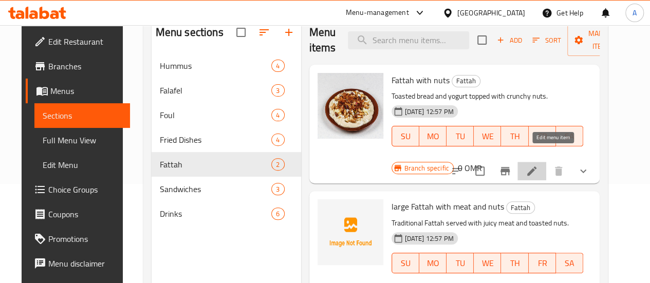
click at [538, 165] on icon at bounding box center [532, 171] width 12 height 12
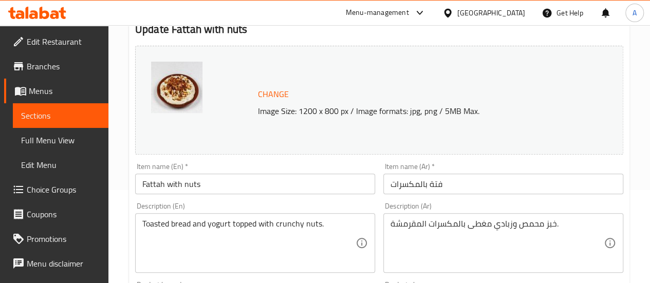
scroll to position [94, 0]
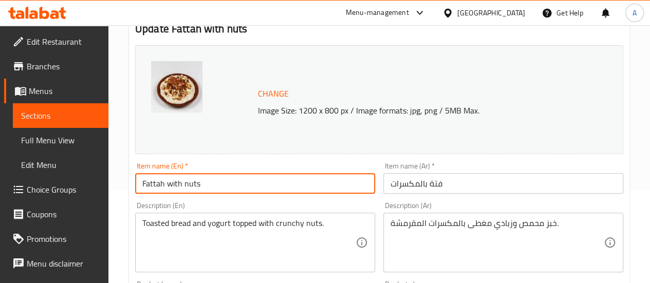
drag, startPoint x: 225, startPoint y: 186, endPoint x: 126, endPoint y: 185, distance: 98.7
paste input "Hummus Fattah with N"
type input "Hummus Fattah with Nuts"
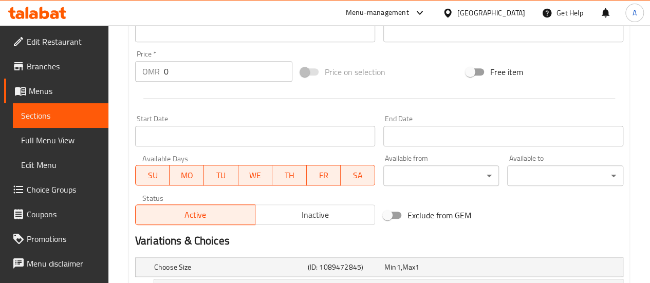
scroll to position [480, 0]
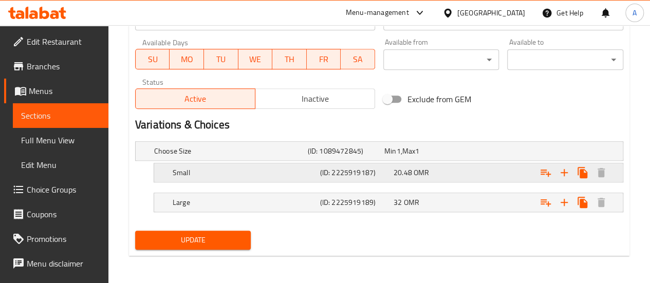
click at [457, 156] on div "20.48 OMR" at bounding box center [420, 151] width 72 height 10
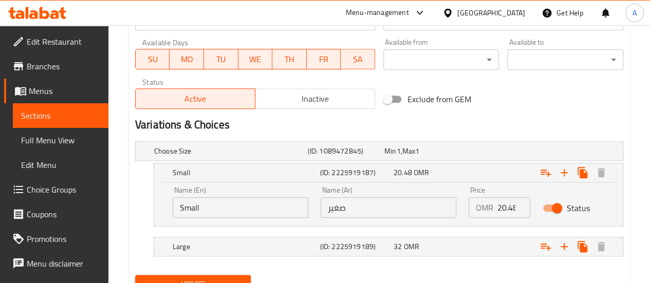
drag, startPoint x: 494, startPoint y: 211, endPoint x: 532, endPoint y: 209, distance: 38.1
click at [532, 209] on div "Price OMR 20.48 Price" at bounding box center [500, 202] width 74 height 44
drag, startPoint x: 495, startPoint y: 208, endPoint x: 526, endPoint y: 213, distance: 31.2
click at [526, 213] on div "OMR 20.48 Price" at bounding box center [500, 207] width 62 height 21
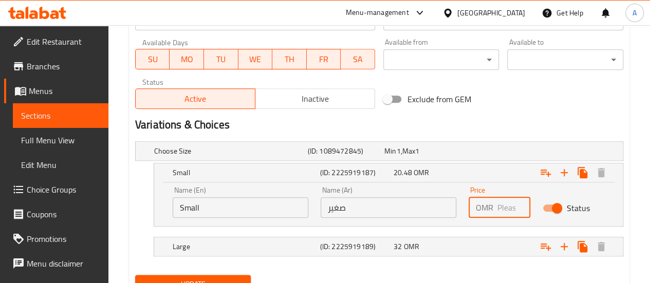
scroll to position [0, 0]
type input "1"
type input "2"
click at [514, 153] on div "Expand" at bounding box center [536, 151] width 154 height 4
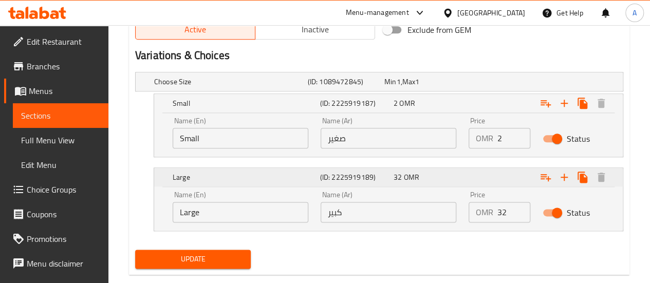
scroll to position [554, 0]
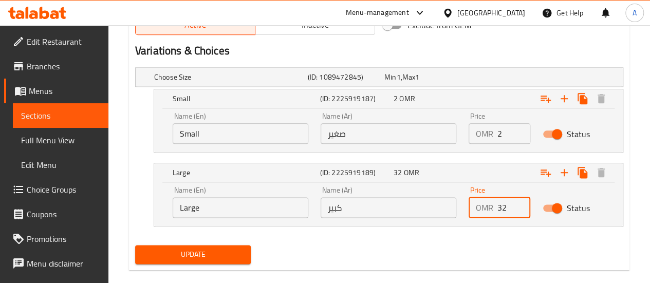
drag, startPoint x: 497, startPoint y: 206, endPoint x: 519, endPoint y: 211, distance: 22.1
click at [519, 211] on input "32" at bounding box center [514, 207] width 33 height 21
type input "3.1"
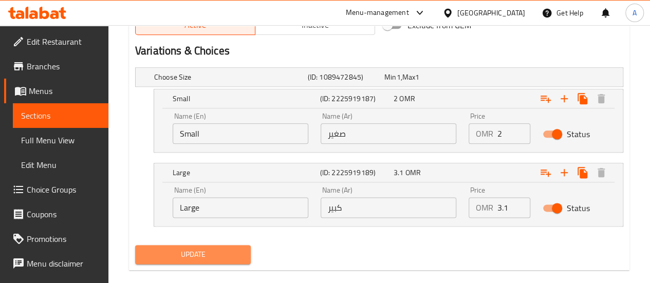
click at [159, 253] on span "Update" at bounding box center [193, 254] width 100 height 13
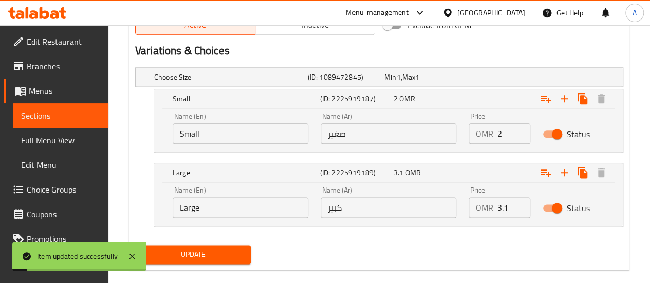
click at [66, 111] on span "Sections" at bounding box center [60, 115] width 79 height 12
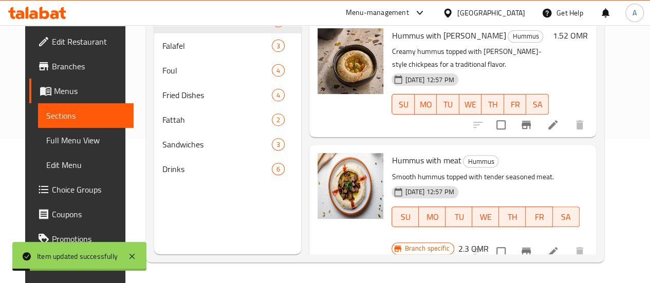
scroll to position [144, 0]
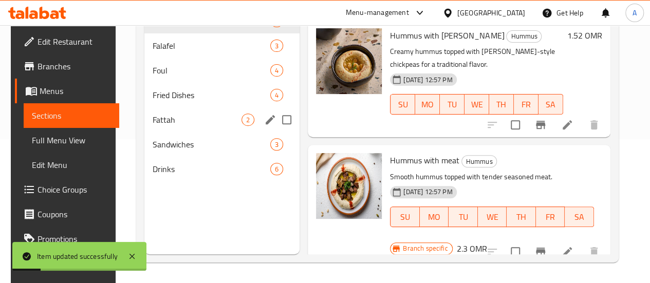
click at [163, 126] on span "Fattah" at bounding box center [197, 120] width 89 height 12
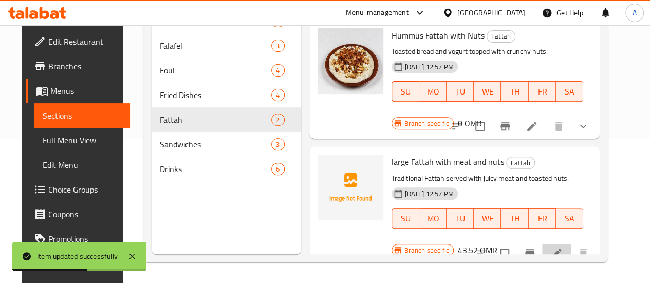
click at [563, 247] on icon at bounding box center [556, 253] width 12 height 12
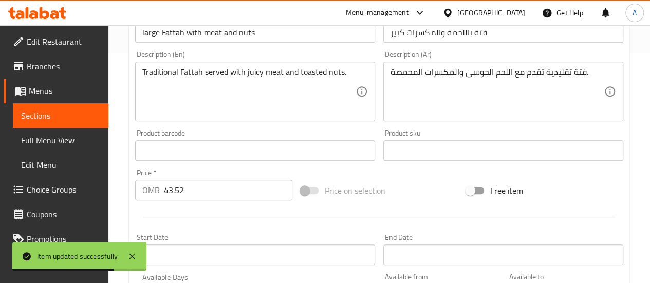
scroll to position [231, 0]
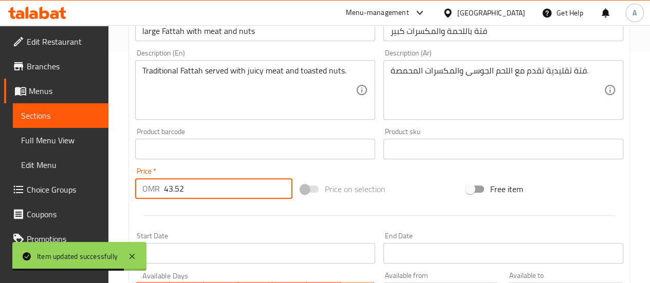
drag, startPoint x: 205, startPoint y: 192, endPoint x: 133, endPoint y: 183, distance: 73.0
click at [138, 185] on div "OMR 43.52 Price *" at bounding box center [213, 188] width 157 height 21
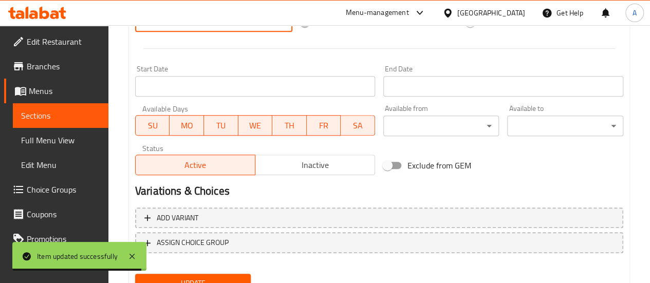
scroll to position [401, 0]
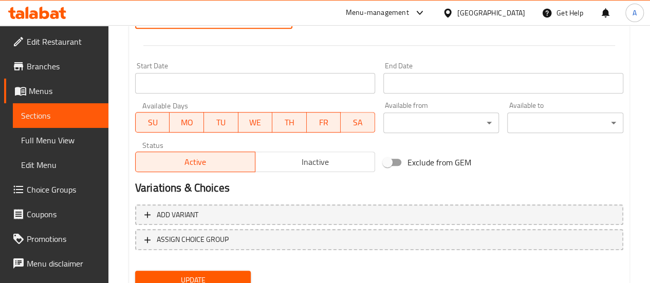
type input "0"
click at [501, 182] on h2 "Variations & Choices" at bounding box center [379, 187] width 488 height 15
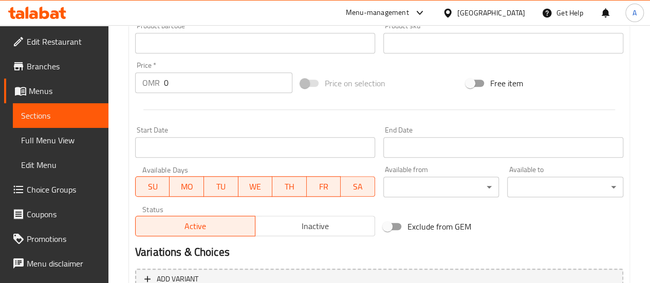
scroll to position [328, 0]
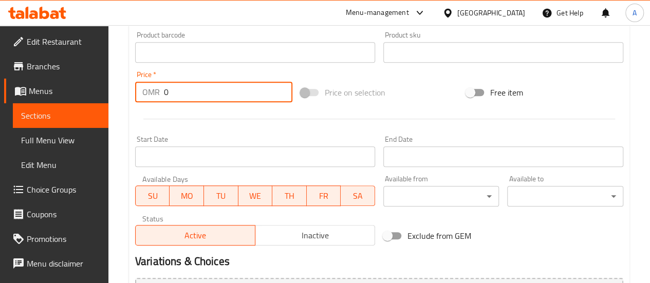
click at [197, 90] on input "0" at bounding box center [228, 92] width 128 height 21
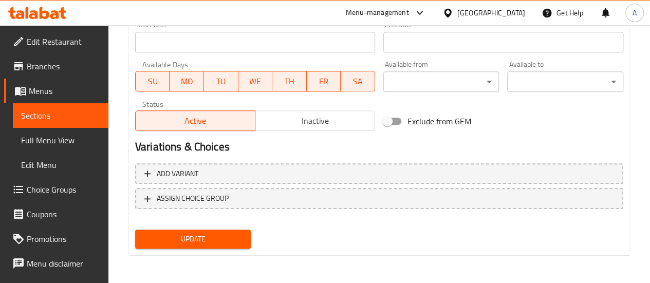
type input "3"
click at [204, 234] on span "Update" at bounding box center [193, 239] width 100 height 13
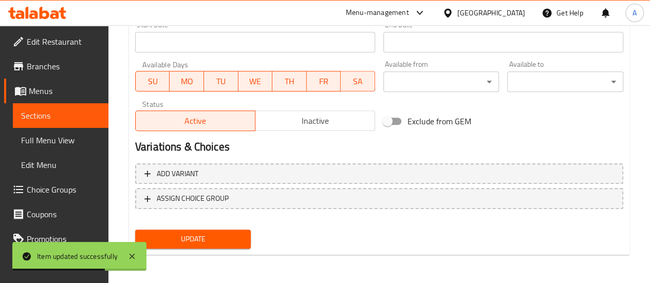
click at [37, 120] on span "Sections" at bounding box center [60, 115] width 79 height 12
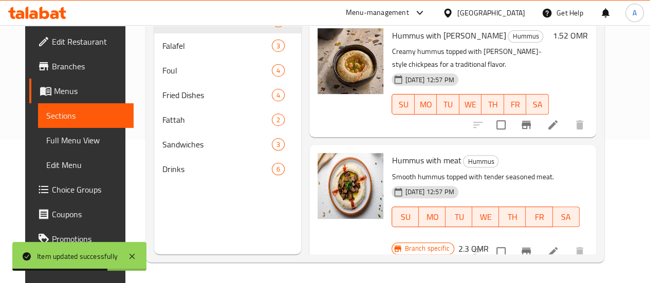
scroll to position [144, 0]
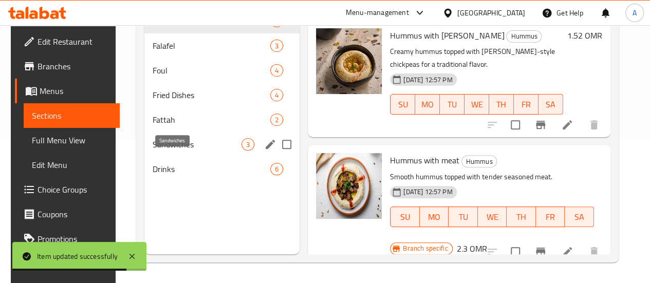
click at [164, 151] on span "Sandwiches" at bounding box center [197, 144] width 89 height 12
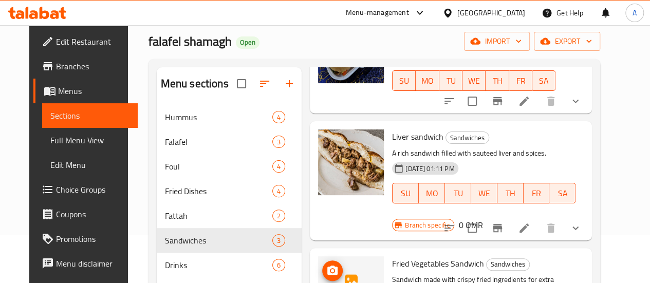
scroll to position [144, 0]
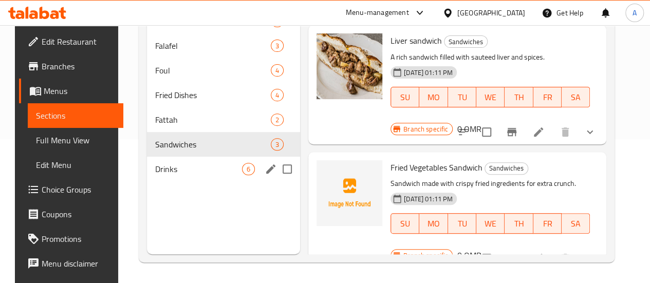
click at [174, 175] on span "Drinks" at bounding box center [198, 169] width 87 height 12
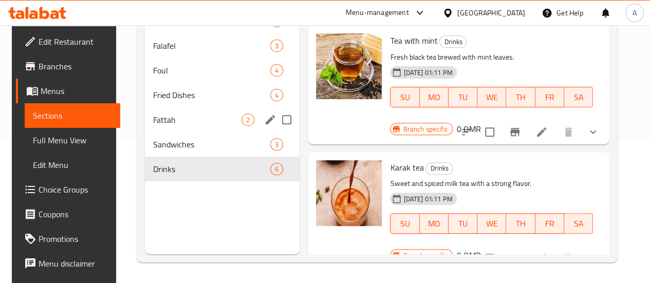
click at [189, 126] on span "Fattah" at bounding box center [197, 120] width 88 height 12
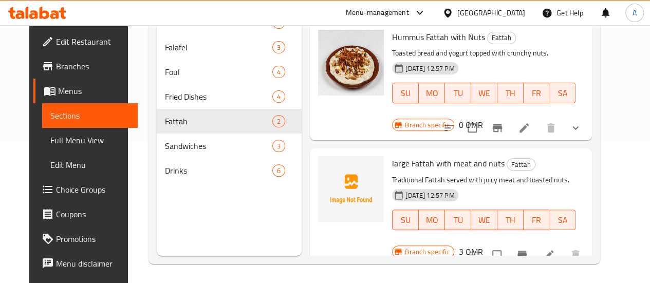
scroll to position [144, 0]
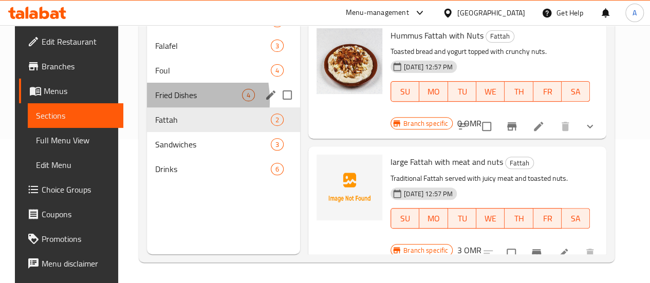
click at [147, 107] on div "Fried Dishes 4" at bounding box center [223, 95] width 153 height 25
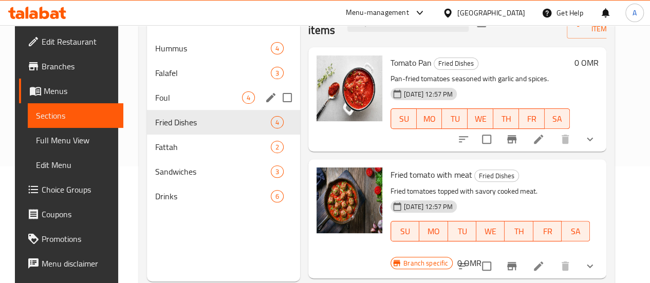
scroll to position [116, 0]
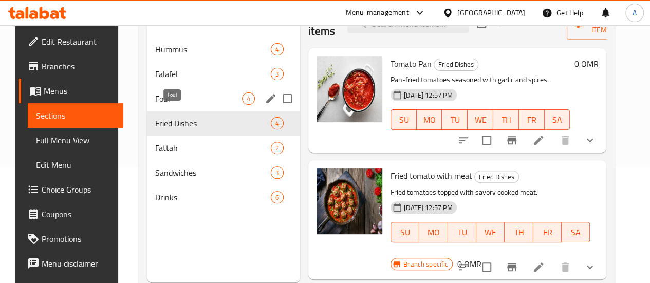
click at [172, 105] on span "Foul" at bounding box center [198, 99] width 87 height 12
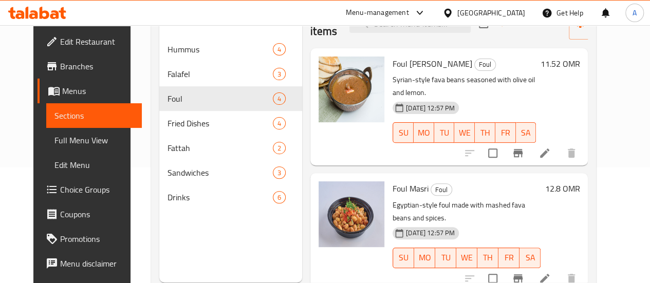
click at [580, 211] on div "12.8 OMR" at bounding box center [560, 231] width 39 height 101
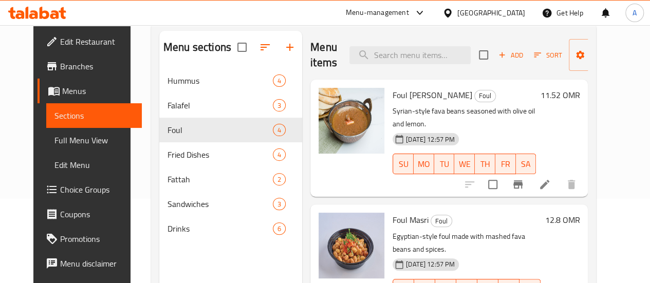
scroll to position [9, 0]
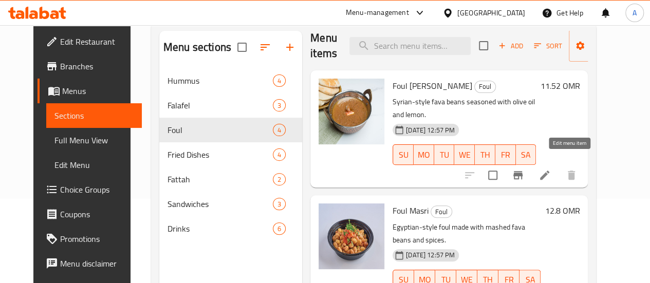
click at [551, 169] on icon at bounding box center [545, 175] width 12 height 12
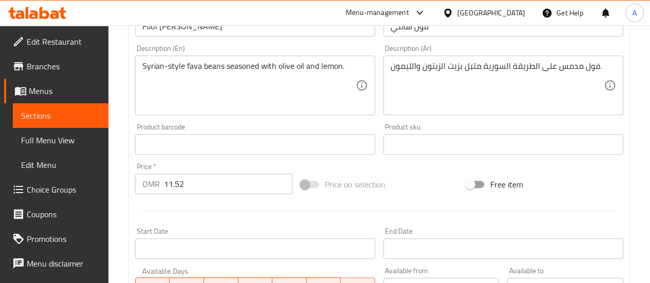
scroll to position [257, 0]
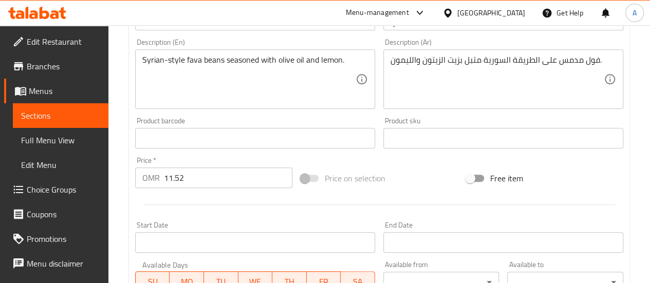
click at [224, 178] on input "11.52" at bounding box center [228, 178] width 128 height 21
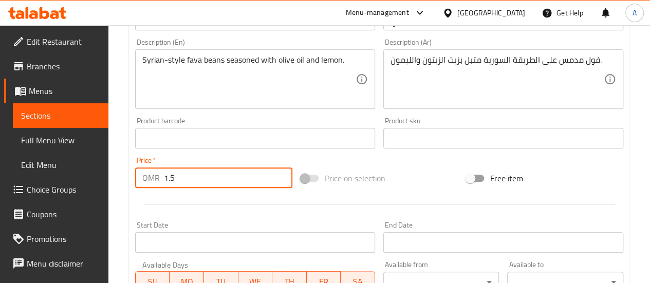
type input "1.5"
click at [250, 216] on div at bounding box center [379, 204] width 497 height 25
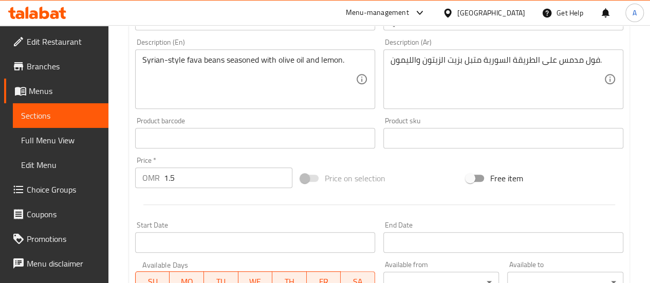
scroll to position [458, 0]
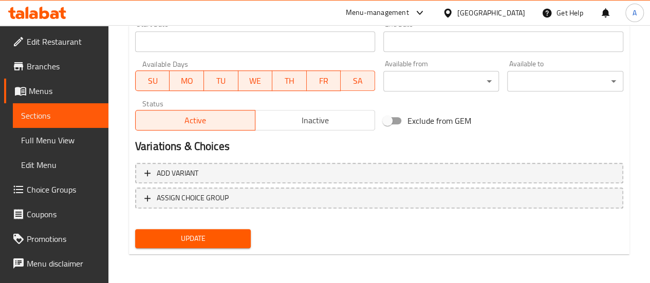
click at [208, 231] on button "Update" at bounding box center [193, 238] width 116 height 19
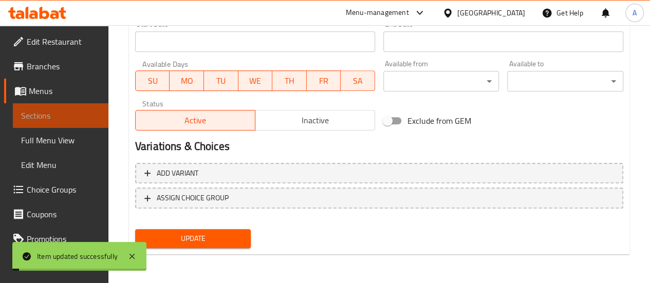
click at [80, 119] on span "Sections" at bounding box center [60, 115] width 79 height 12
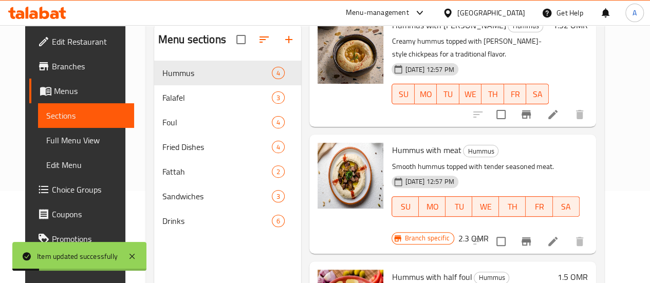
scroll to position [65, 0]
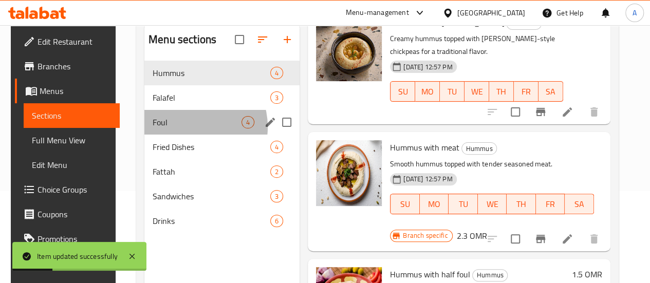
click at [183, 128] on span "Foul" at bounding box center [197, 122] width 89 height 12
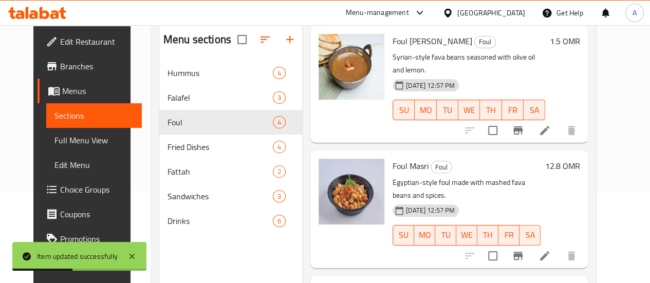
scroll to position [52, 0]
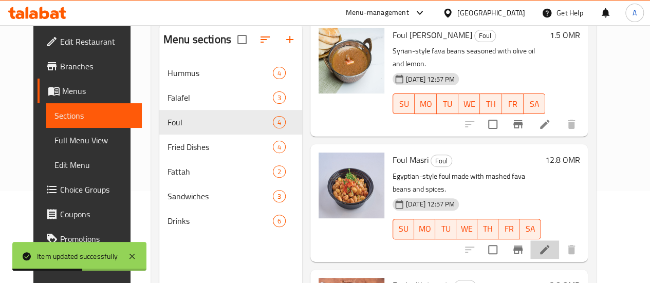
click at [551, 244] on icon at bounding box center [545, 250] width 12 height 12
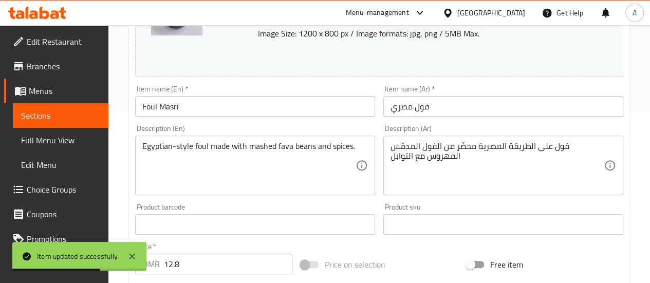
scroll to position [174, 0]
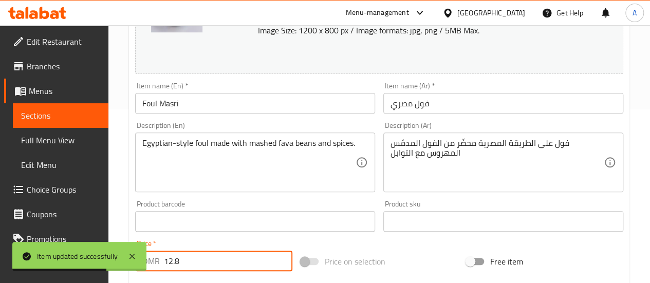
click at [189, 264] on input "12.8" at bounding box center [228, 261] width 128 height 21
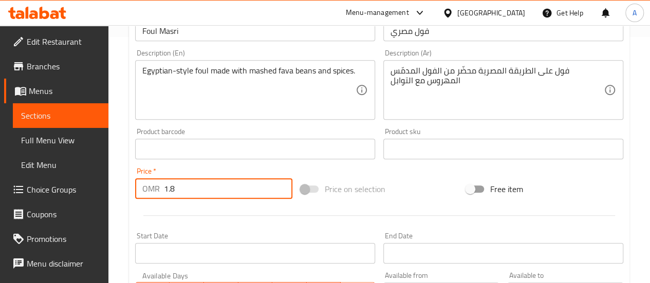
scroll to position [247, 0]
click at [217, 233] on div "Start Date Start Date" at bounding box center [255, 247] width 240 height 31
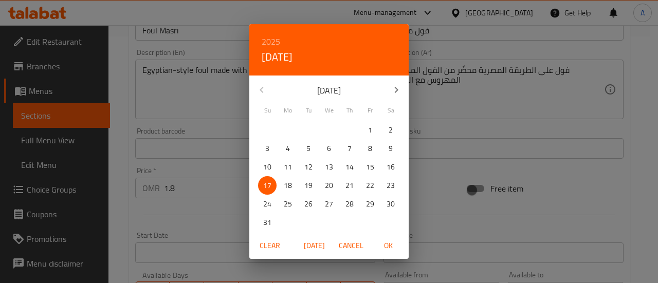
click at [217, 233] on div "2025 Sun, Aug [DATE] Mo Tu We Th Fr Sa 27 28 29 30 31 1 2 3 4 5 6 7 8 9 10 11 1…" at bounding box center [329, 141] width 658 height 283
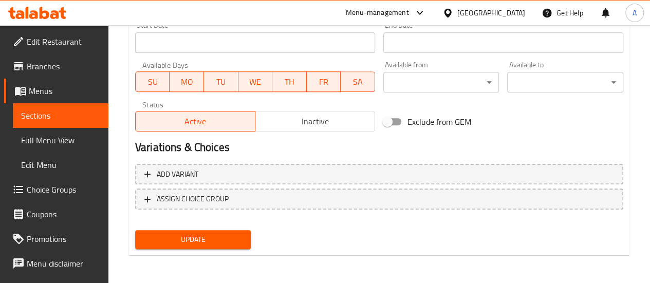
scroll to position [457, 0]
click at [197, 238] on span "Update" at bounding box center [193, 239] width 100 height 13
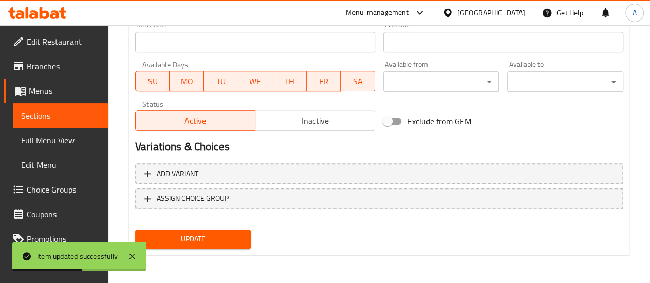
click at [439, 240] on div "Update" at bounding box center [379, 239] width 497 height 27
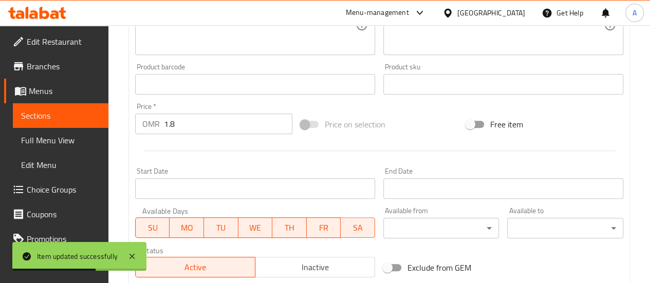
scroll to position [308, 0]
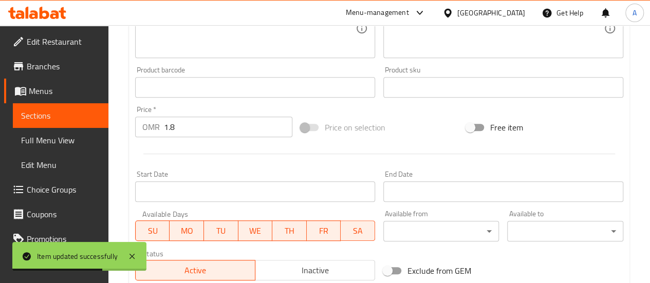
click at [196, 128] on input "1.8" at bounding box center [228, 127] width 128 height 21
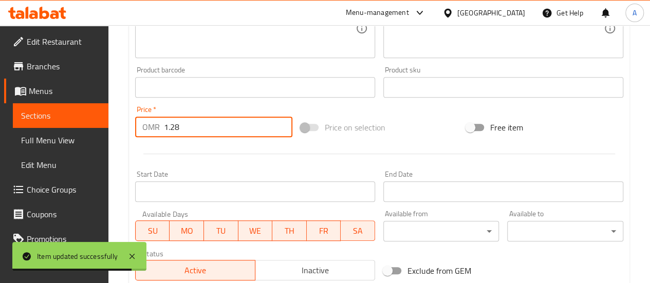
type input "1.28"
click at [225, 161] on div at bounding box center [379, 153] width 497 height 25
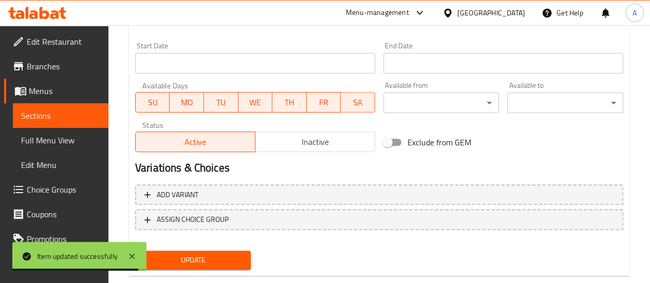
scroll to position [458, 0]
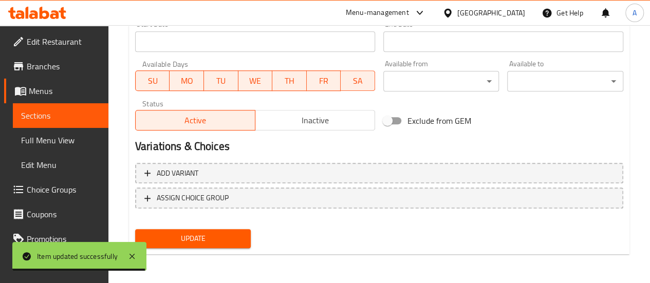
click at [226, 226] on div "Update" at bounding box center [193, 238] width 124 height 27
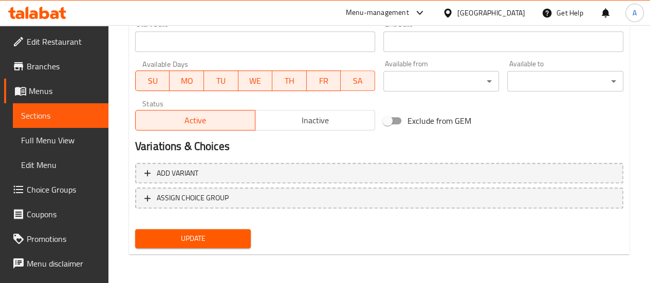
click at [233, 241] on span "Update" at bounding box center [193, 238] width 100 height 13
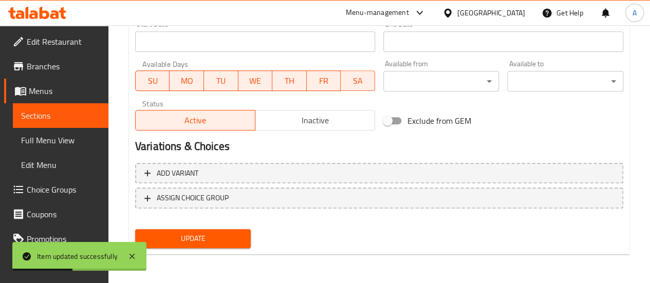
click at [449, 234] on div "Update" at bounding box center [379, 238] width 497 height 27
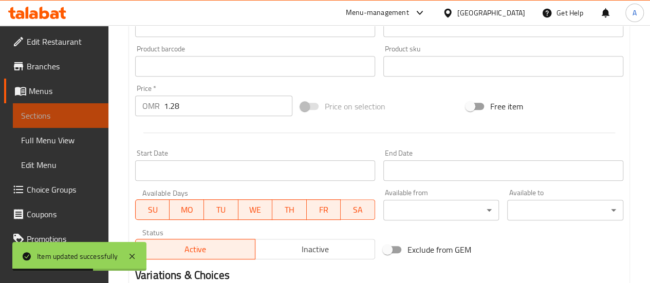
click at [84, 115] on span "Sections" at bounding box center [60, 115] width 79 height 12
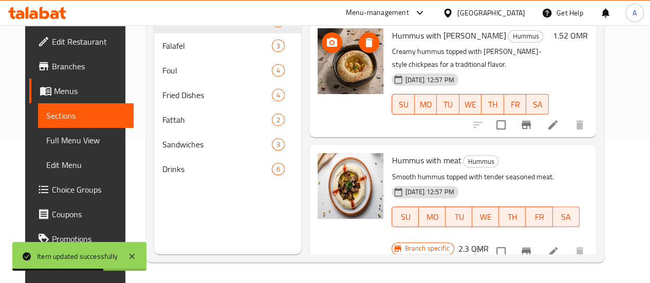
scroll to position [101, 0]
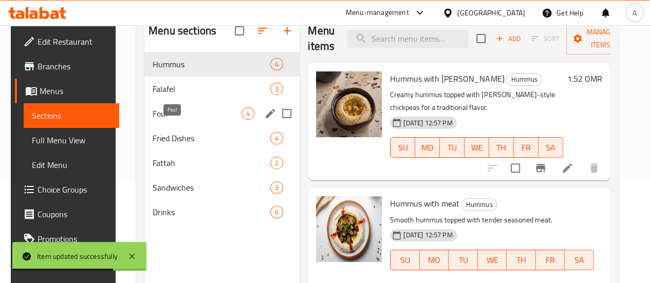
click at [172, 120] on span "Foul" at bounding box center [197, 113] width 89 height 12
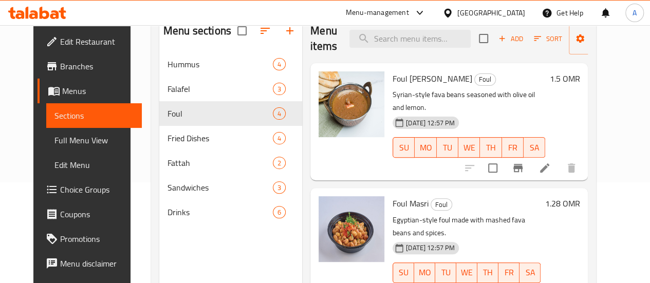
click at [458, 196] on h6 "Foul Masri Foul" at bounding box center [467, 203] width 148 height 14
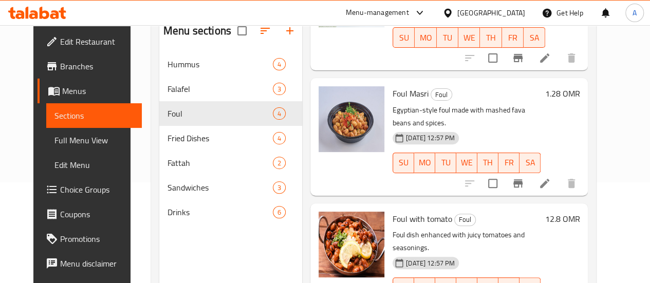
scroll to position [111, 0]
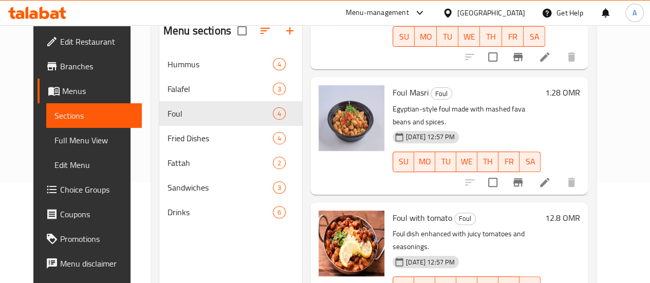
click at [504, 252] on div "[DATE] 12:57 PM SU MO TU WE TH FR SA" at bounding box center [467, 280] width 156 height 56
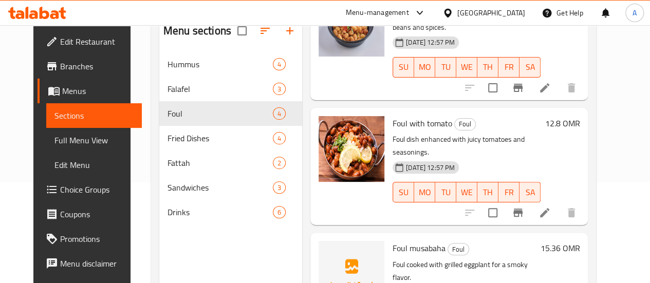
scroll to position [207, 0]
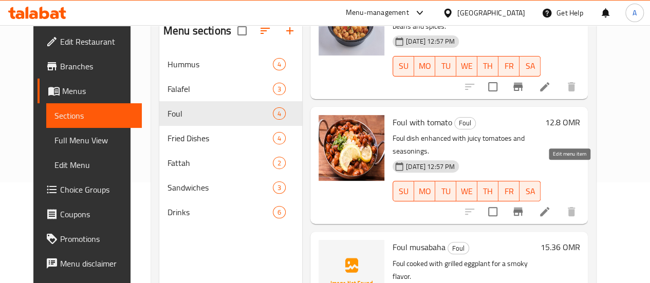
click at [551, 206] on icon at bounding box center [545, 212] width 12 height 12
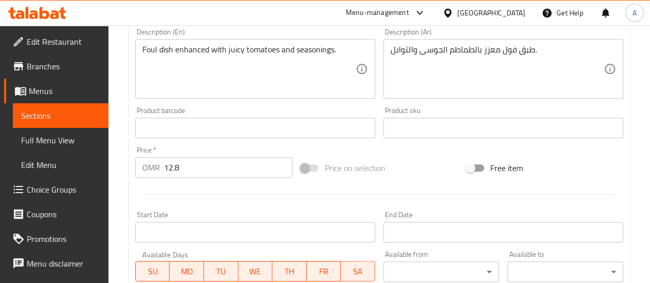
scroll to position [342, 0]
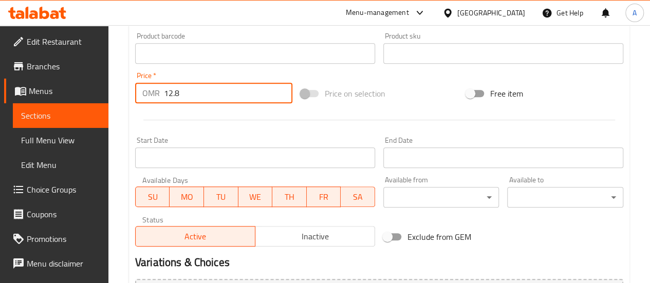
drag, startPoint x: 204, startPoint y: 95, endPoint x: 91, endPoint y: 99, distance: 112.6
click at [91, 99] on div "Edit Restaurant Branches Menus Sections Full Menu View Edit Menu Choice Groups …" at bounding box center [325, 41] width 650 height 716
type input "1.3"
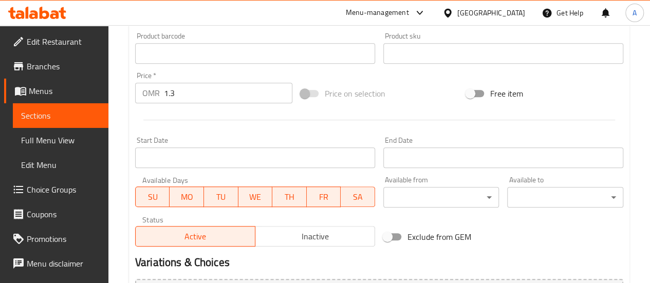
click at [198, 132] on div at bounding box center [379, 119] width 497 height 25
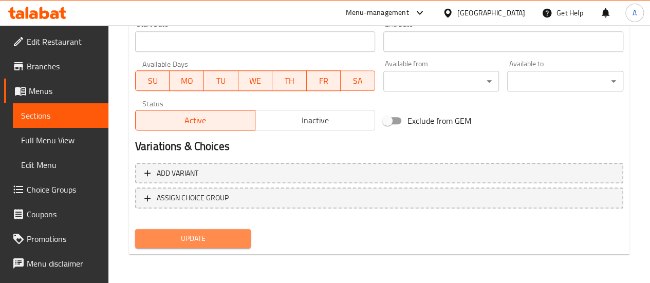
click at [228, 236] on span "Update" at bounding box center [193, 238] width 100 height 13
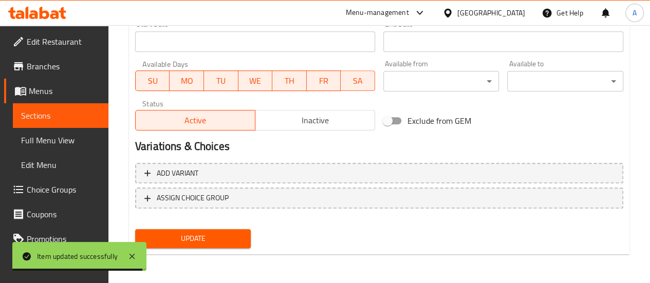
click at [70, 112] on span "Sections" at bounding box center [60, 115] width 79 height 12
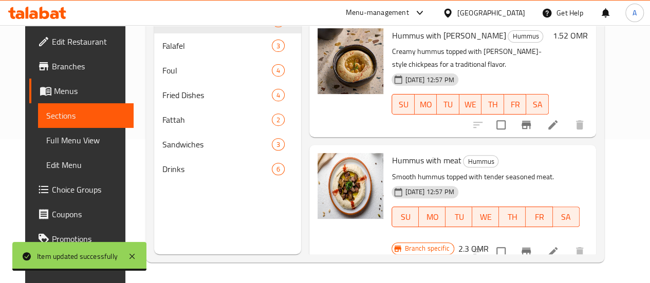
scroll to position [144, 0]
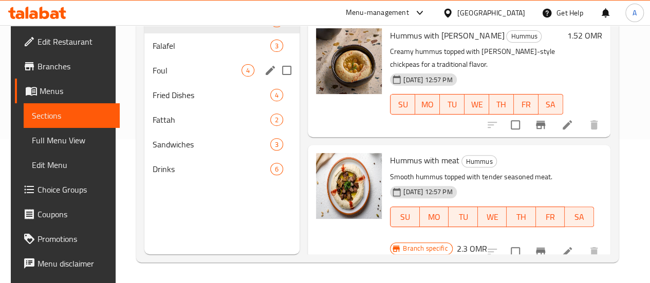
click at [150, 73] on div "Foul 4" at bounding box center [221, 70] width 155 height 25
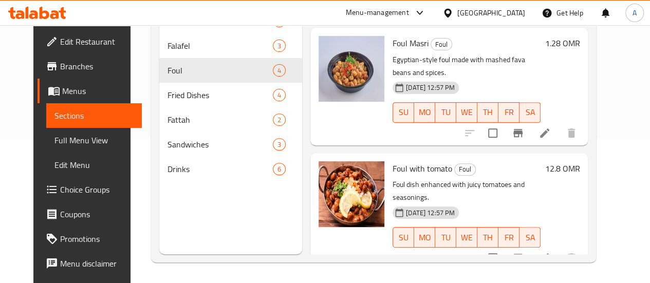
scroll to position [207, 0]
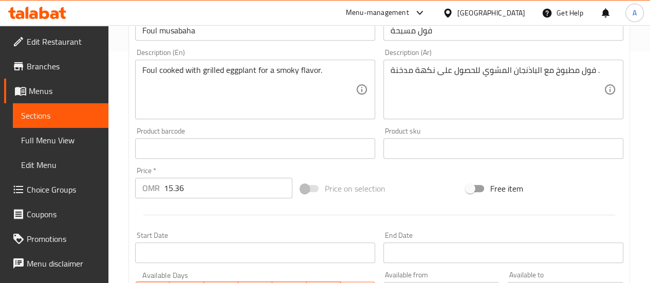
scroll to position [236, 0]
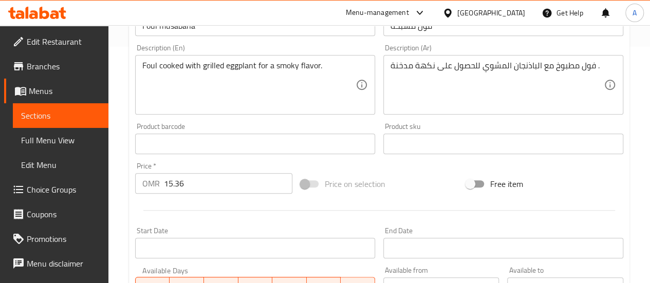
click at [187, 190] on input "15.36" at bounding box center [228, 183] width 128 height 21
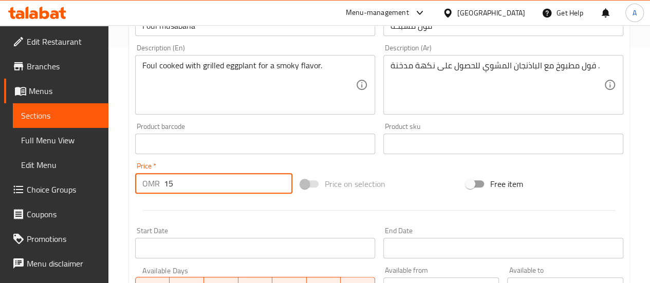
type input "1"
type input "1.3"
click at [213, 208] on div at bounding box center [379, 210] width 497 height 25
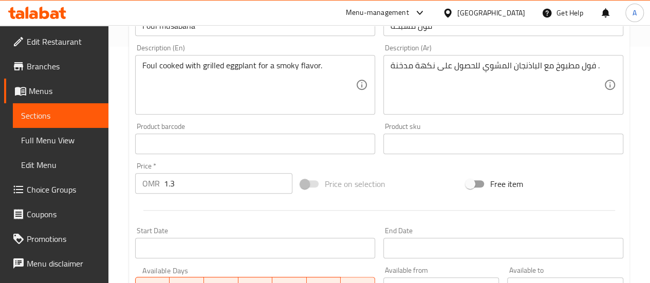
scroll to position [432, 0]
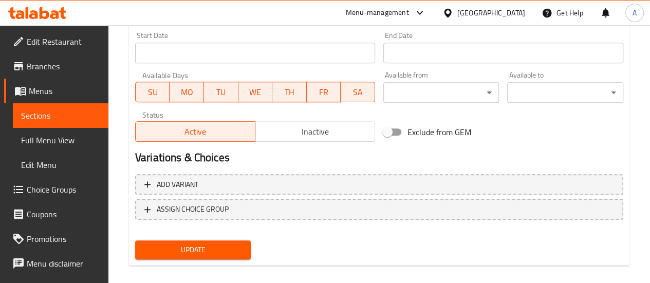
click at [199, 248] on span "Update" at bounding box center [193, 250] width 100 height 13
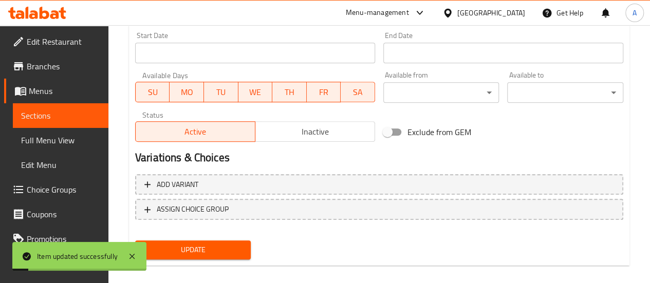
click at [70, 121] on span "Sections" at bounding box center [60, 115] width 79 height 12
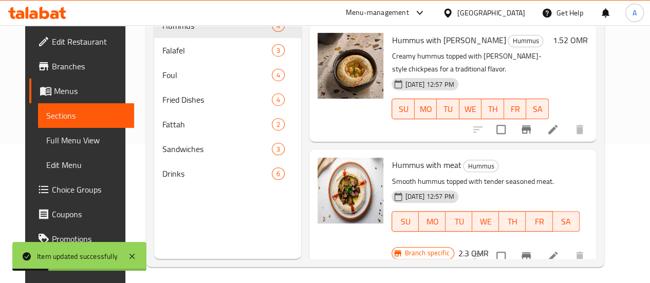
scroll to position [142, 0]
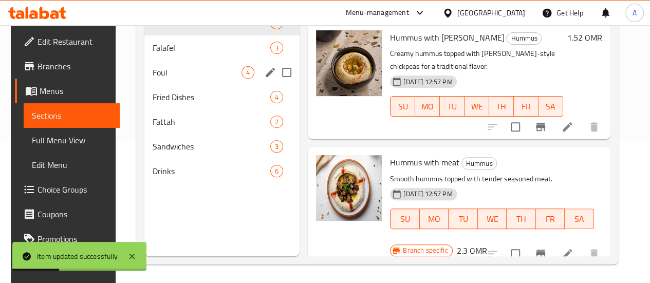
click at [242, 78] on span "4" at bounding box center [248, 73] width 12 height 10
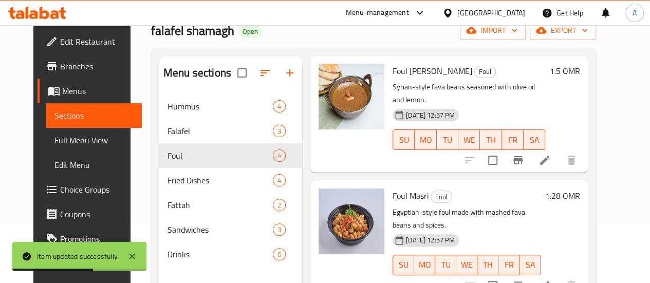
scroll to position [54, 0]
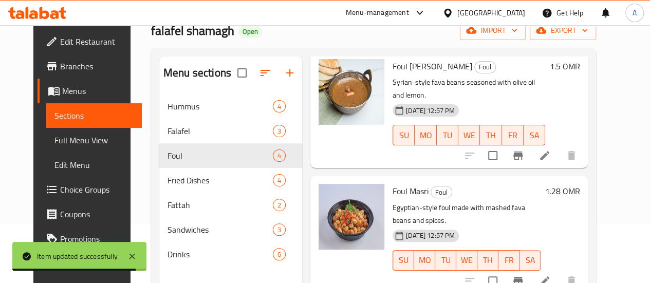
click at [567, 153] on div at bounding box center [520, 155] width 126 height 25
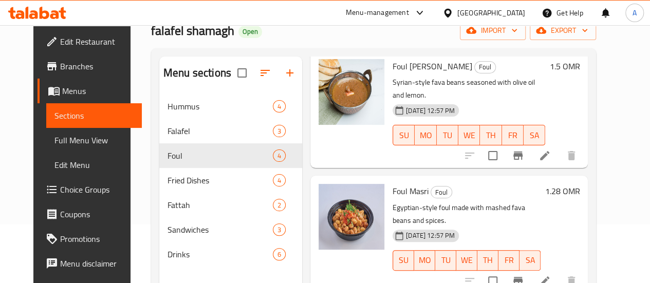
click at [549, 151] on icon at bounding box center [544, 155] width 9 height 9
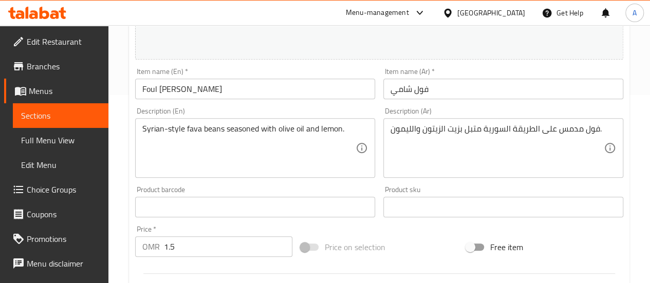
scroll to position [192, 0]
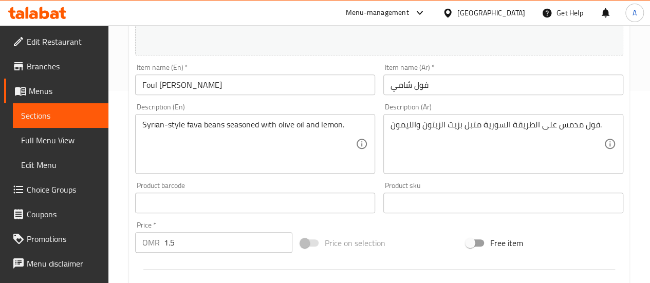
click at [193, 238] on input "1.5" at bounding box center [228, 242] width 128 height 21
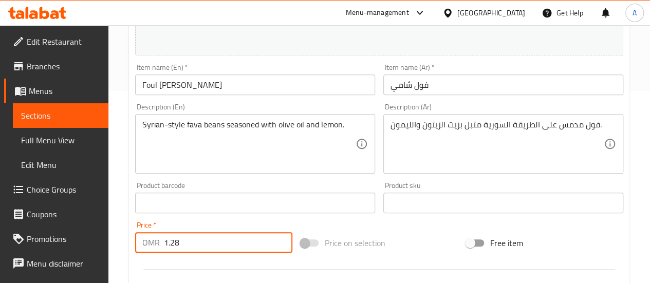
type input "1.28"
click at [195, 224] on div "Price   * OMR 1.28 Price *" at bounding box center [213, 237] width 157 height 31
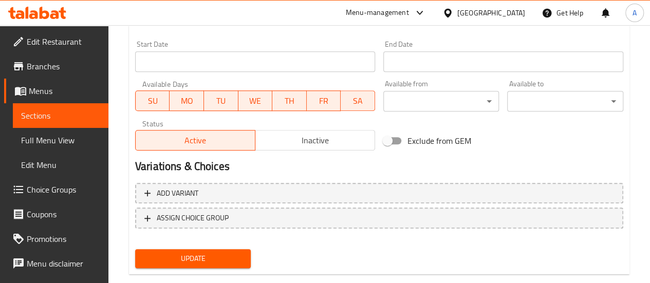
click at [212, 267] on button "Update" at bounding box center [193, 258] width 116 height 19
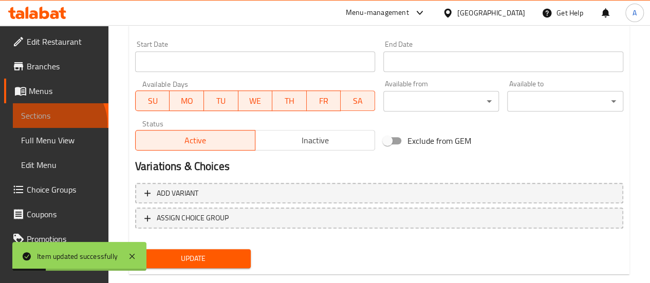
click at [58, 123] on link "Sections" at bounding box center [61, 115] width 96 height 25
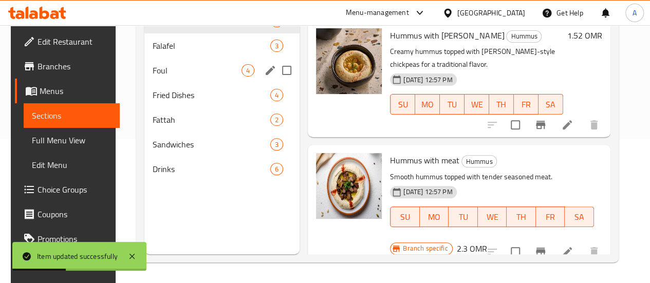
click at [190, 83] on div "Foul 4" at bounding box center [221, 70] width 155 height 25
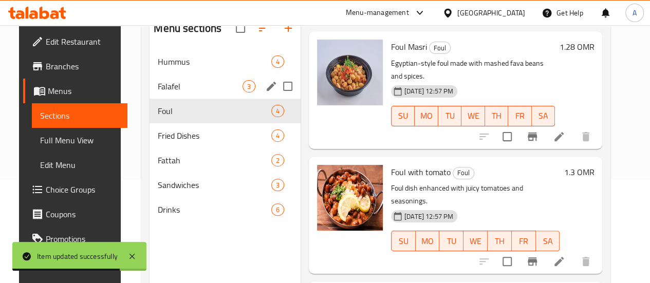
scroll to position [102, 0]
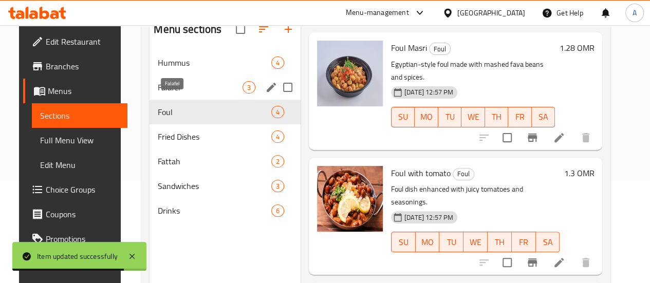
click at [169, 94] on span "Falafel" at bounding box center [200, 87] width 85 height 12
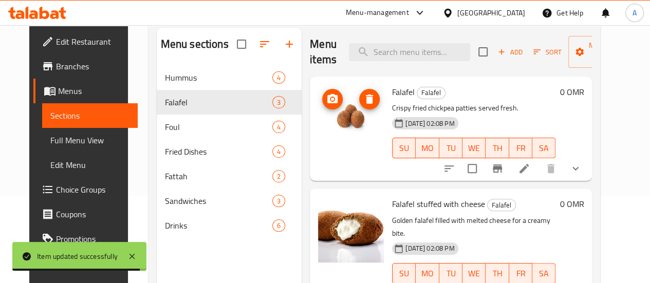
scroll to position [87, 0]
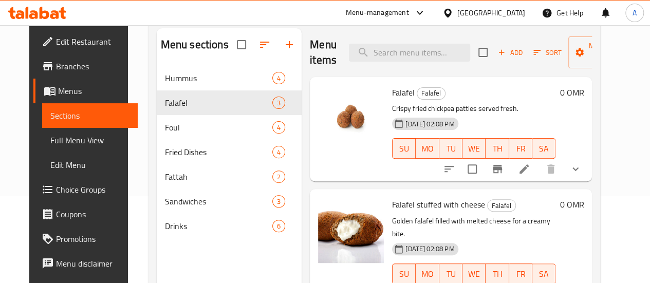
click at [552, 205] on h6 "Falafel stuffed with cheese Falafel" at bounding box center [473, 204] width 163 height 14
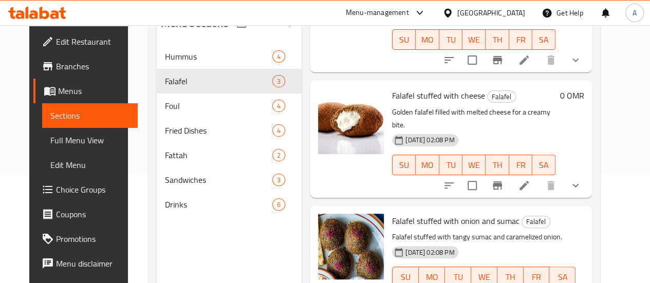
scroll to position [33, 0]
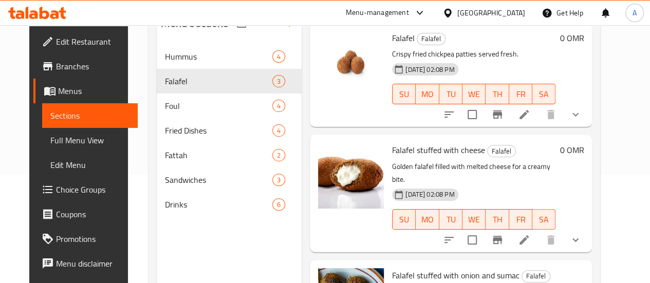
click at [532, 185] on div "[DATE] 02:08 PM SU MO TU WE TH FR SA" at bounding box center [474, 213] width 172 height 56
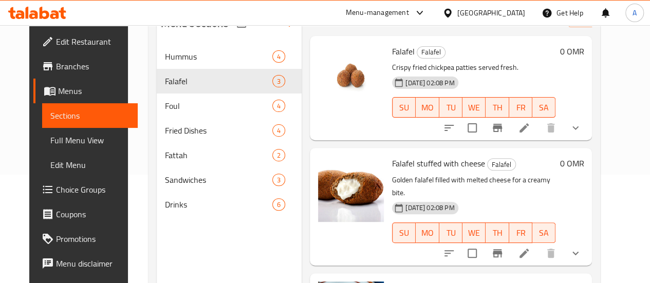
click at [529, 132] on icon at bounding box center [524, 127] width 9 height 9
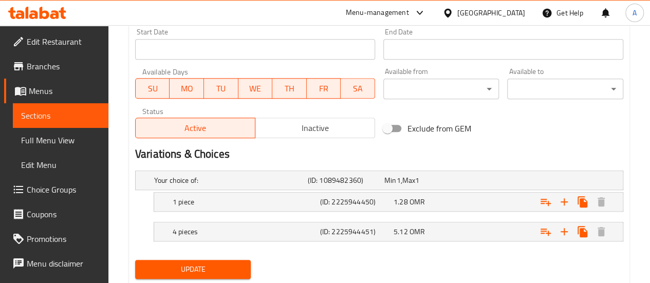
scroll to position [451, 0]
click at [483, 248] on nav at bounding box center [379, 247] width 488 height 8
click at [489, 252] on div "Your choice of: (ID: 1089482360) Min 1 , Max 1 Name (En) Your choice of: Name (…" at bounding box center [379, 210] width 497 height 89
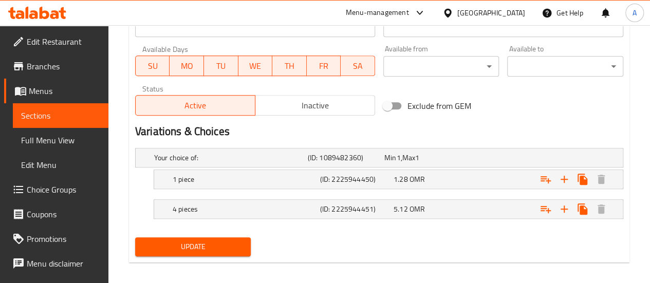
scroll to position [473, 0]
click at [487, 247] on div "Update" at bounding box center [379, 246] width 497 height 27
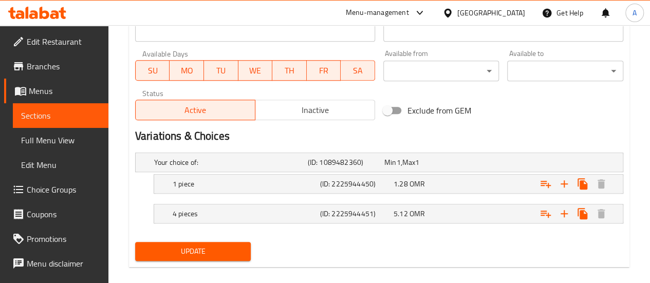
scroll to position [476, 0]
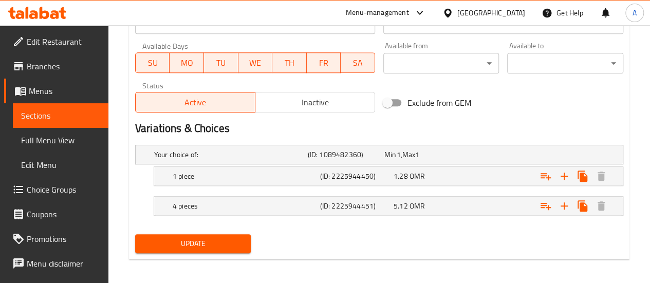
click at [42, 105] on link "Sections" at bounding box center [61, 115] width 96 height 25
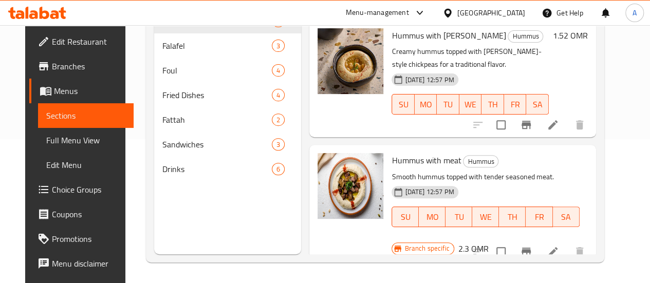
scroll to position [144, 0]
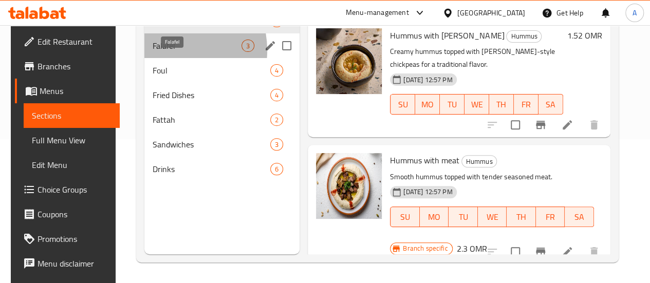
click at [160, 52] on span "Falafel" at bounding box center [197, 46] width 89 height 12
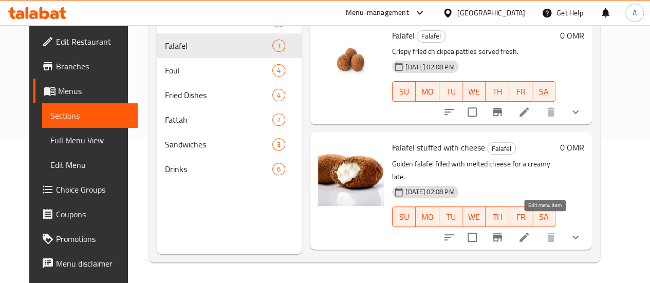
click at [529, 233] on icon at bounding box center [524, 237] width 9 height 9
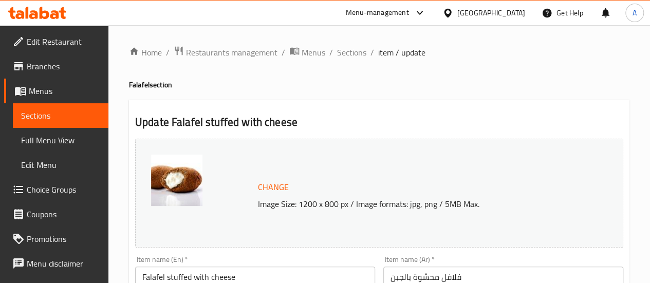
click at [545, 208] on p "Image Size: 1200 x 800 px / Image formats: jpg, png / 5MB Max." at bounding box center [425, 204] width 342 height 12
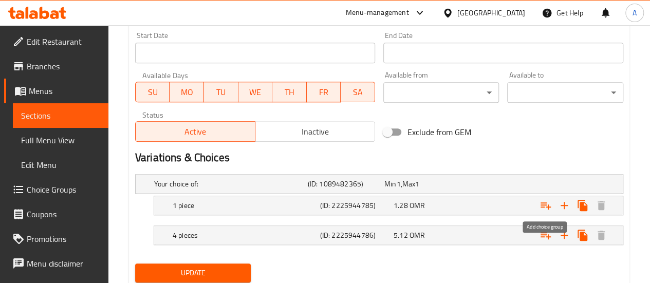
scroll to position [447, 0]
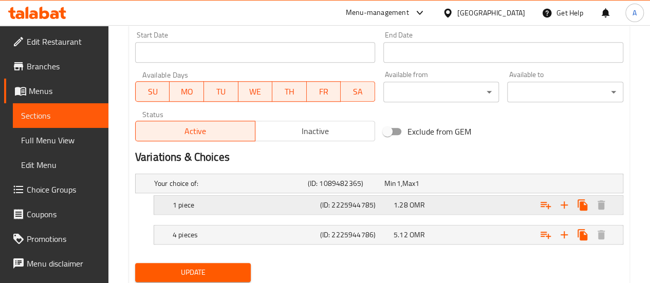
click at [427, 189] on div "1.28 OMR" at bounding box center [420, 183] width 72 height 10
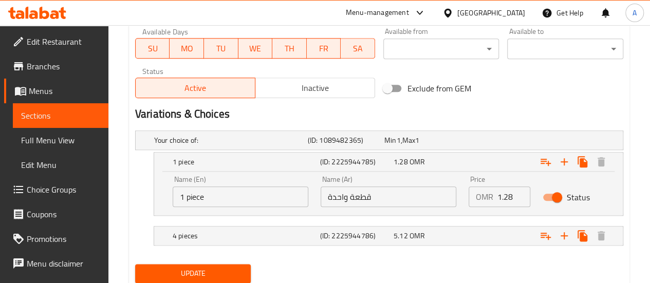
scroll to position [493, 0]
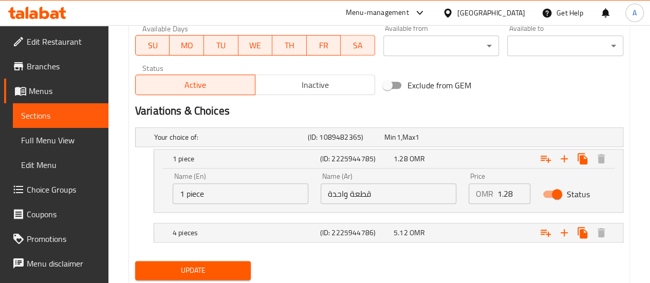
click at [553, 194] on input "Status" at bounding box center [557, 195] width 59 height 20
checkbox input "false"
click at [497, 139] on div "Expand" at bounding box center [536, 137] width 154 height 4
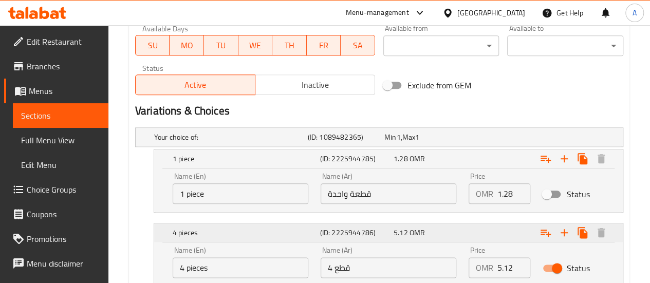
scroll to position [551, 0]
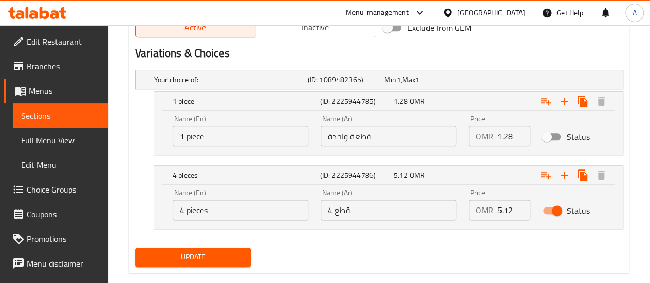
click at [494, 257] on div "Update" at bounding box center [379, 257] width 497 height 27
click at [558, 208] on input "Status" at bounding box center [557, 211] width 59 height 20
checkbox input "false"
click at [554, 132] on input "Status" at bounding box center [547, 137] width 59 height 20
checkbox input "true"
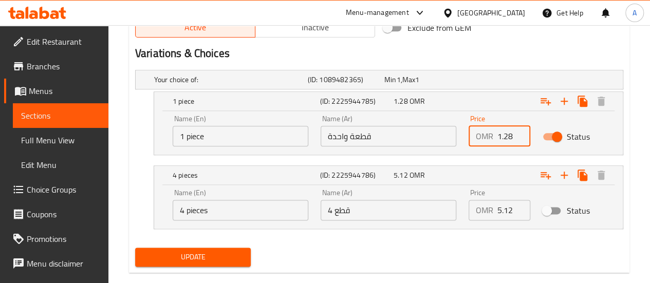
click at [514, 141] on input "1.28" at bounding box center [514, 136] width 33 height 21
type input "1"
type input "0.150"
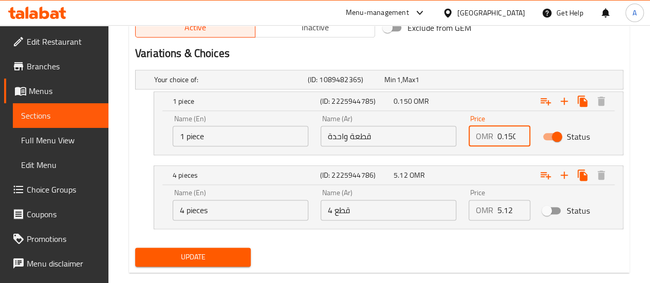
click at [223, 259] on span "Update" at bounding box center [193, 257] width 100 height 13
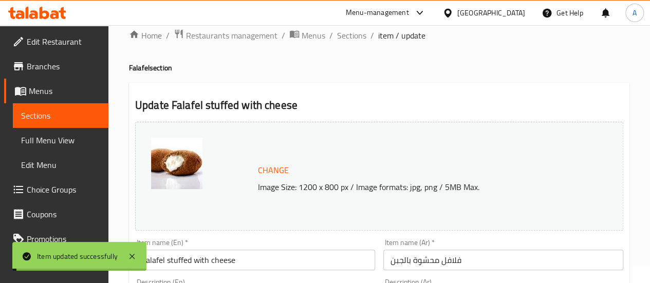
scroll to position [16, 0]
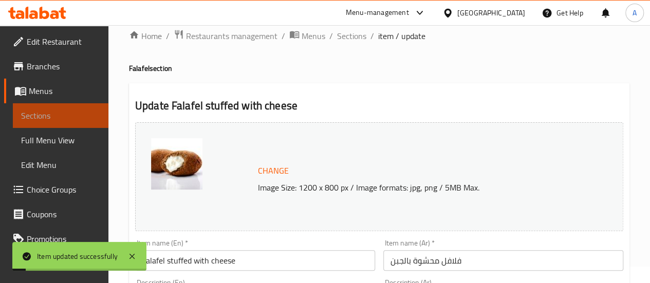
click at [78, 113] on span "Sections" at bounding box center [60, 115] width 79 height 12
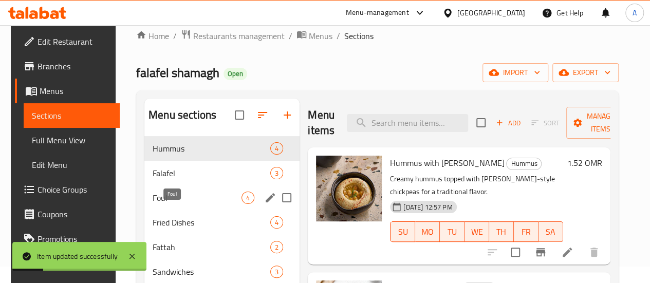
click at [170, 204] on span "Foul" at bounding box center [197, 198] width 89 height 12
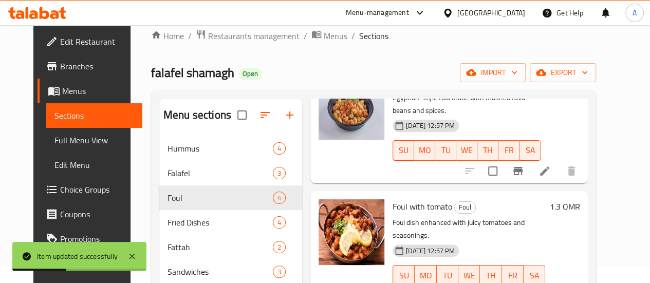
scroll to position [21, 0]
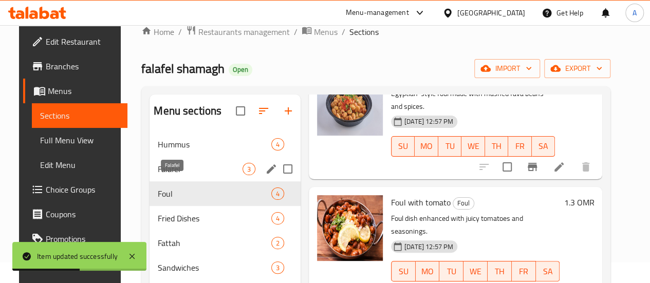
click at [175, 175] on span "Falafel" at bounding box center [200, 169] width 85 height 12
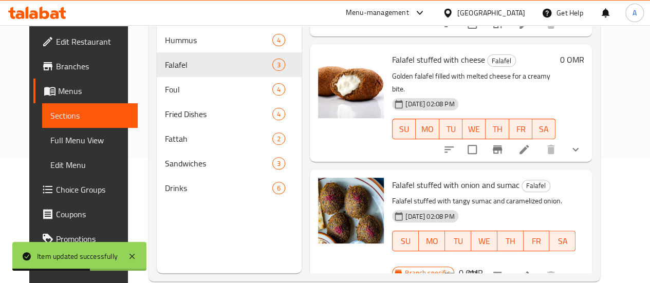
scroll to position [144, 0]
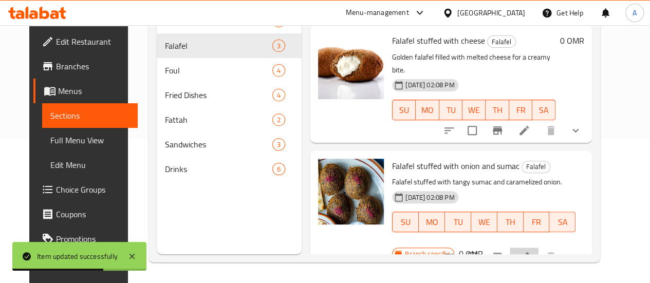
click at [530, 251] on icon at bounding box center [524, 257] width 12 height 12
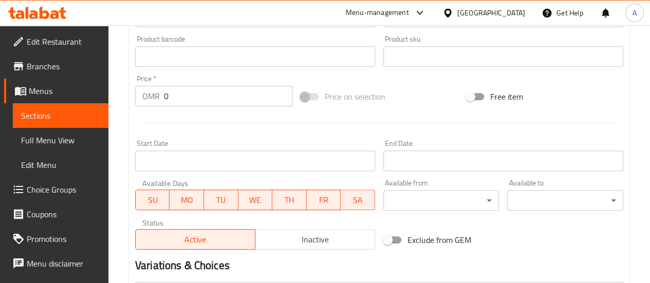
scroll to position [480, 0]
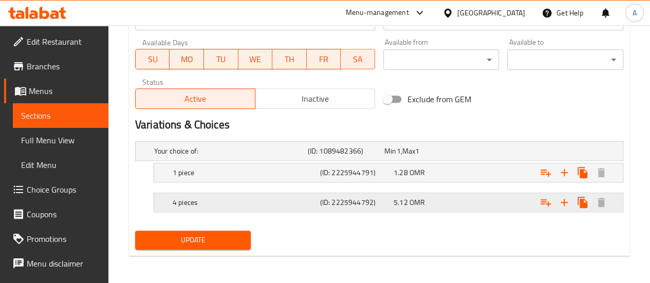
click at [508, 153] on div "Expand" at bounding box center [536, 151] width 154 height 4
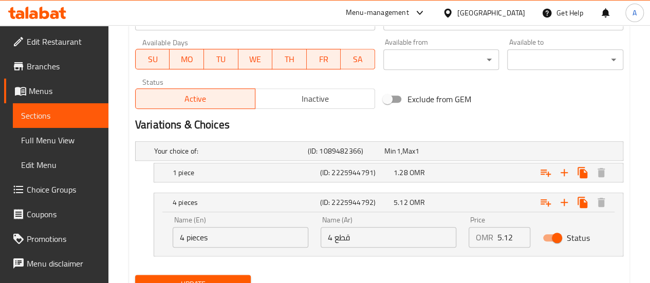
click at [556, 235] on input "Status" at bounding box center [557, 238] width 59 height 20
checkbox input "false"
click at [480, 153] on div "Expand" at bounding box center [536, 151] width 154 height 4
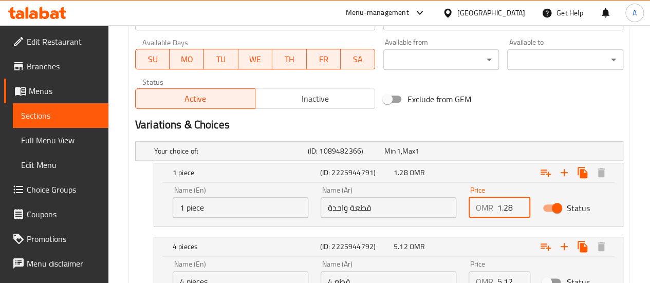
drag, startPoint x: 511, startPoint y: 211, endPoint x: 394, endPoint y: 226, distance: 118.2
click at [394, 226] on div "Your choice of: (ID: 1089482366) Min 1 , Max 1 Name (En) Your choice of: Name (…" at bounding box center [379, 226] width 497 height 178
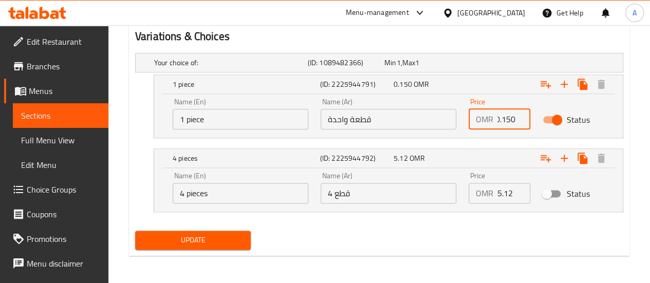
type input "0.150"
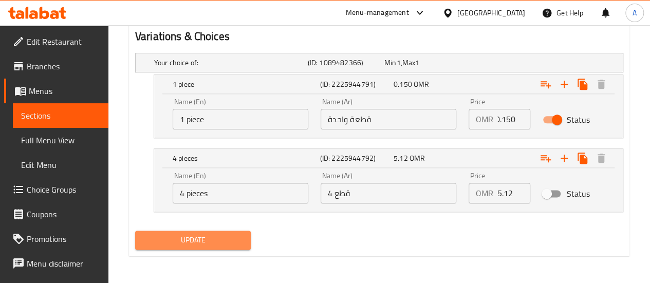
scroll to position [0, 0]
click at [232, 244] on span "Update" at bounding box center [193, 240] width 100 height 13
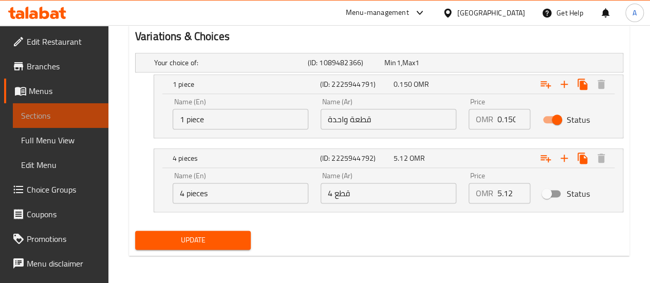
click at [81, 115] on span "Sections" at bounding box center [60, 115] width 79 height 12
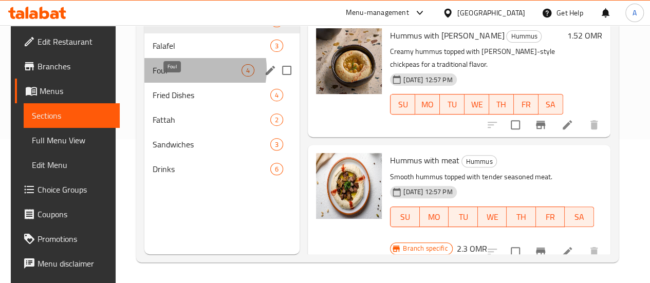
click at [177, 77] on span "Foul" at bounding box center [197, 70] width 89 height 12
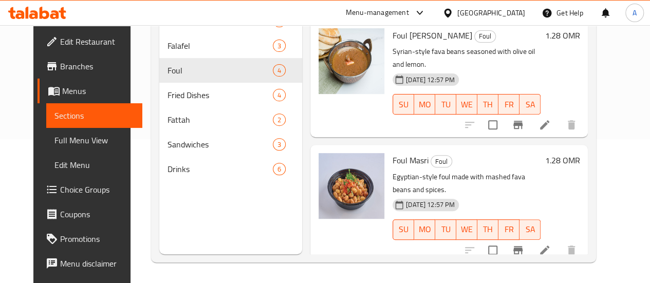
scroll to position [78, 0]
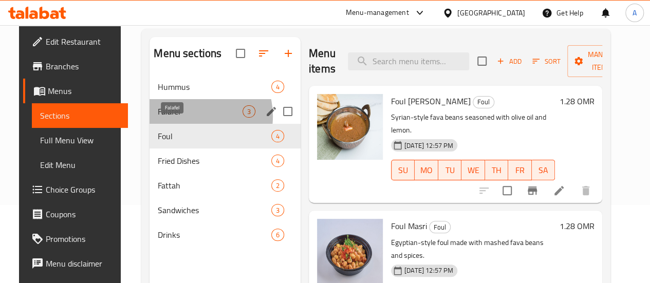
click at [180, 118] on span "Falafel" at bounding box center [200, 111] width 85 height 12
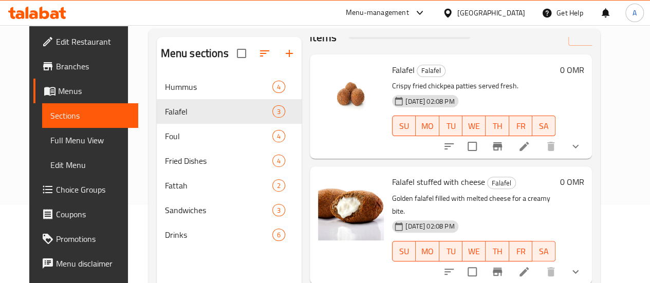
scroll to position [34, 0]
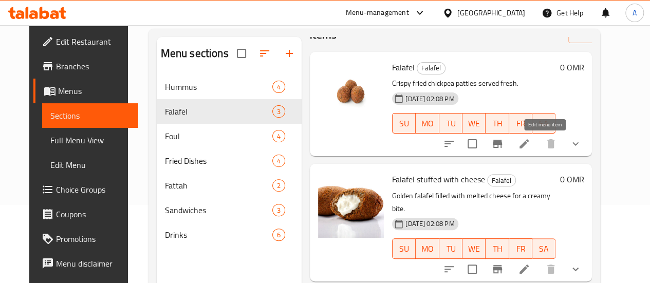
click at [530, 149] on icon at bounding box center [524, 144] width 12 height 12
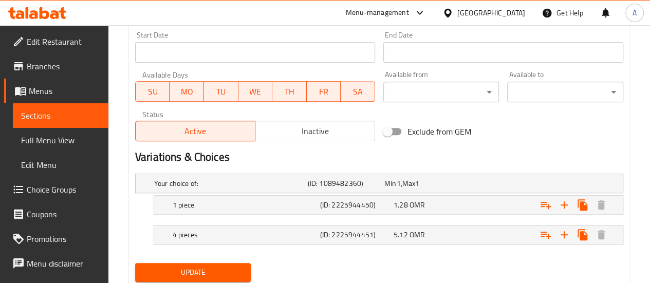
scroll to position [480, 0]
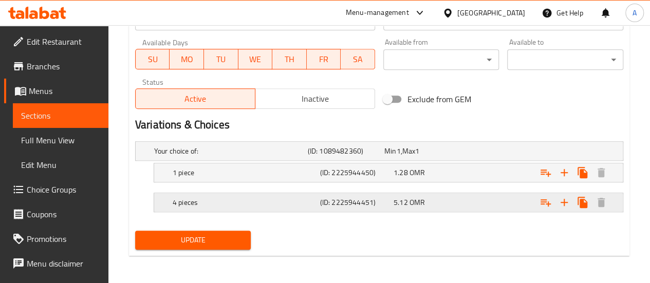
click at [510, 153] on div "Expand" at bounding box center [536, 151] width 154 height 4
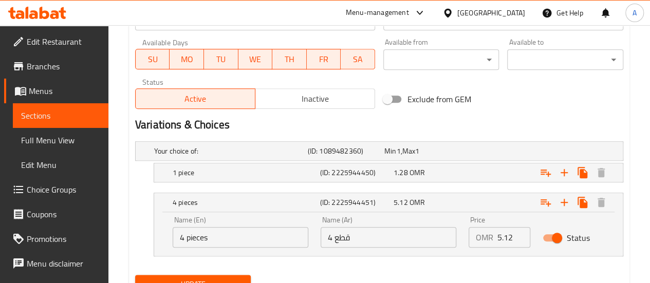
click at [560, 242] on input "Status" at bounding box center [557, 238] width 59 height 20
checkbox input "false"
click at [478, 153] on div "Expand" at bounding box center [536, 151] width 154 height 4
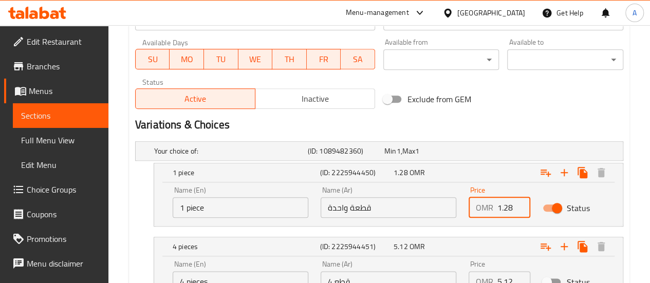
drag, startPoint x: 498, startPoint y: 205, endPoint x: 526, endPoint y: 209, distance: 29.1
click at [526, 209] on input "1.28" at bounding box center [514, 207] width 33 height 21
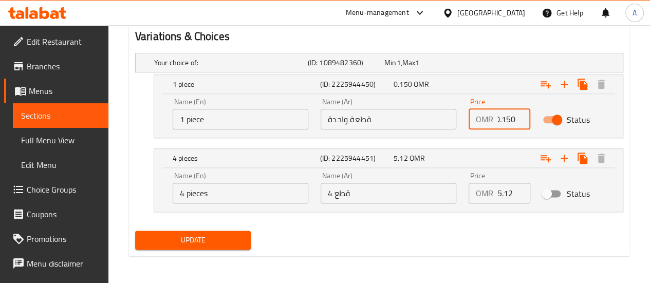
type input "0.150"
click at [240, 246] on button "Update" at bounding box center [193, 240] width 116 height 19
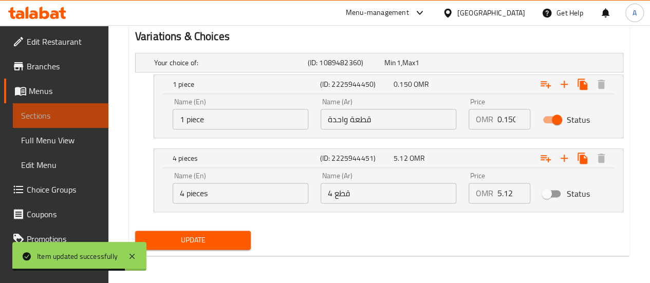
click at [67, 114] on span "Sections" at bounding box center [60, 115] width 79 height 12
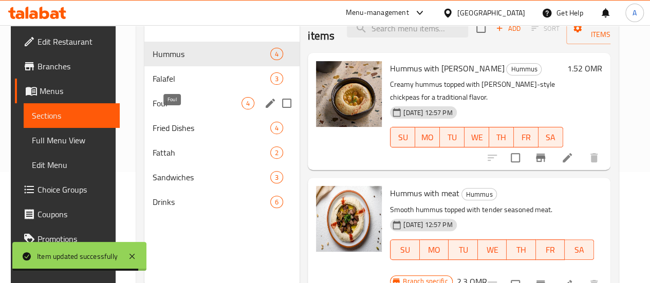
scroll to position [111, 0]
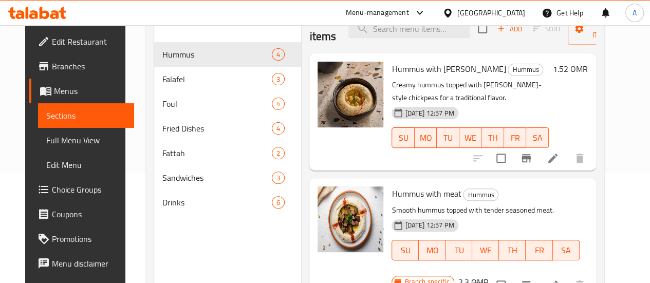
click at [488, 275] on div "Branch specific 2.3 OMR" at bounding box center [440, 282] width 97 height 14
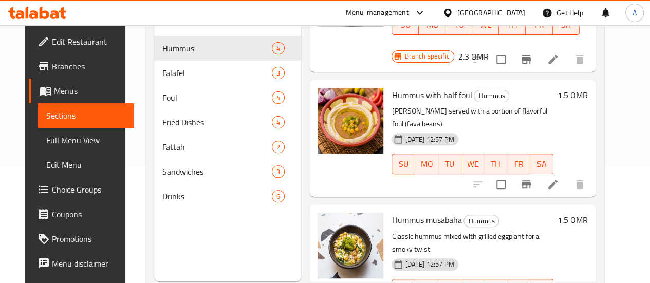
scroll to position [144, 0]
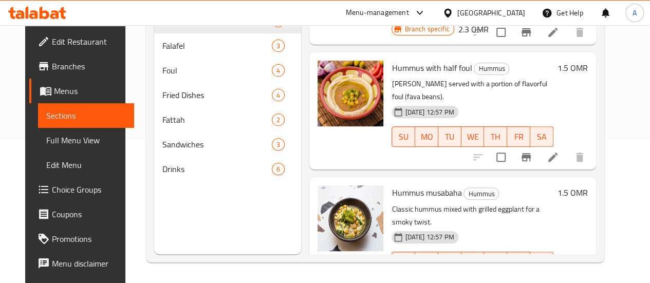
click at [550, 227] on div "[DATE] 12:57 PM SU MO TU WE TH FR SA" at bounding box center [473, 255] width 170 height 56
click at [559, 277] on icon at bounding box center [553, 283] width 12 height 12
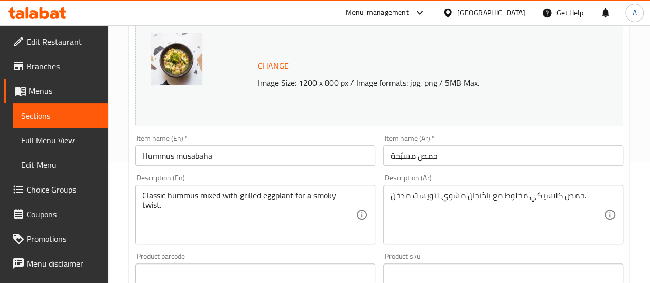
scroll to position [210, 0]
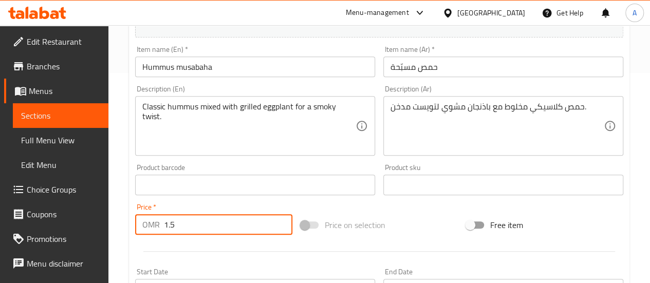
click at [187, 232] on input "1.5" at bounding box center [228, 224] width 128 height 21
type input "1.3"
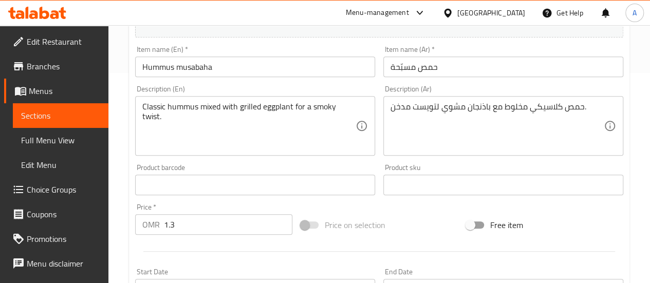
click at [443, 256] on div at bounding box center [379, 251] width 497 height 25
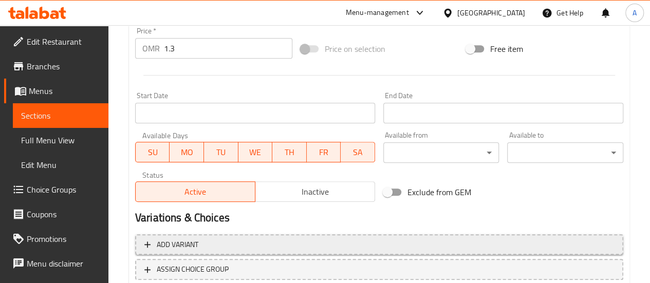
scroll to position [458, 0]
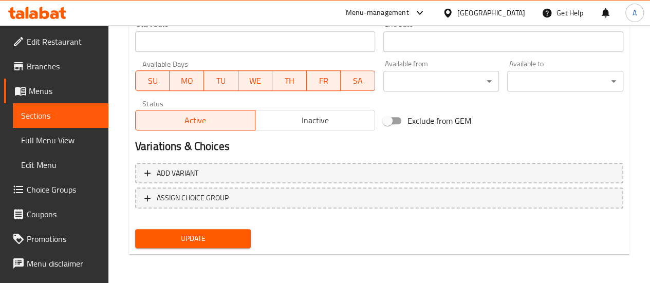
click at [226, 232] on span "Update" at bounding box center [193, 238] width 100 height 13
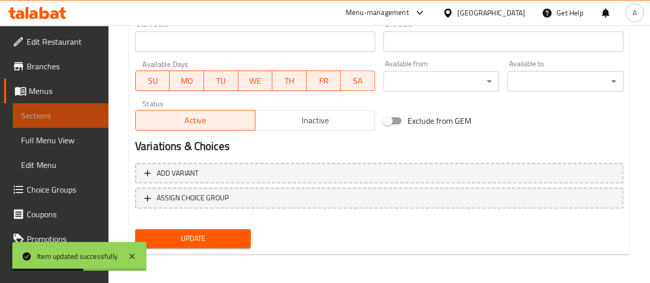
click at [62, 121] on span "Sections" at bounding box center [60, 115] width 79 height 12
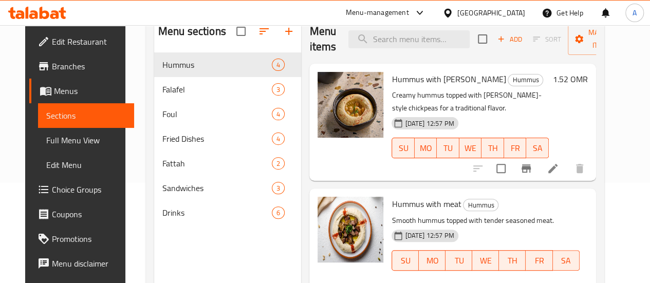
scroll to position [100, 0]
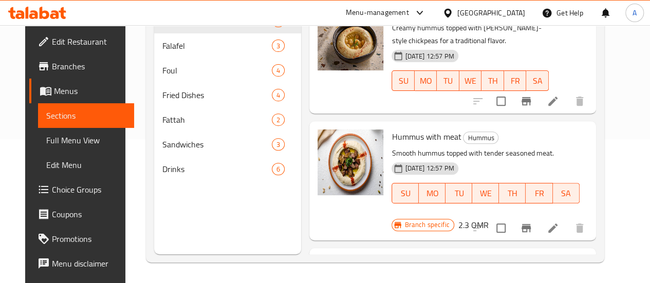
scroll to position [0, 0]
